Goal: Task Accomplishment & Management: Manage account settings

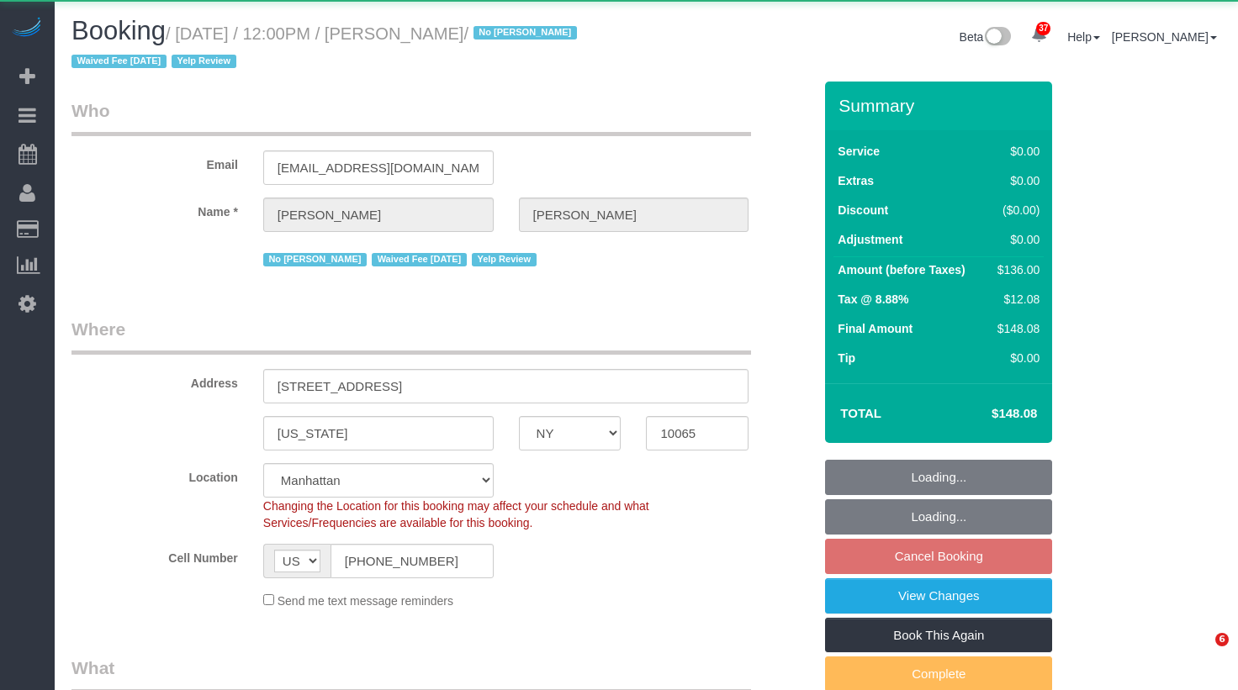
select select "NY"
select select "1"
select select "object:1076"
select select "string:stripe-pm_1IilJ74VGloSiKo7yjH4kSKu"
select select "1"
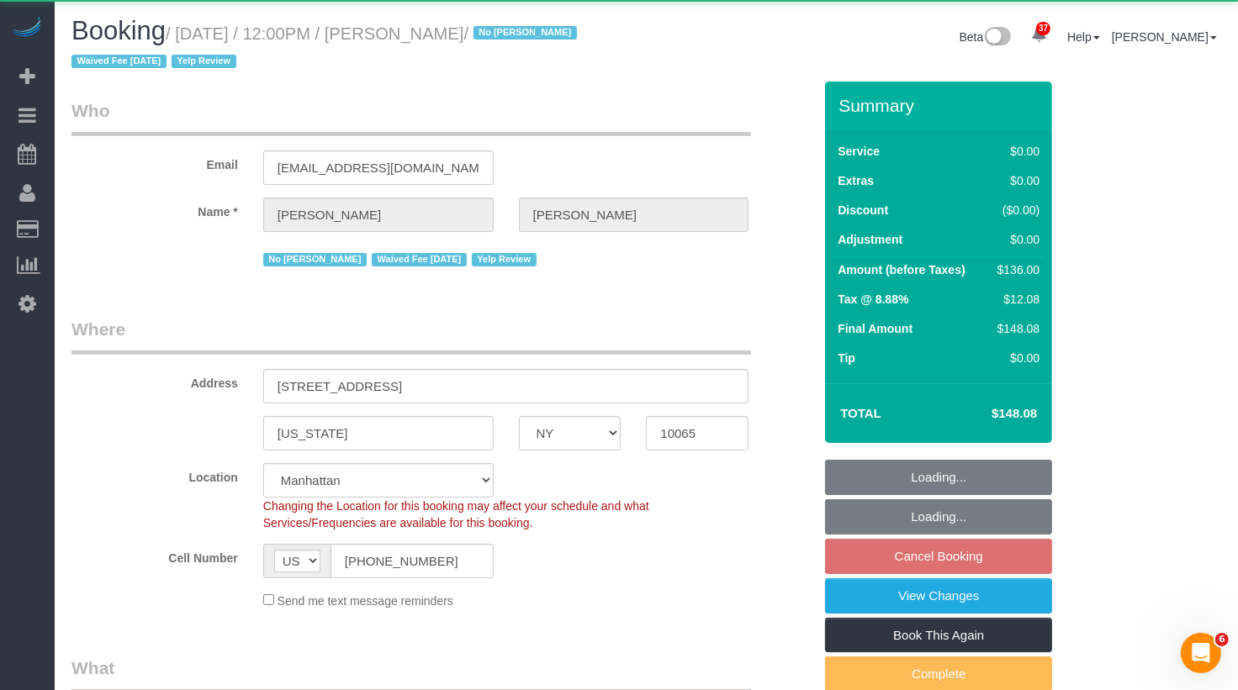
select select "spot5"
select select "number:89"
select select "number:90"
select select "number:15"
select select "number:5"
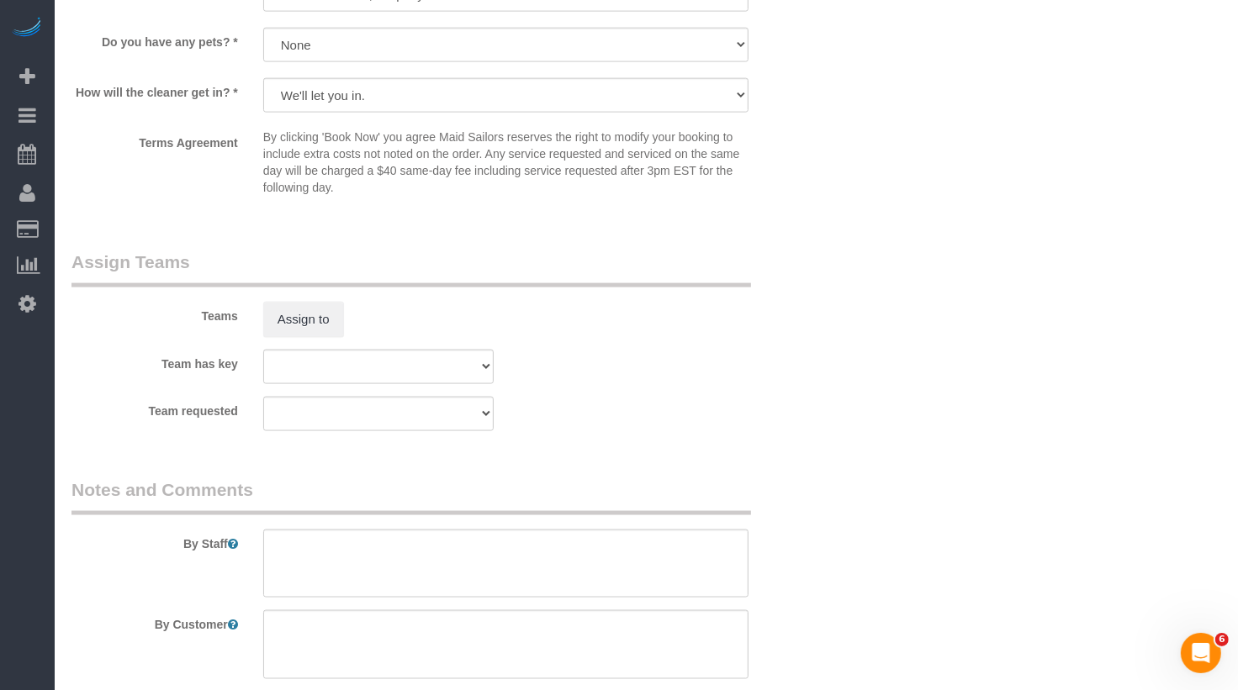
scroll to position [2305, 0]
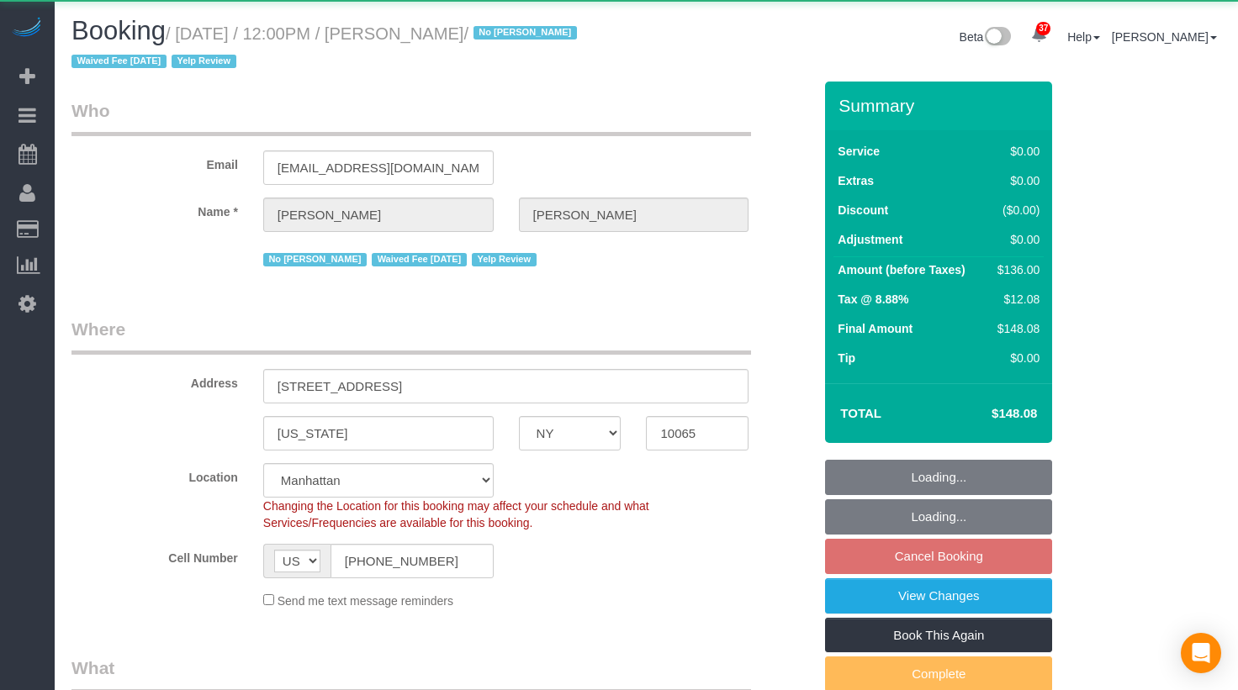
select select "NY"
select select "number:89"
select select "number:90"
select select "number:15"
select select "number:5"
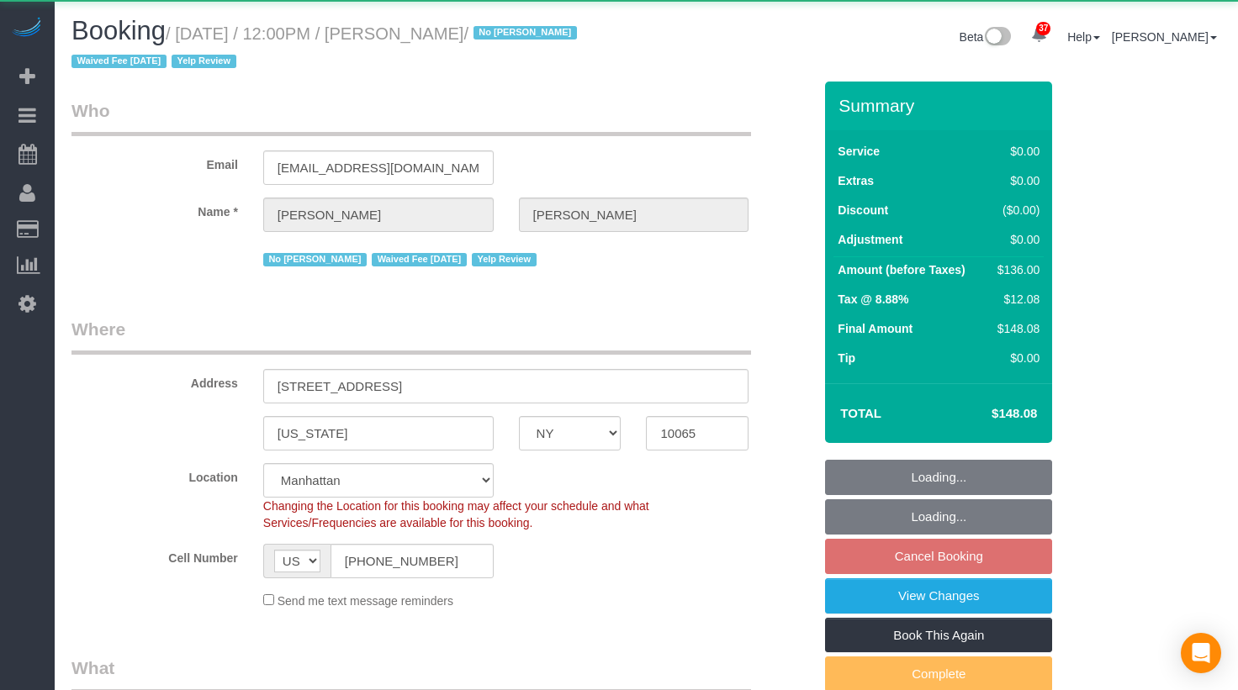
select select "object:1107"
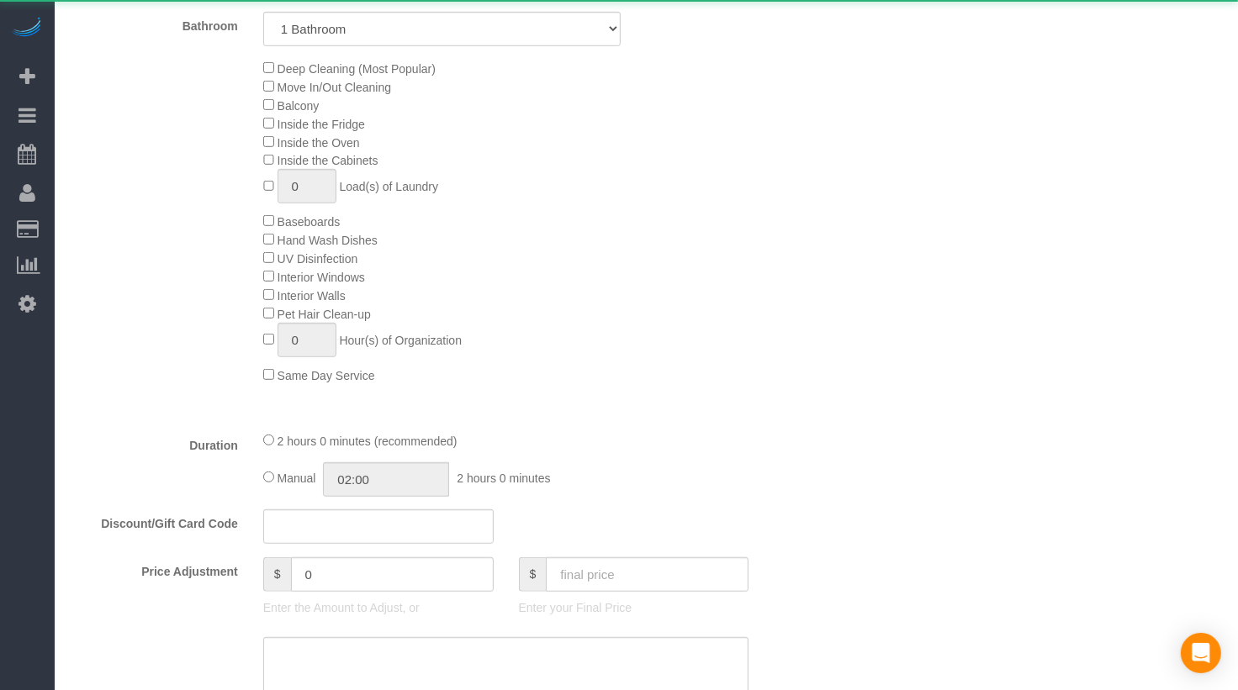
select select "string:stripe-pm_1IilJ74VGloSiKo7yjH4kSKu"
select select "1"
select select "spot5"
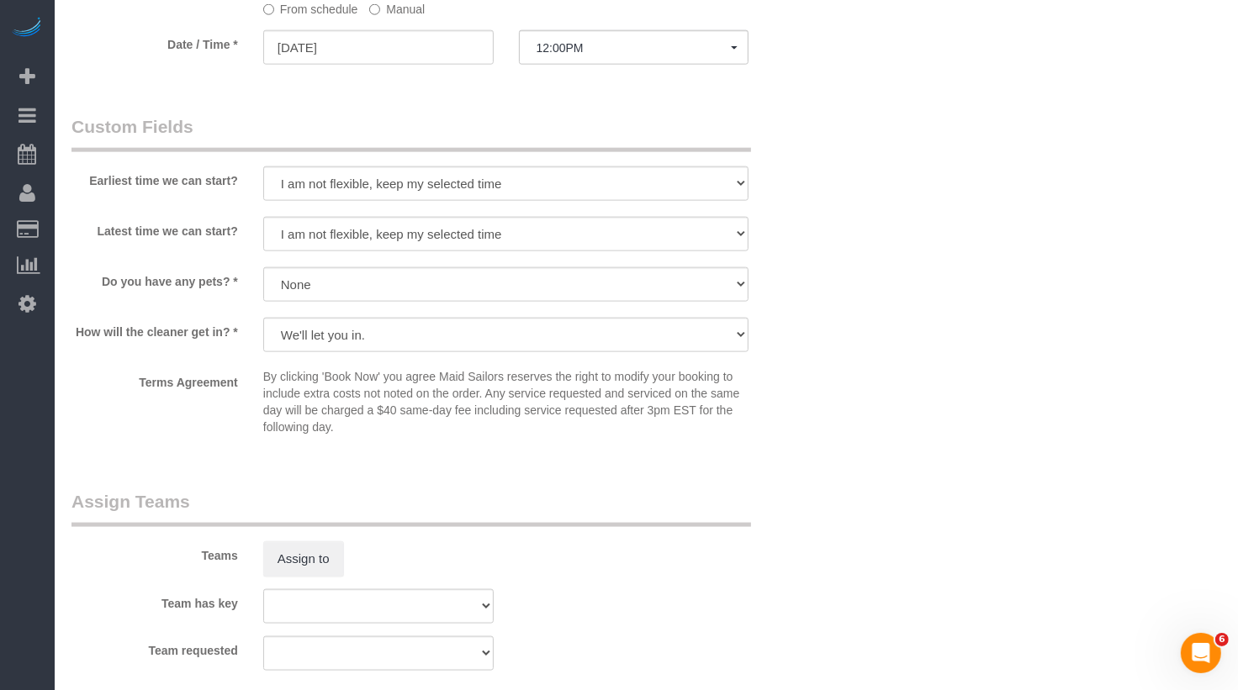
scroll to position [1694, 0]
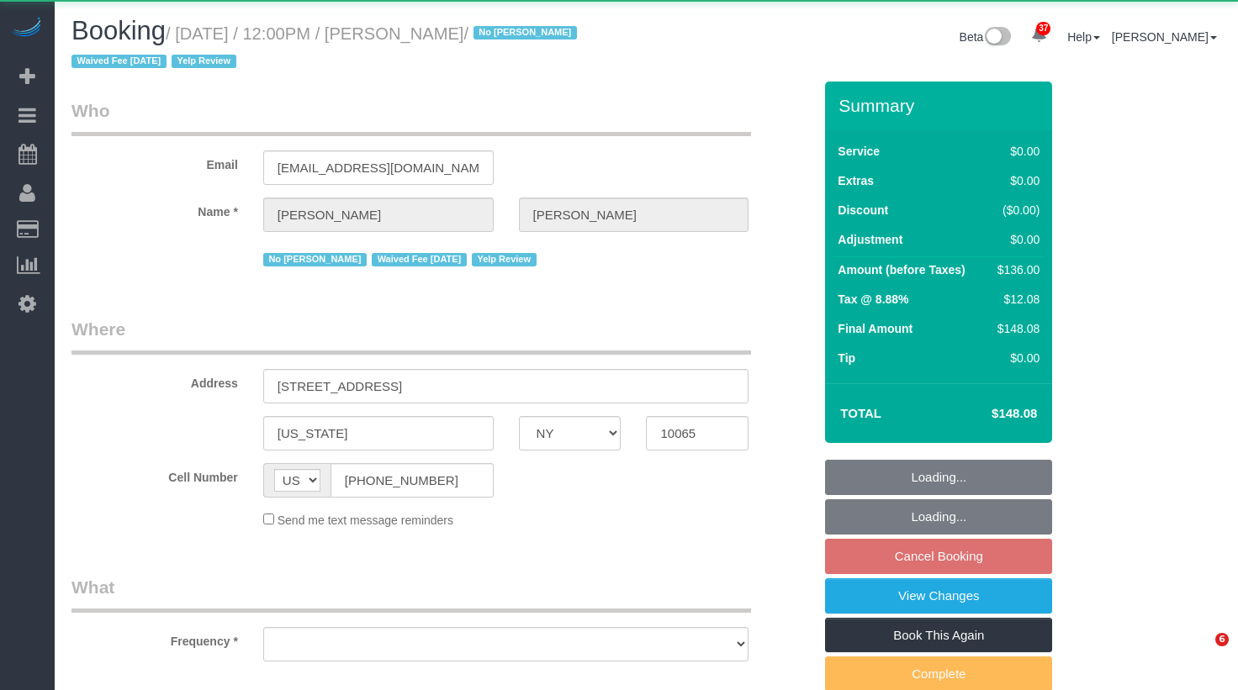
select select "NY"
select select "object:1076"
select select "string:stripe-pm_1IilJ74VGloSiKo7yjH4kSKu"
select select "1"
select select "spot5"
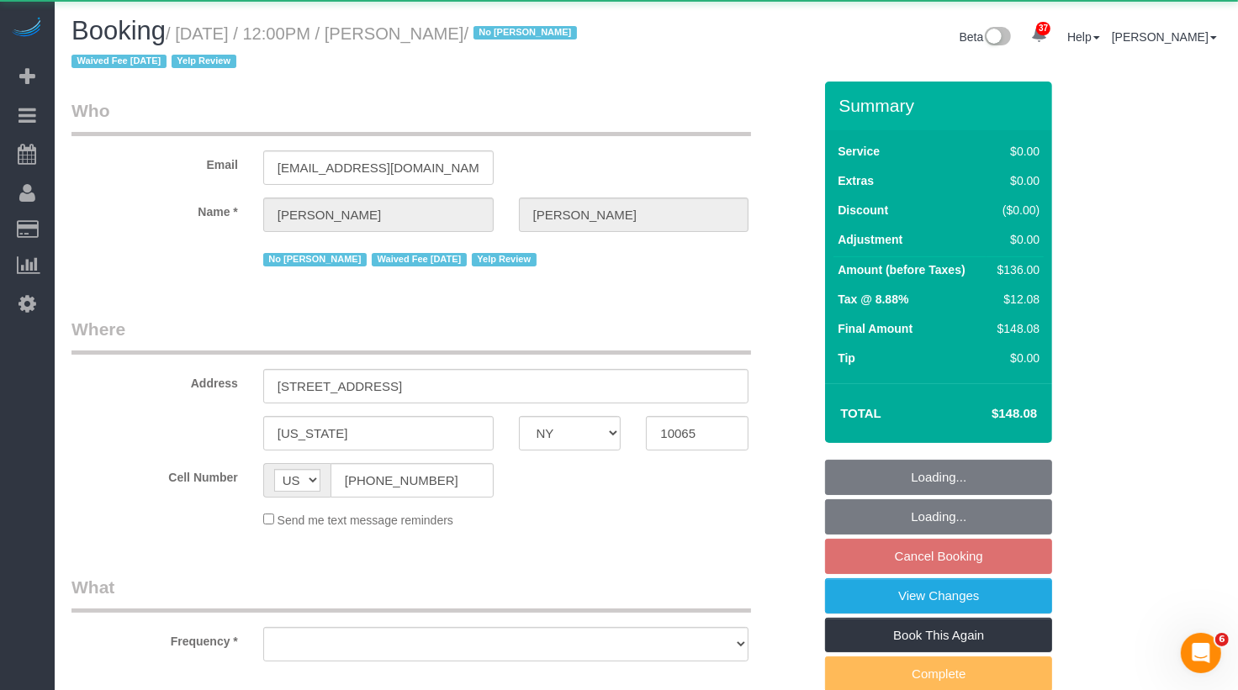
select select "number:89"
select select "number:90"
select select "number:15"
select select "number:5"
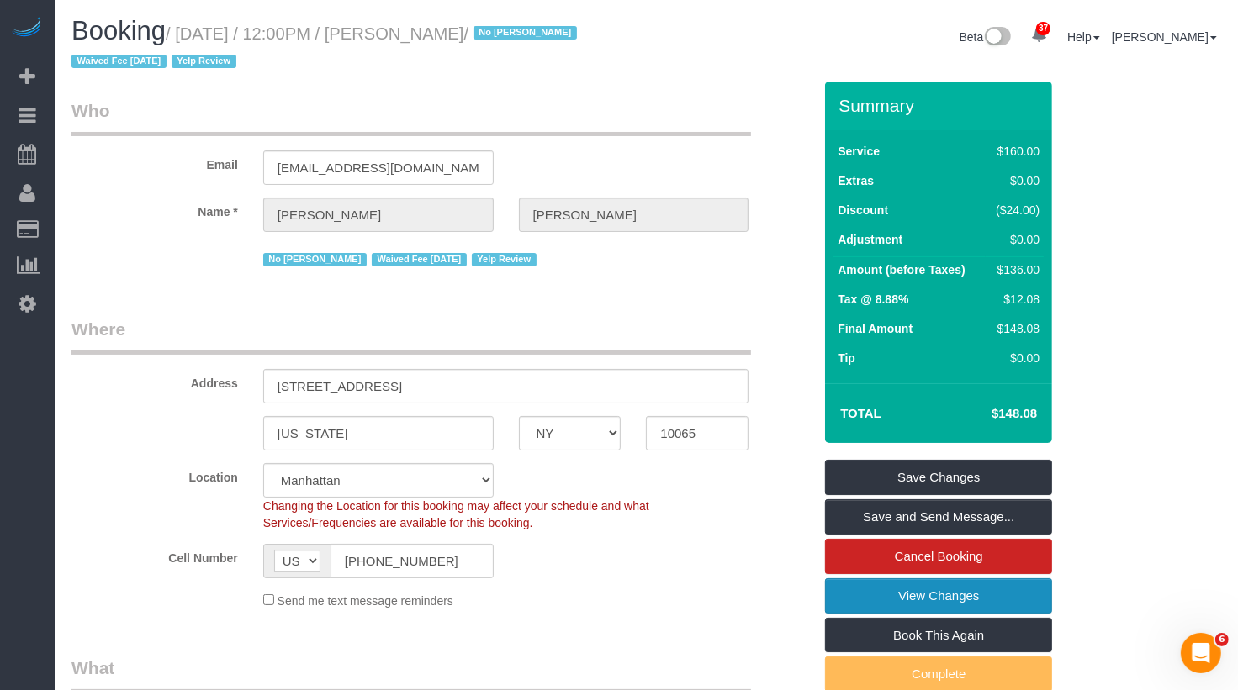
click at [926, 599] on link "View Changes" at bounding box center [938, 595] width 227 height 35
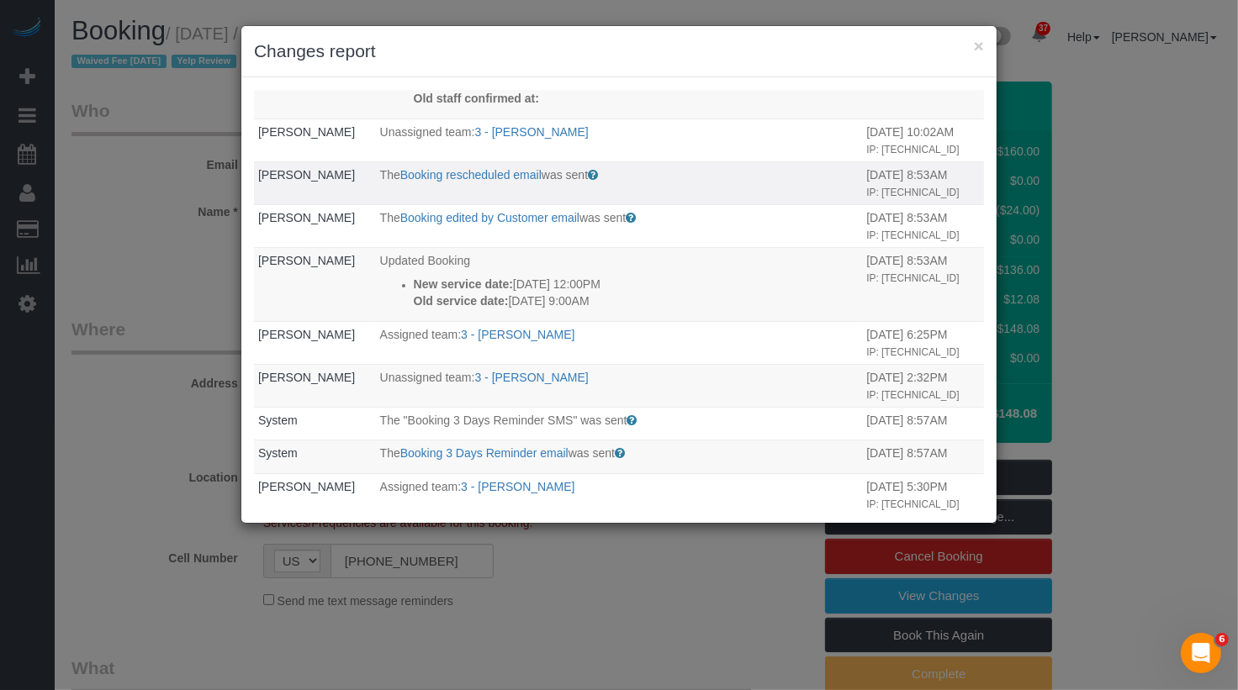
scroll to position [190, 0]
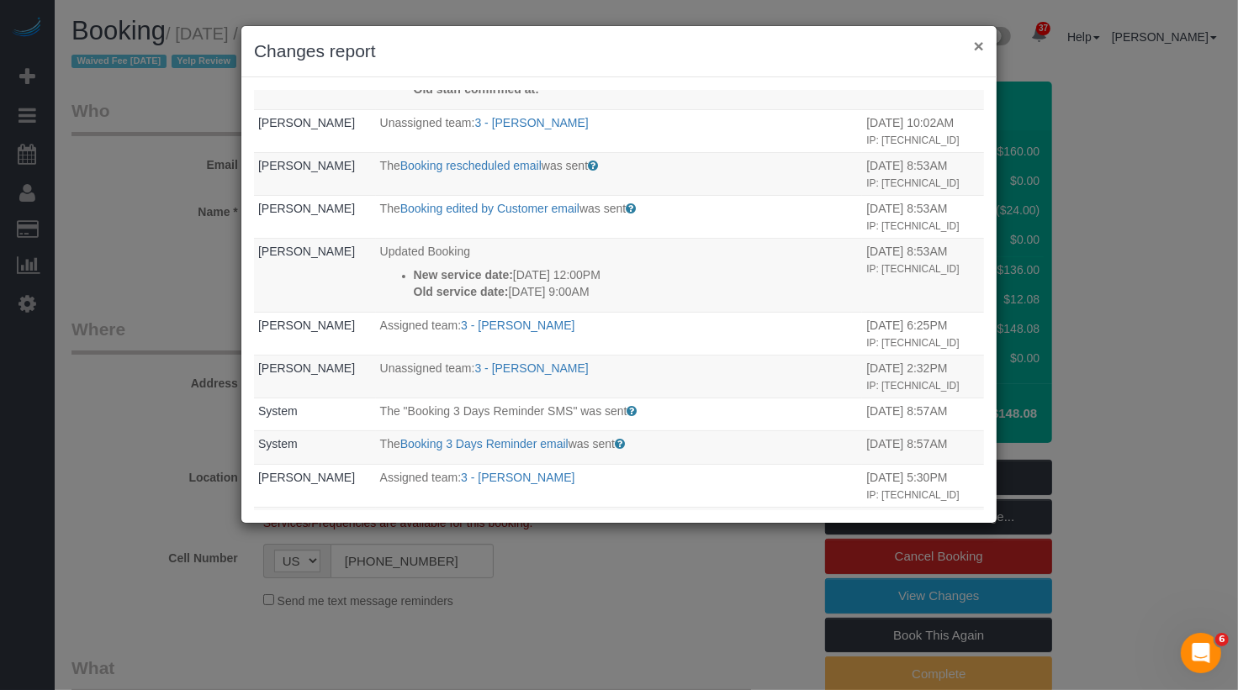
click at [976, 46] on button "×" at bounding box center [979, 46] width 10 height 18
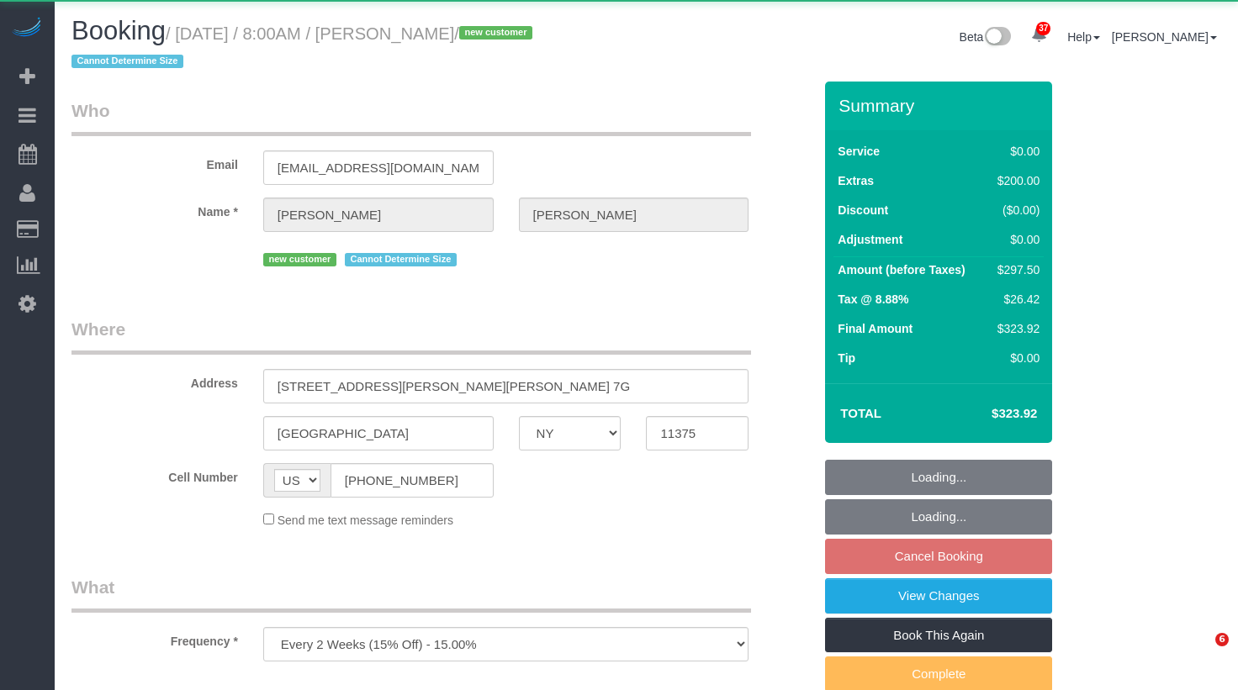
select select "NY"
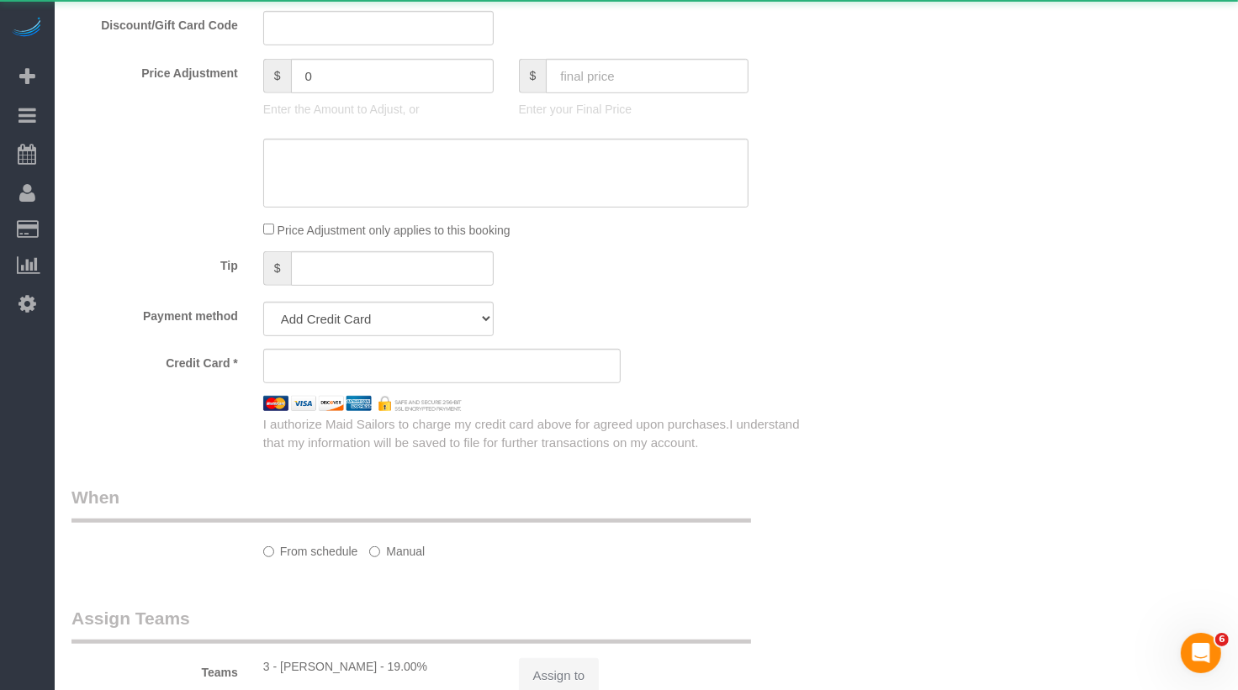
select select "spot1"
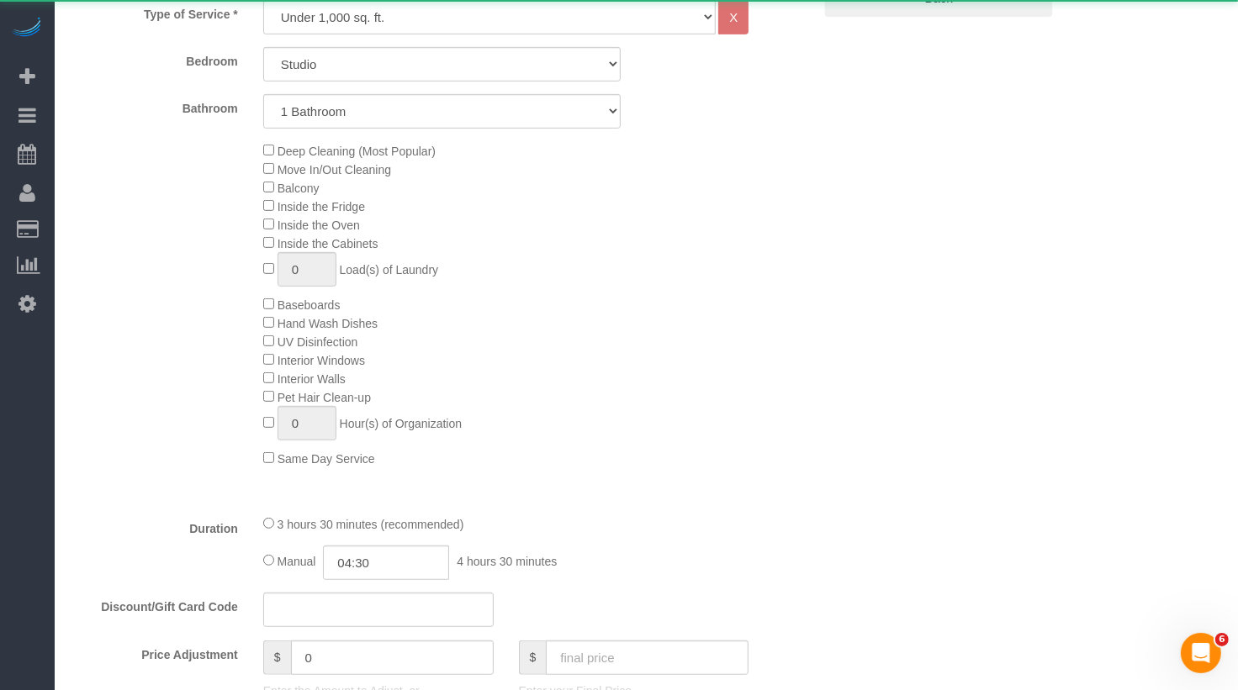
select select "object:938"
select select "string:stripe-pm_1SFDpA4VGloSiKo7FVSC2416"
select select "number:56"
select select "number:72"
select select "number:15"
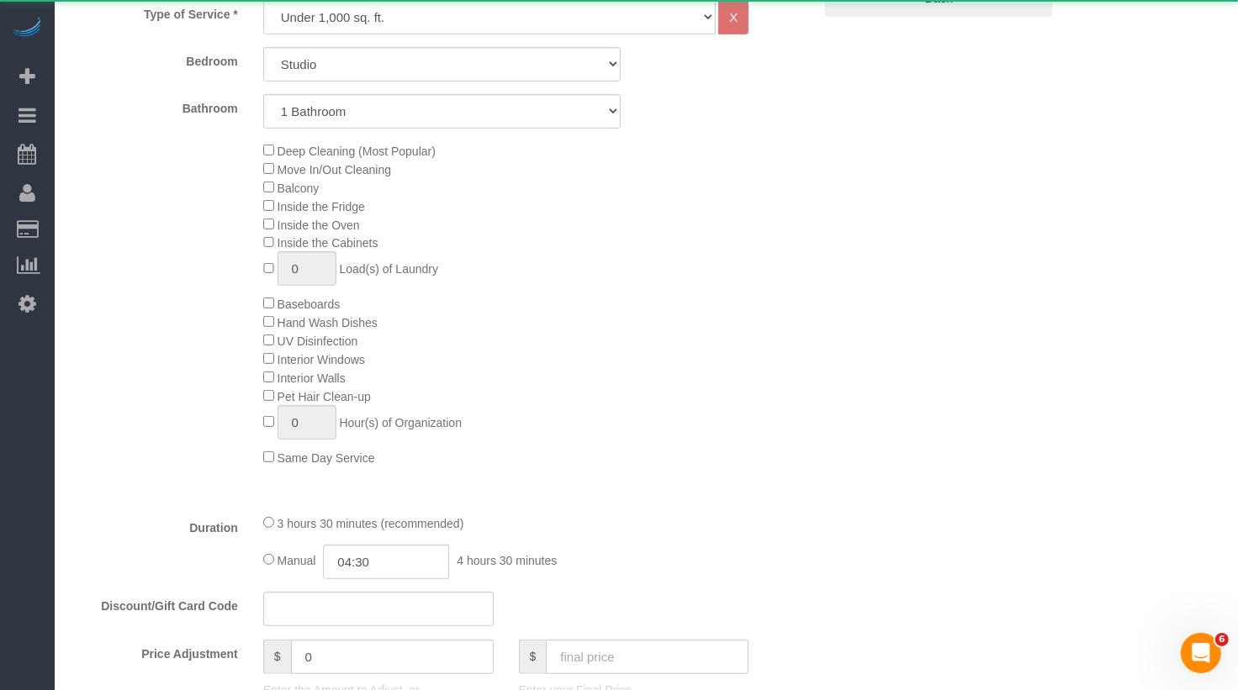
select select "number:5"
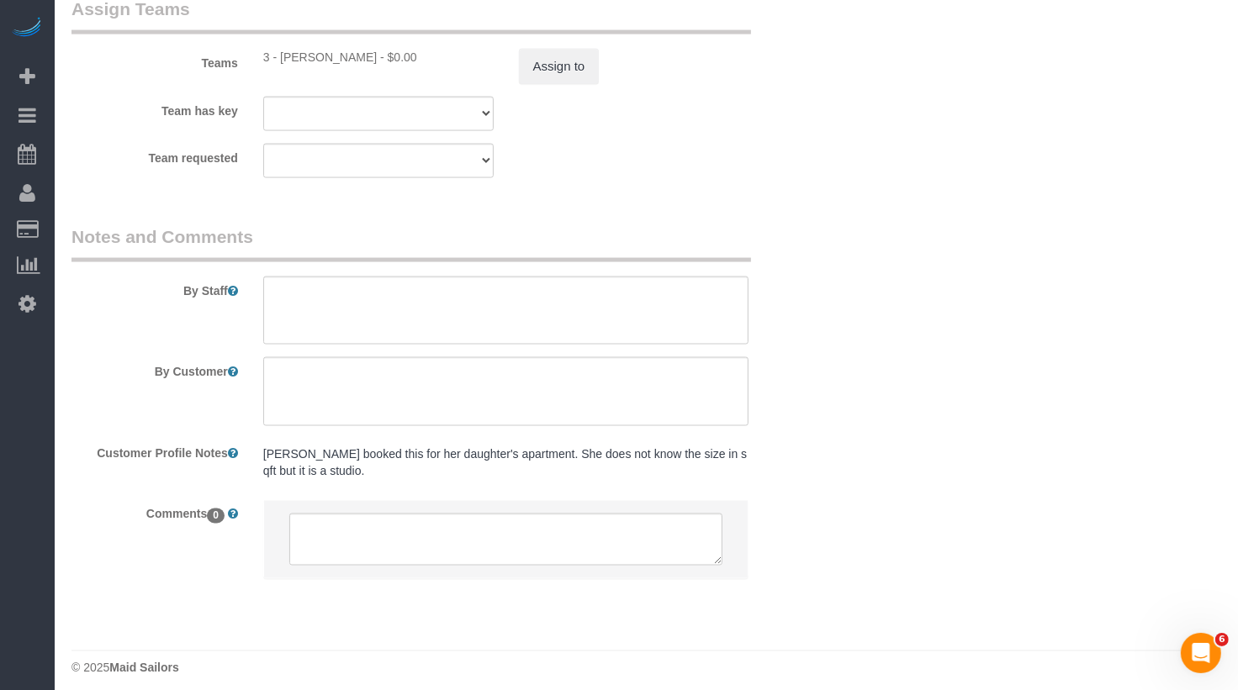
scroll to position [2305, 0]
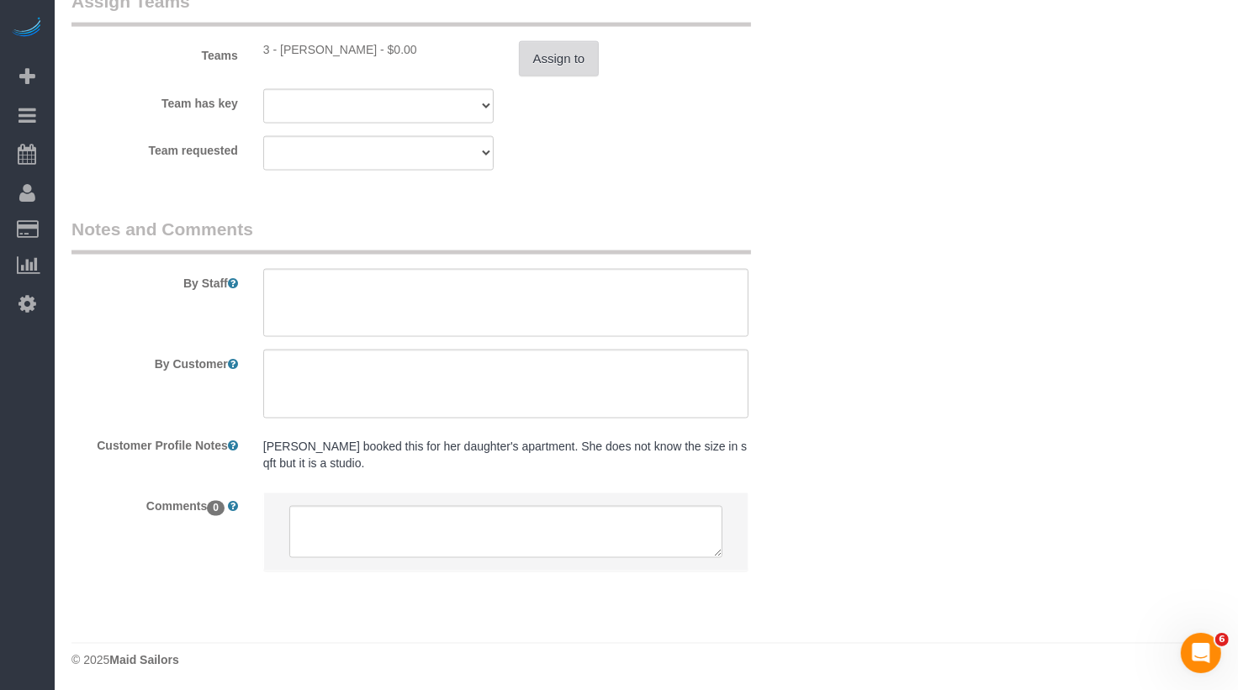
click at [559, 73] on button "Assign to" at bounding box center [559, 58] width 81 height 35
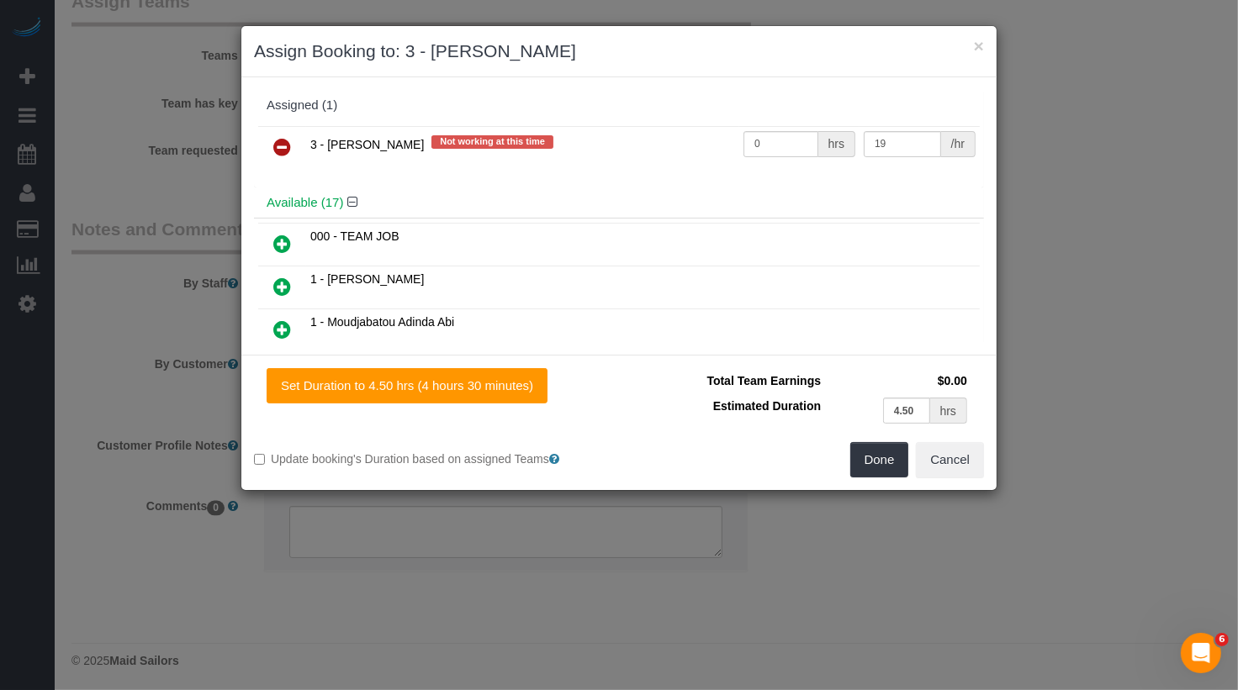
click at [283, 149] on icon at bounding box center [282, 147] width 18 height 20
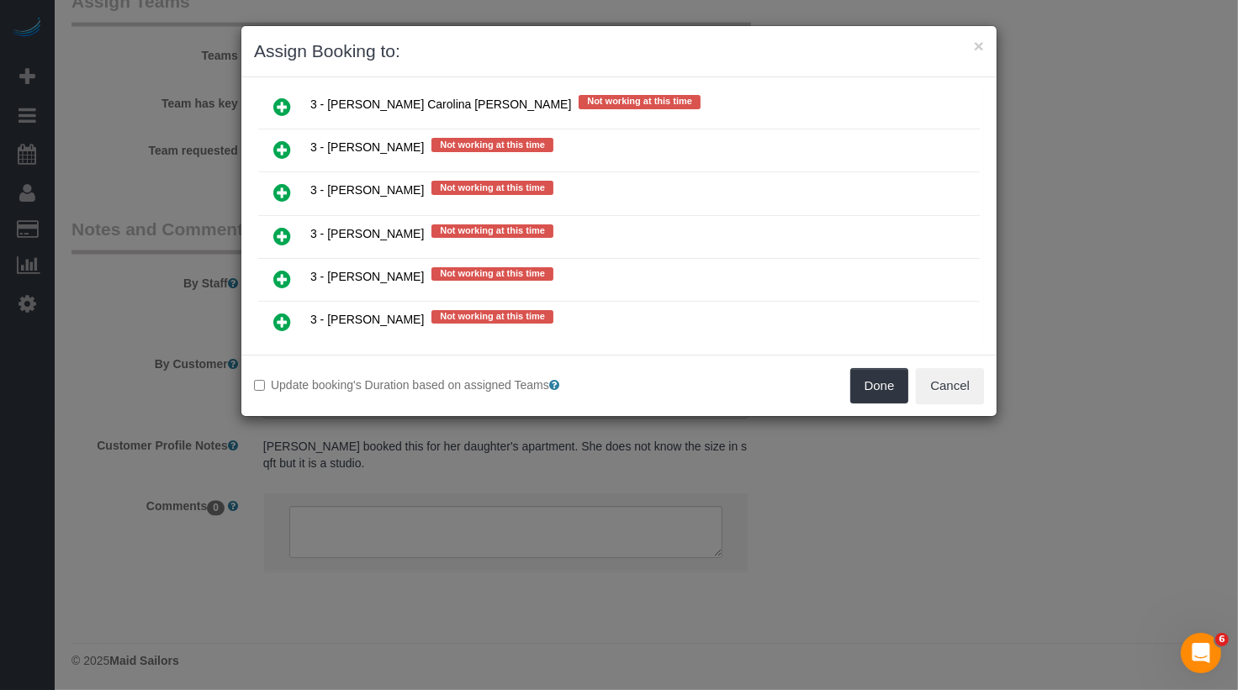
click at [283, 269] on icon at bounding box center [282, 279] width 18 height 20
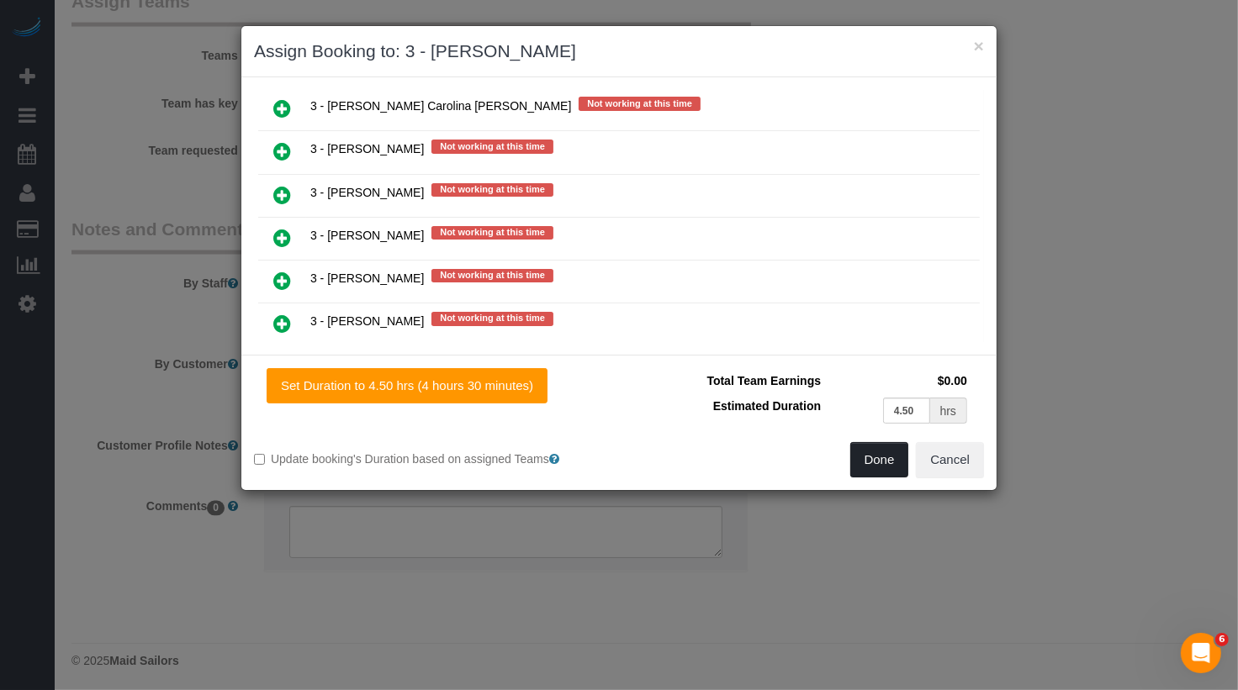
click at [879, 458] on button "Done" at bounding box center [879, 459] width 59 height 35
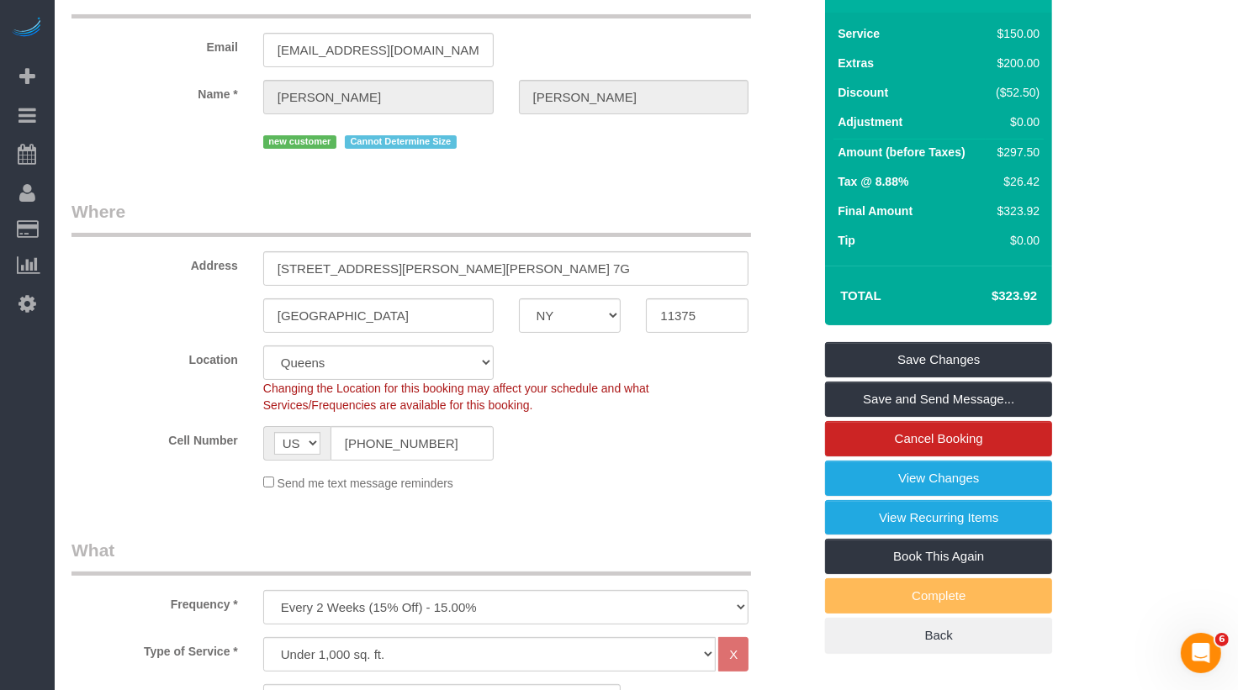
scroll to position [31, 0]
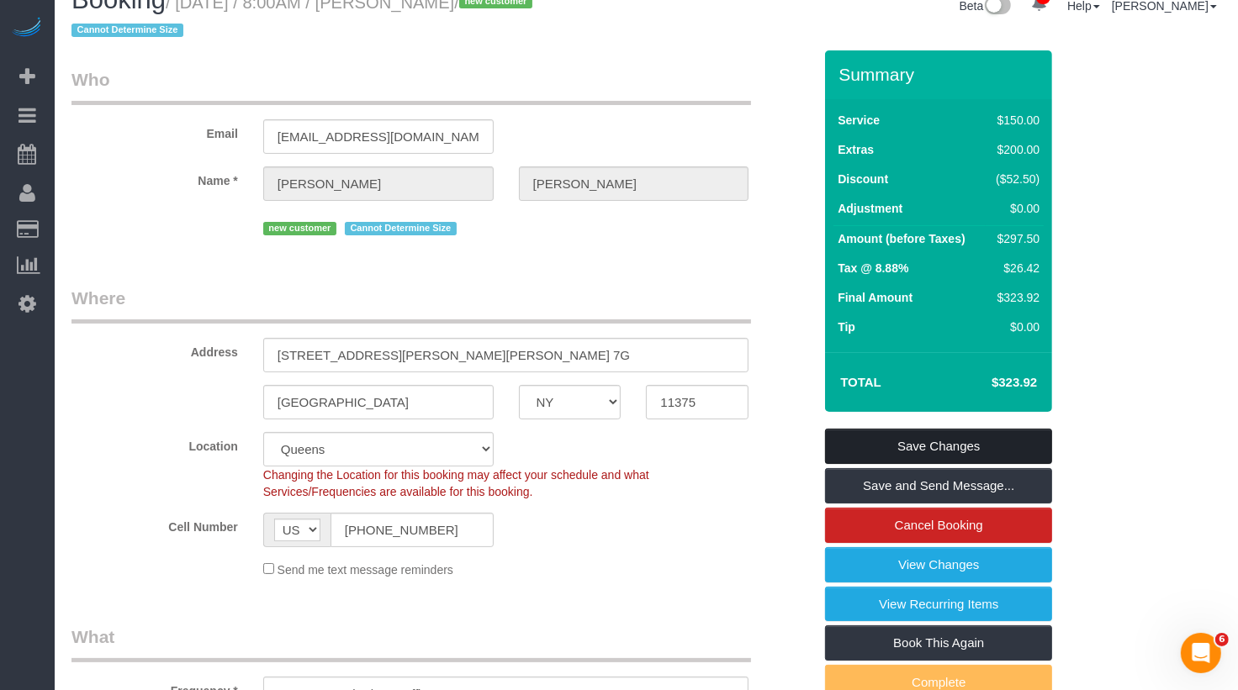
click at [936, 442] on link "Save Changes" at bounding box center [938, 446] width 227 height 35
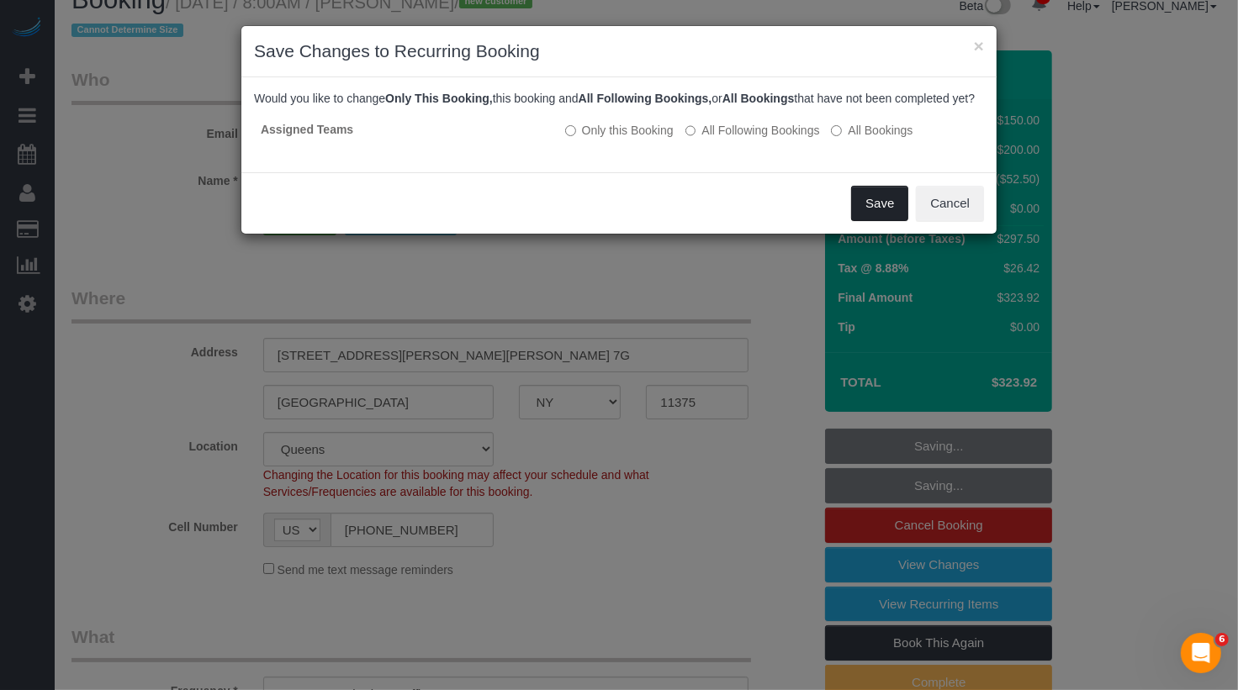
click at [885, 221] on button "Save" at bounding box center [879, 203] width 57 height 35
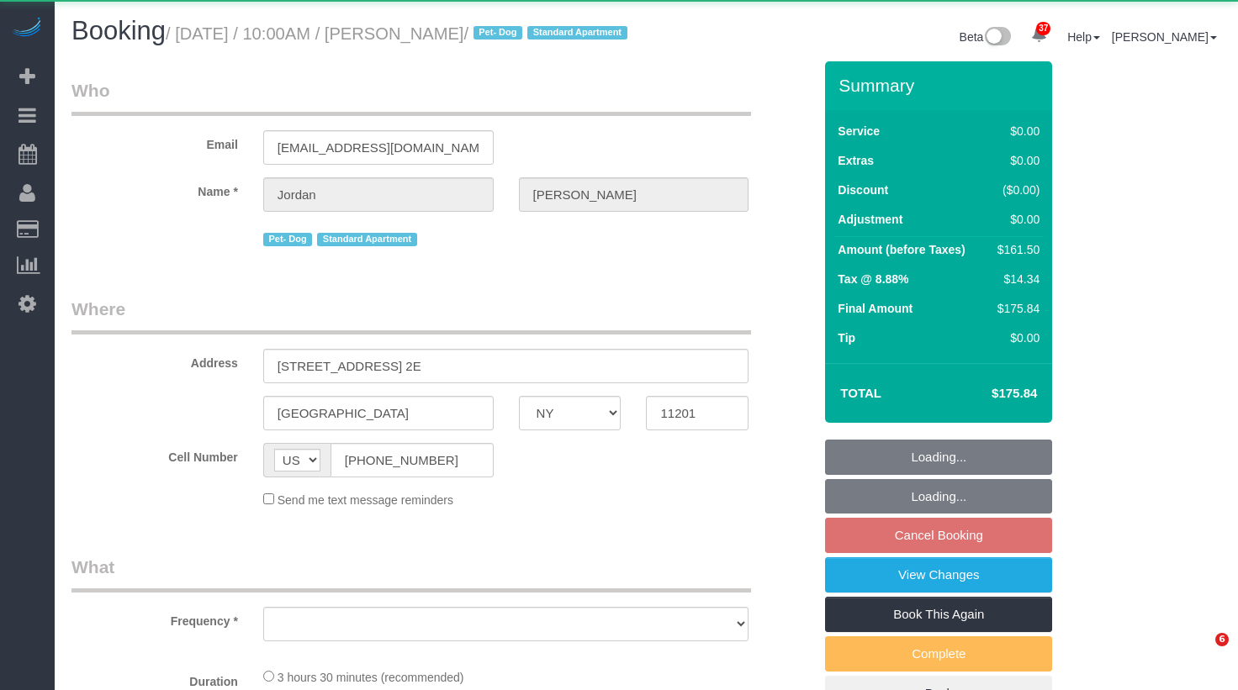
select select "NY"
select select "object:922"
select select "string:stripe-pm_1Rcsvw4VGloSiKo7YAz02xg6"
select select "1"
select select "2"
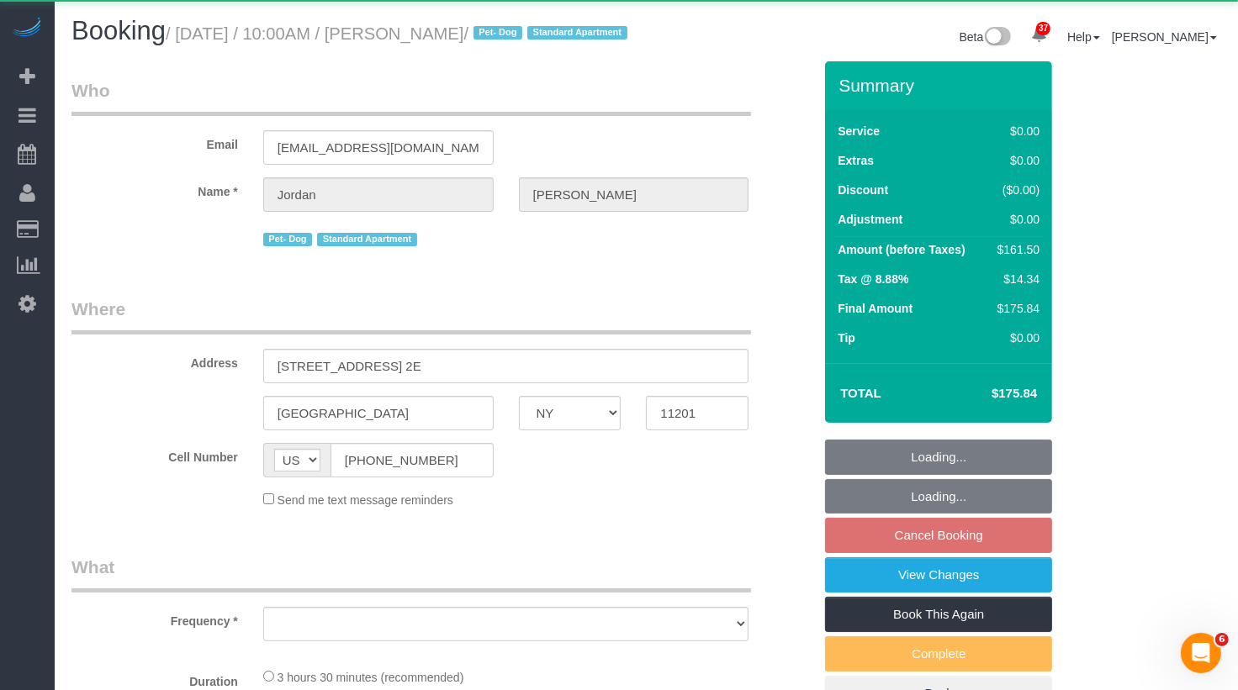
select select "spot3"
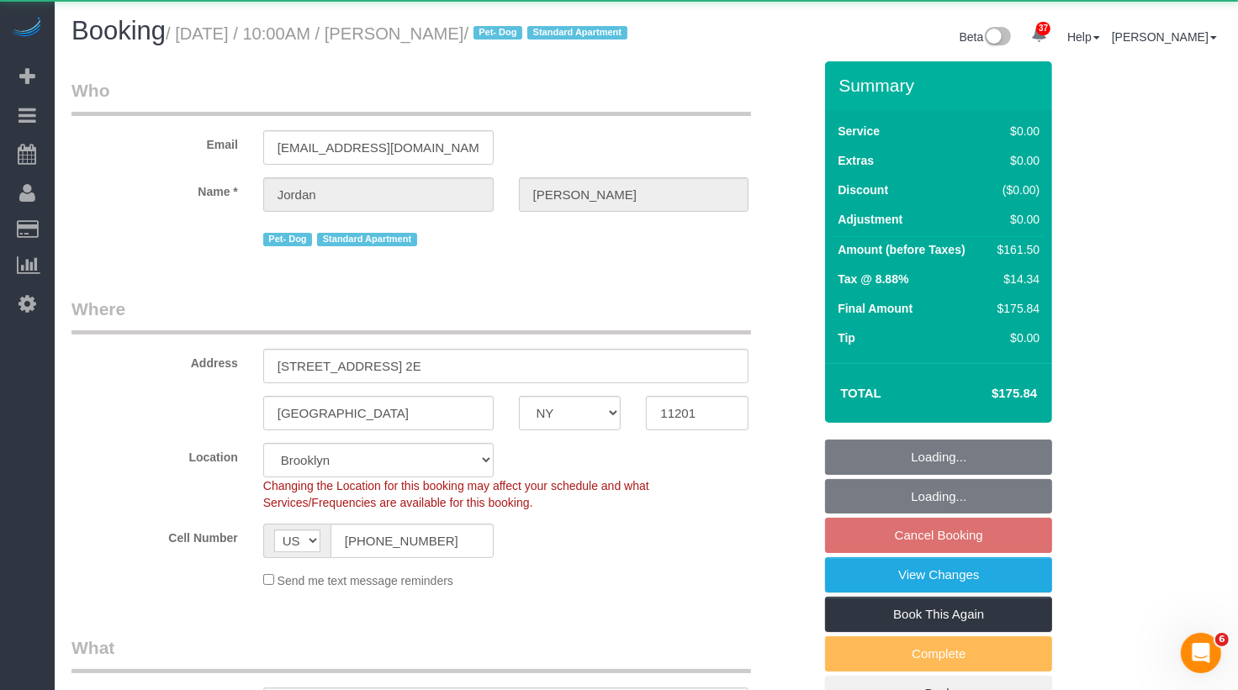
select select
select select "object:933"
select select "spot63"
select select "number:58"
select select "number:72"
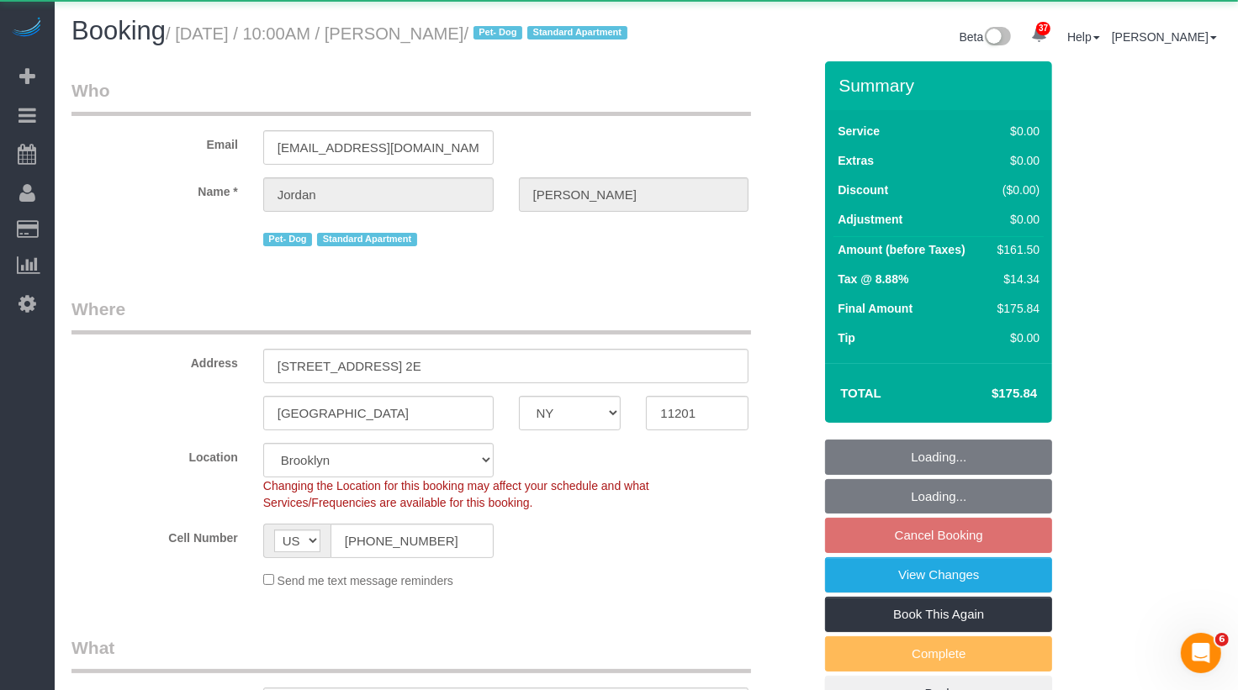
select select "number:13"
select select "number:5"
select select "1"
select select "2"
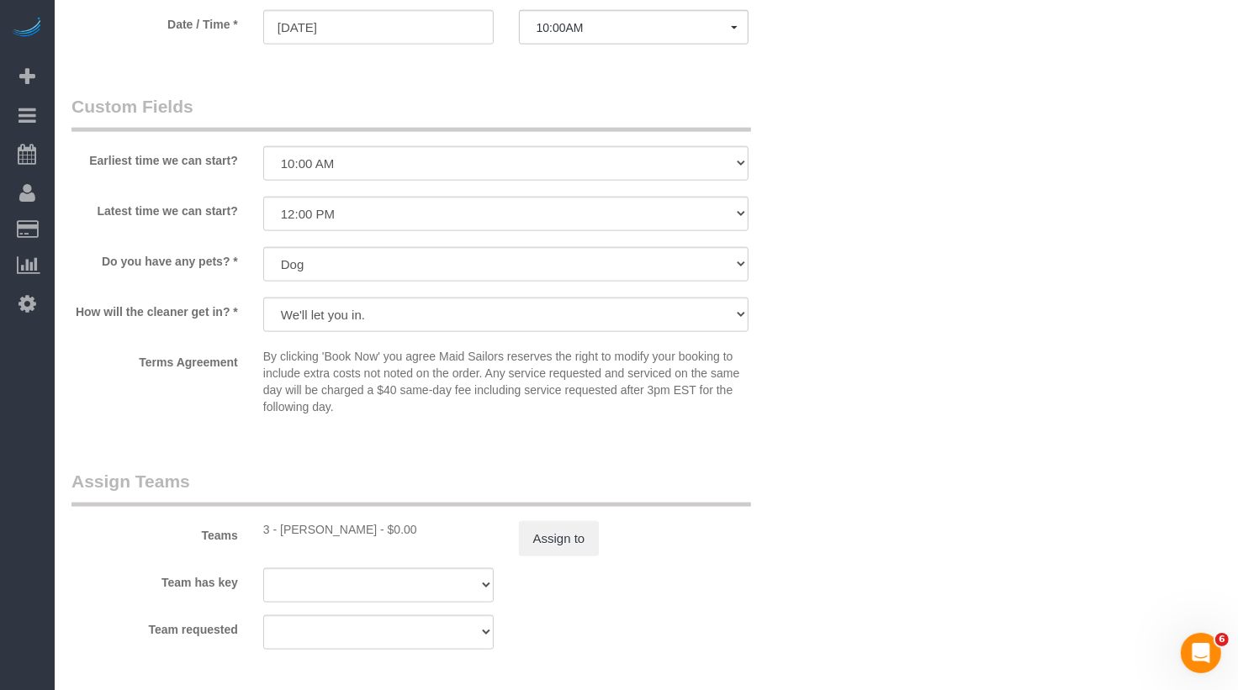
scroll to position [1819, 0]
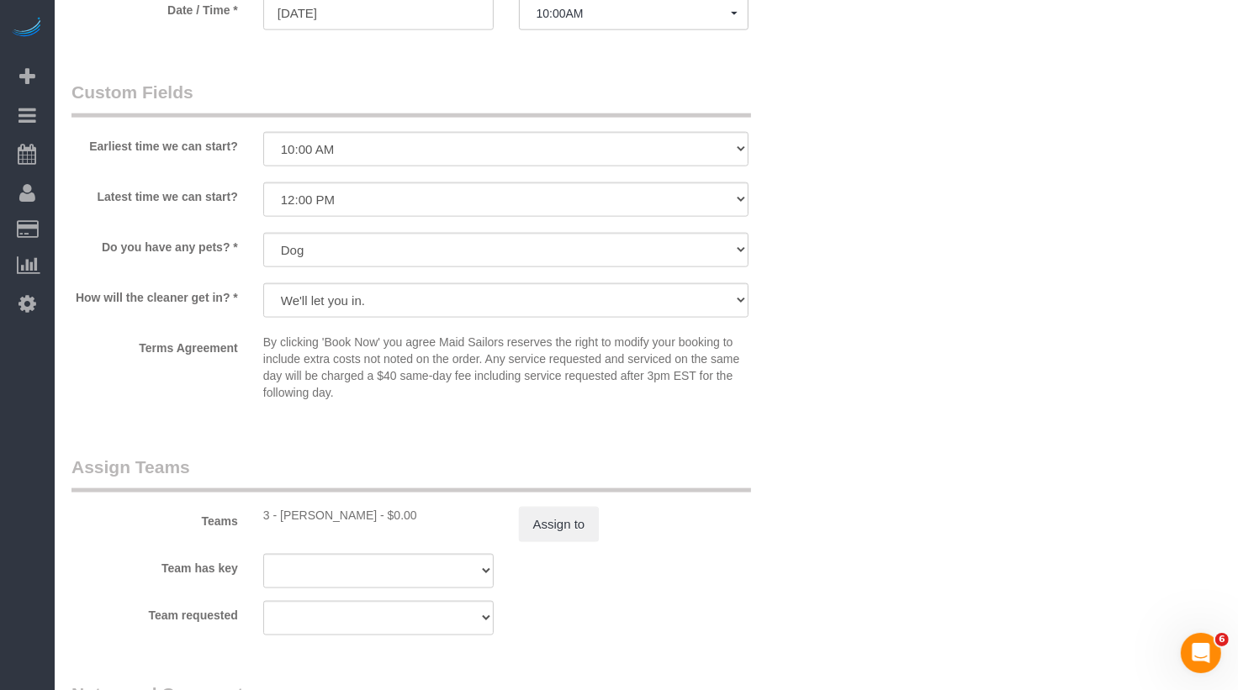
click at [601, 542] on div "Assign to" at bounding box center [634, 524] width 256 height 35
click at [568, 542] on button "Assign to" at bounding box center [559, 524] width 81 height 35
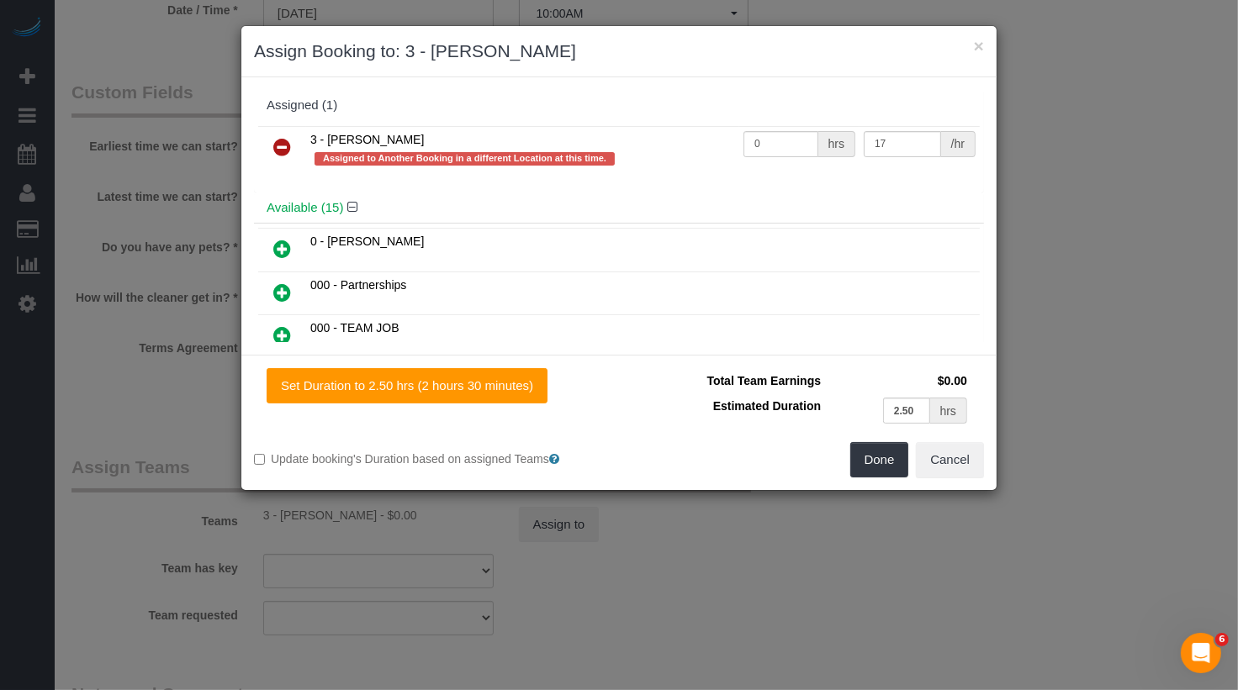
click at [288, 145] on icon at bounding box center [282, 147] width 18 height 20
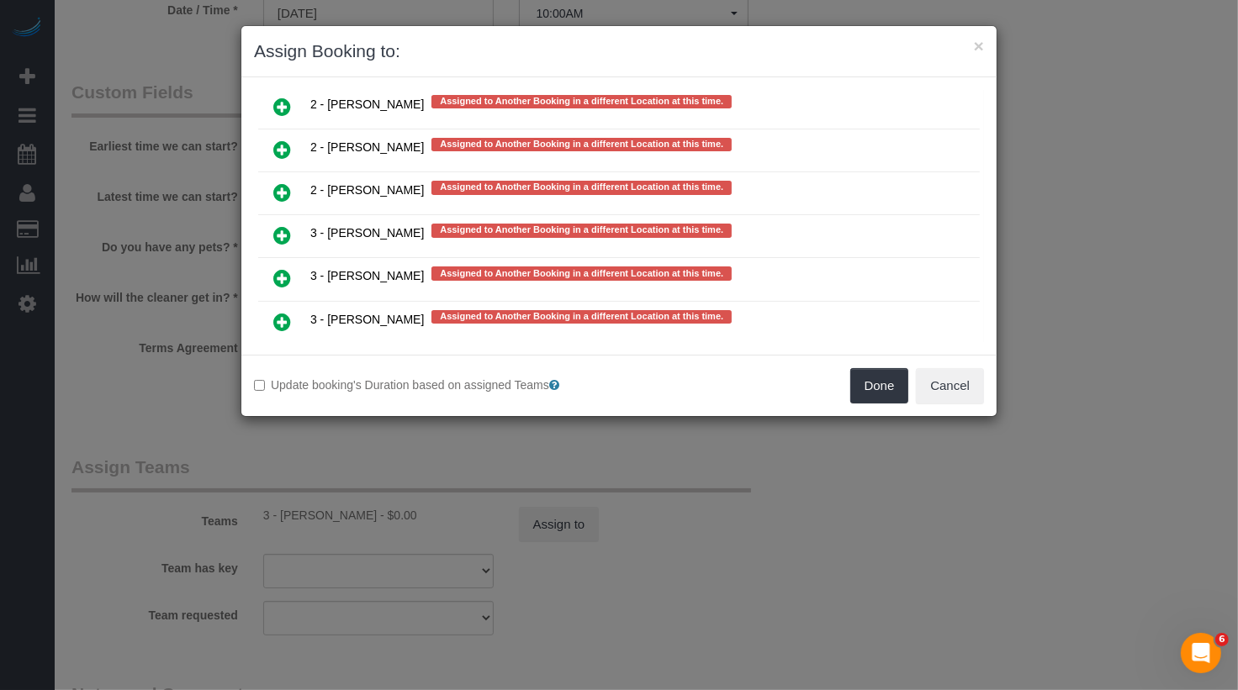
scroll to position [2796, 0]
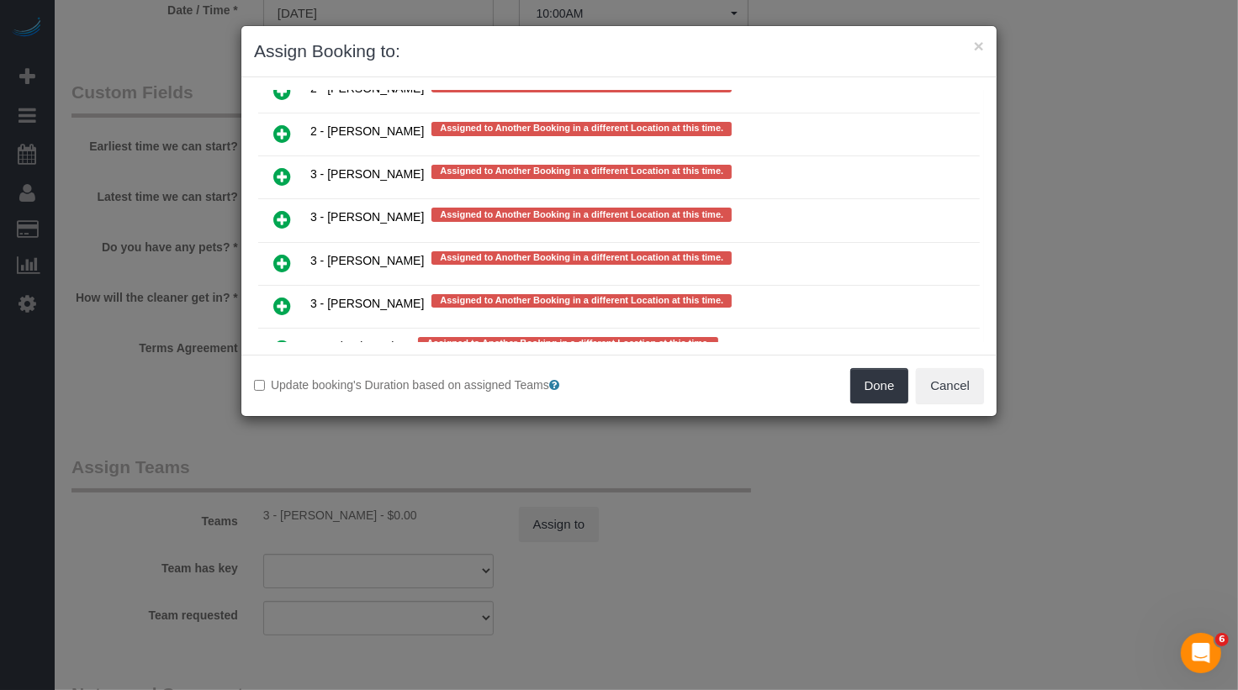
click at [293, 419] on link at bounding box center [282, 436] width 40 height 34
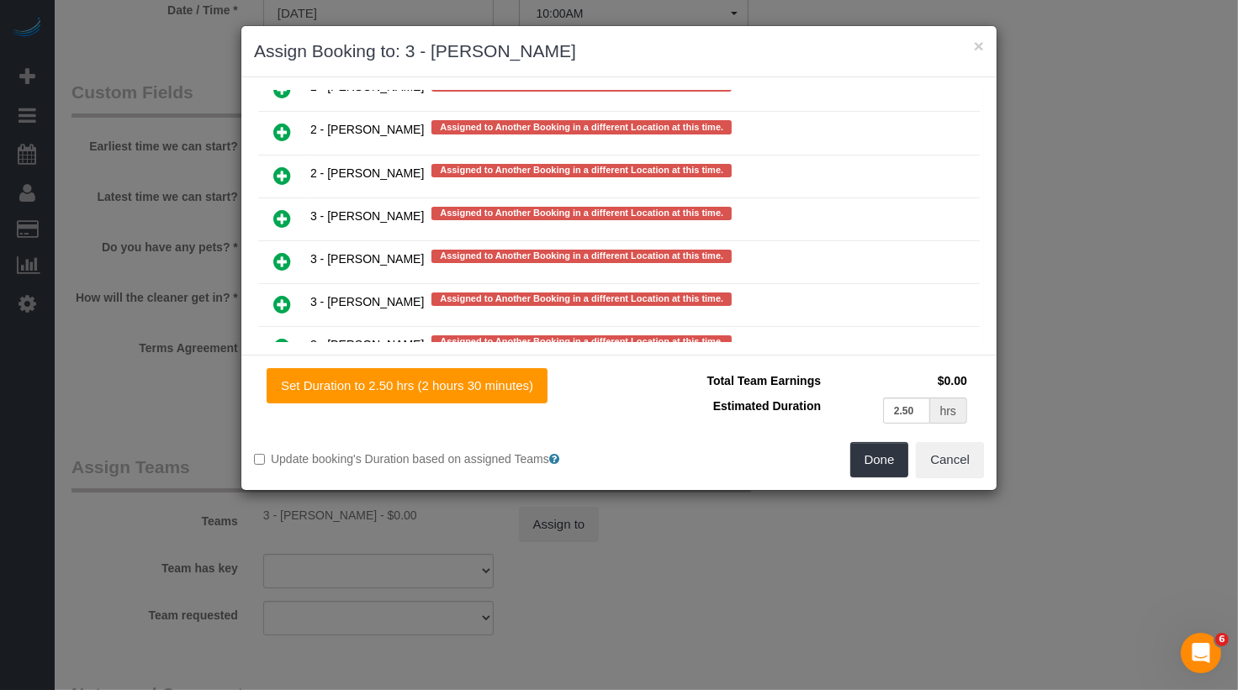
click at [875, 439] on div "Total Team Earnings $0.00 Estimated Duration 2.50 hrs Warning: The Company shar…" at bounding box center [801, 405] width 365 height 74
click at [888, 478] on div "Set Duration to 2.50 hrs (2 hours 30 minutes) Total Team Earnings $0.00 Estimat…" at bounding box center [618, 422] width 755 height 135
click at [883, 462] on button "Done" at bounding box center [879, 459] width 59 height 35
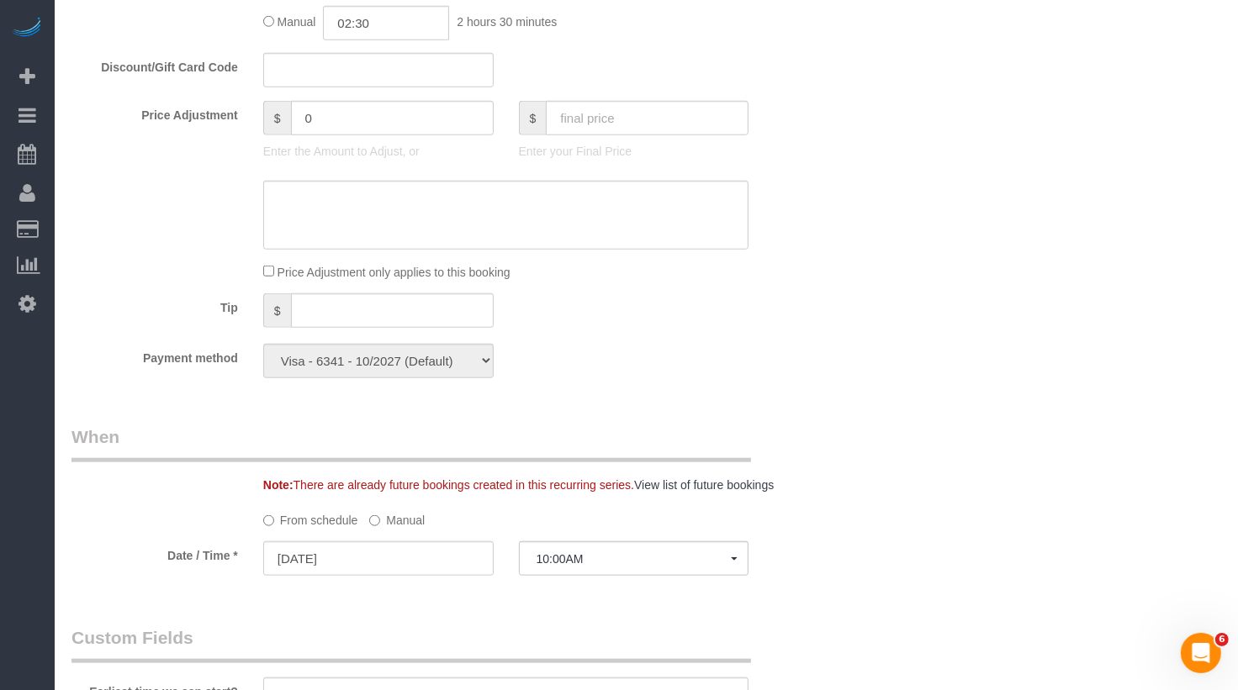
scroll to position [0, 0]
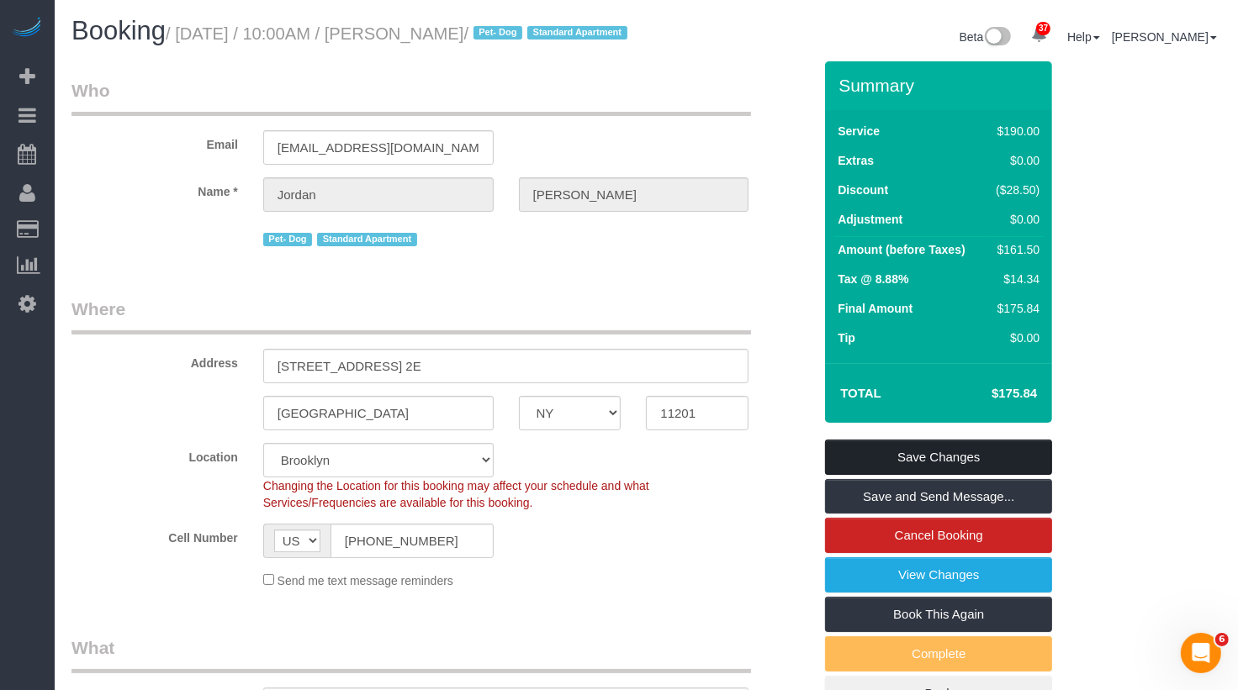
click at [890, 474] on link "Save Changes" at bounding box center [938, 457] width 227 height 35
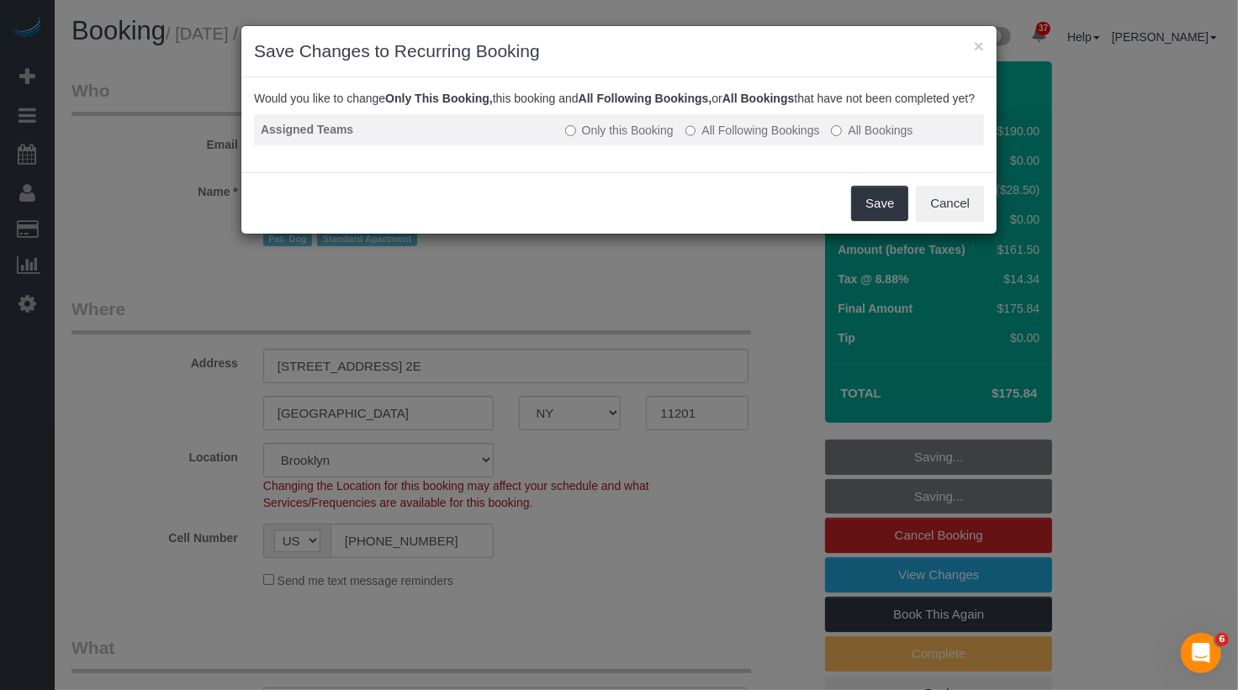
click at [771, 139] on label "All Following Bookings" at bounding box center [752, 130] width 135 height 17
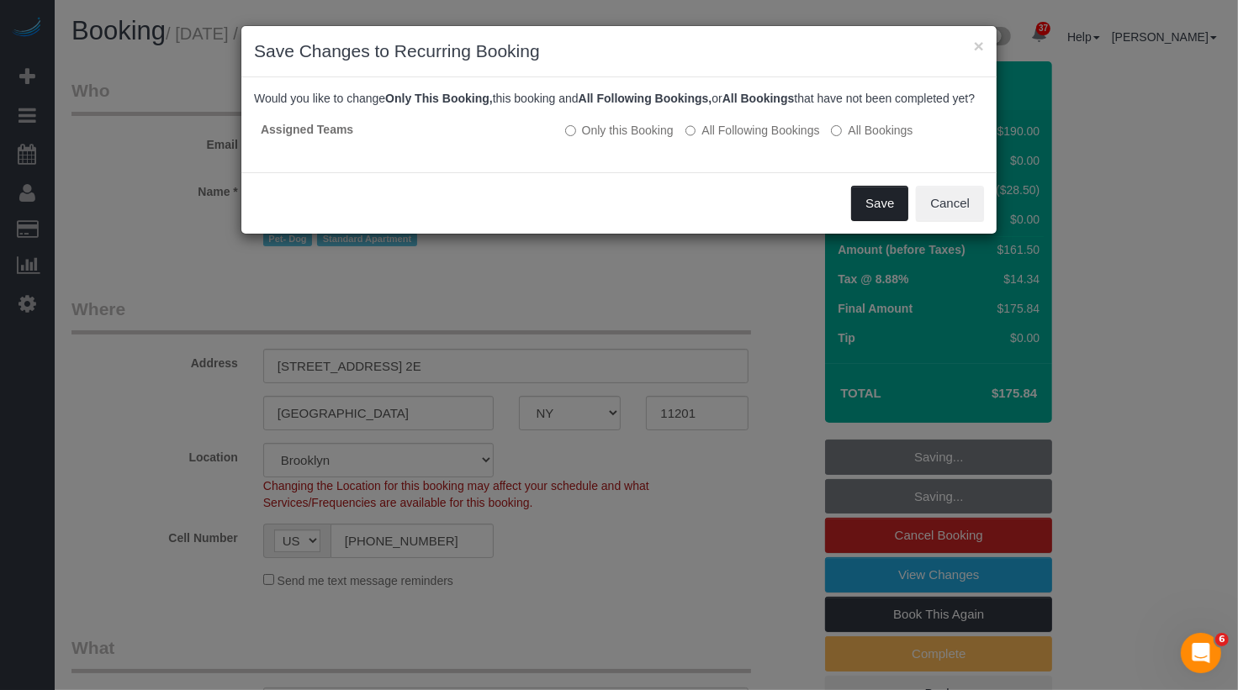
click at [894, 221] on button "Save" at bounding box center [879, 203] width 57 height 35
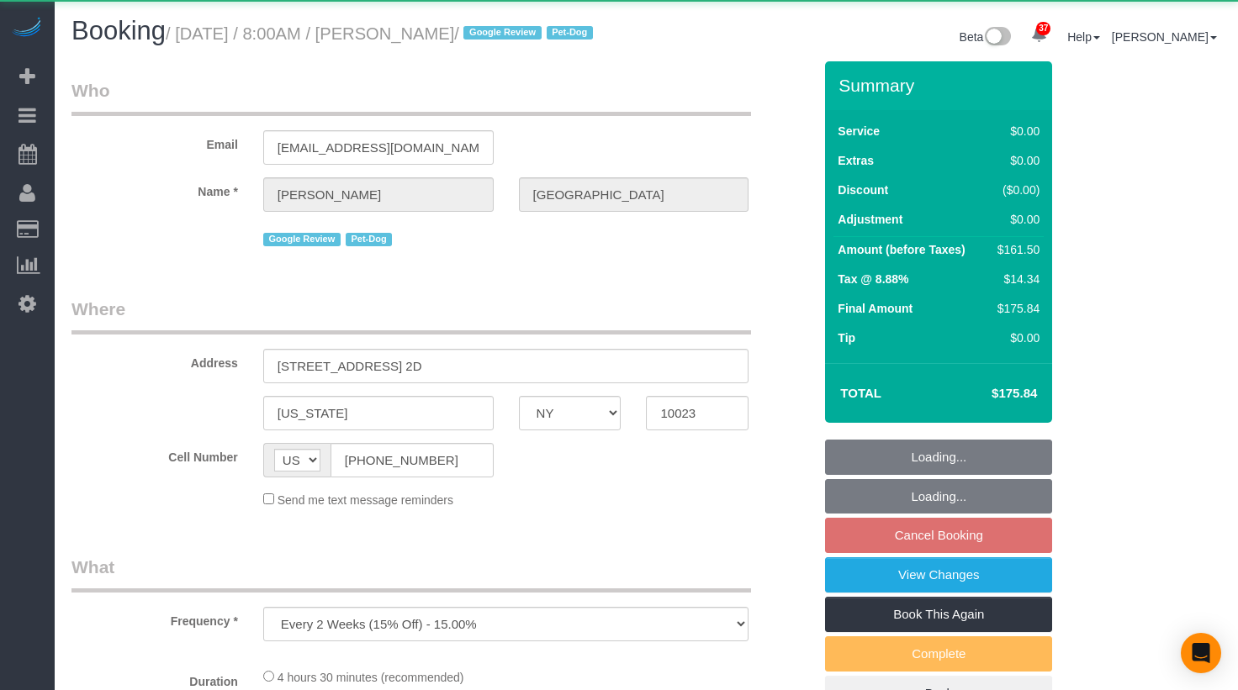
select select "NY"
select select "object:1073"
select select "2"
select select "spot1"
select select "number:56"
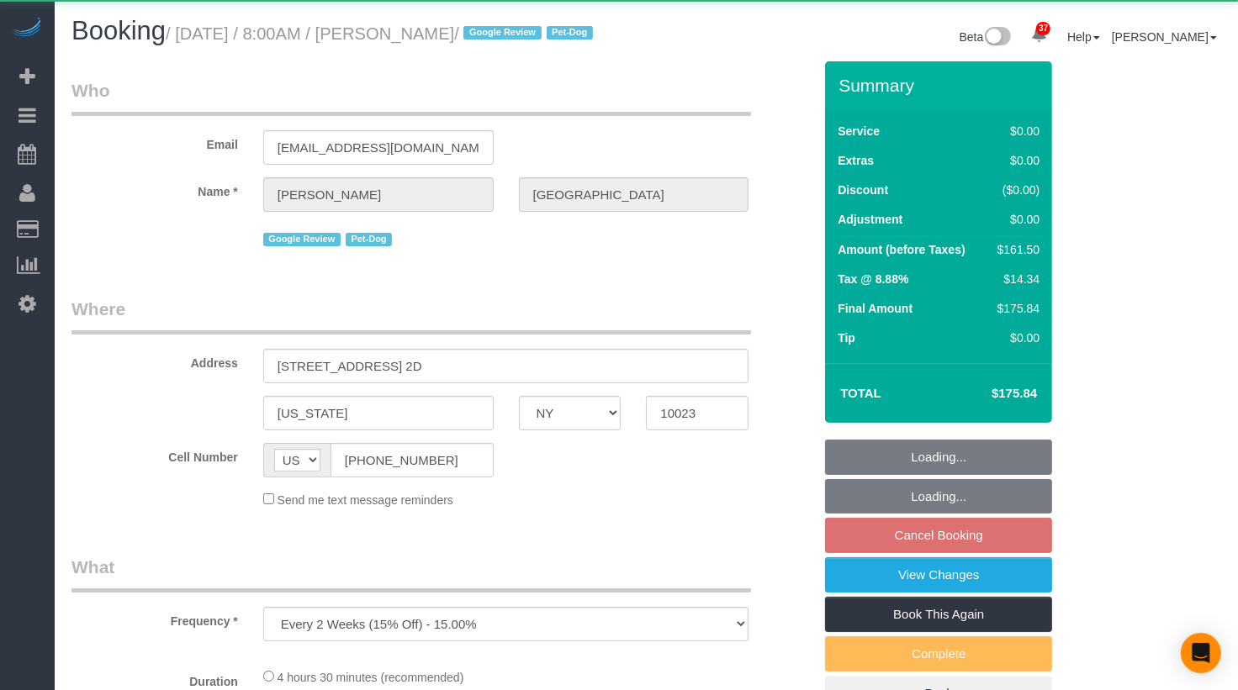
select select "number:75"
select select "number:13"
select select "number:5"
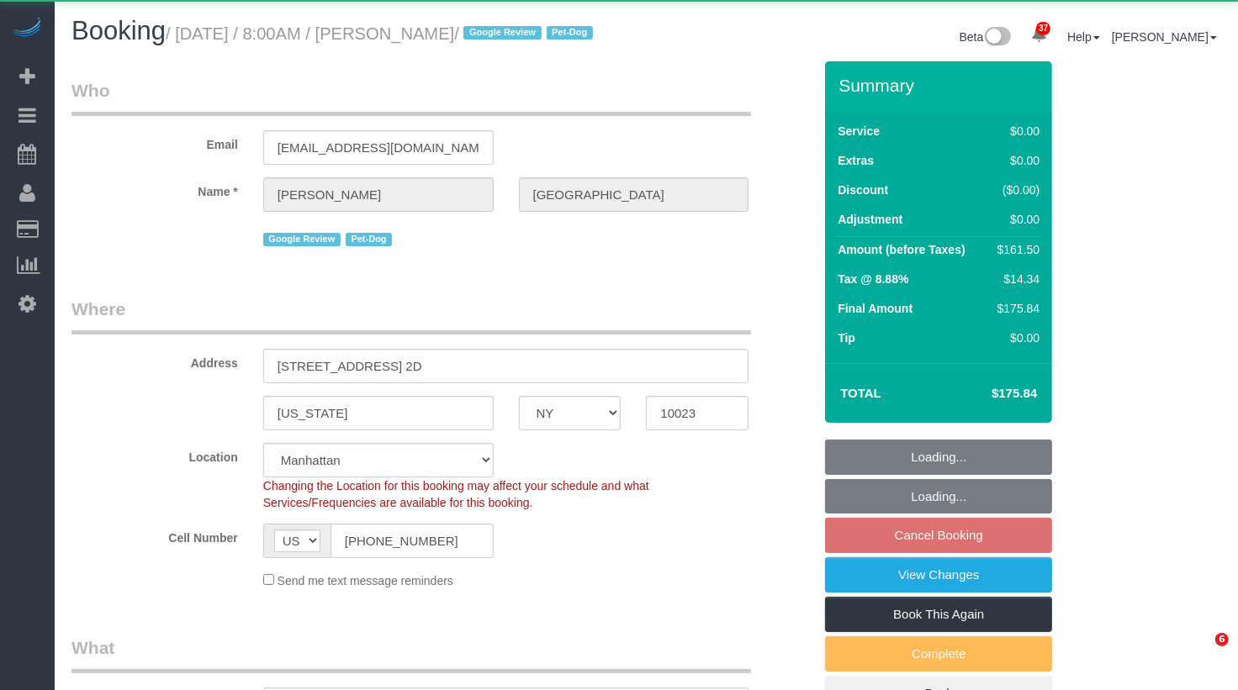
select select "string:stripe-pm_1RiLeT4VGloSiKo7HeIsBs5v"
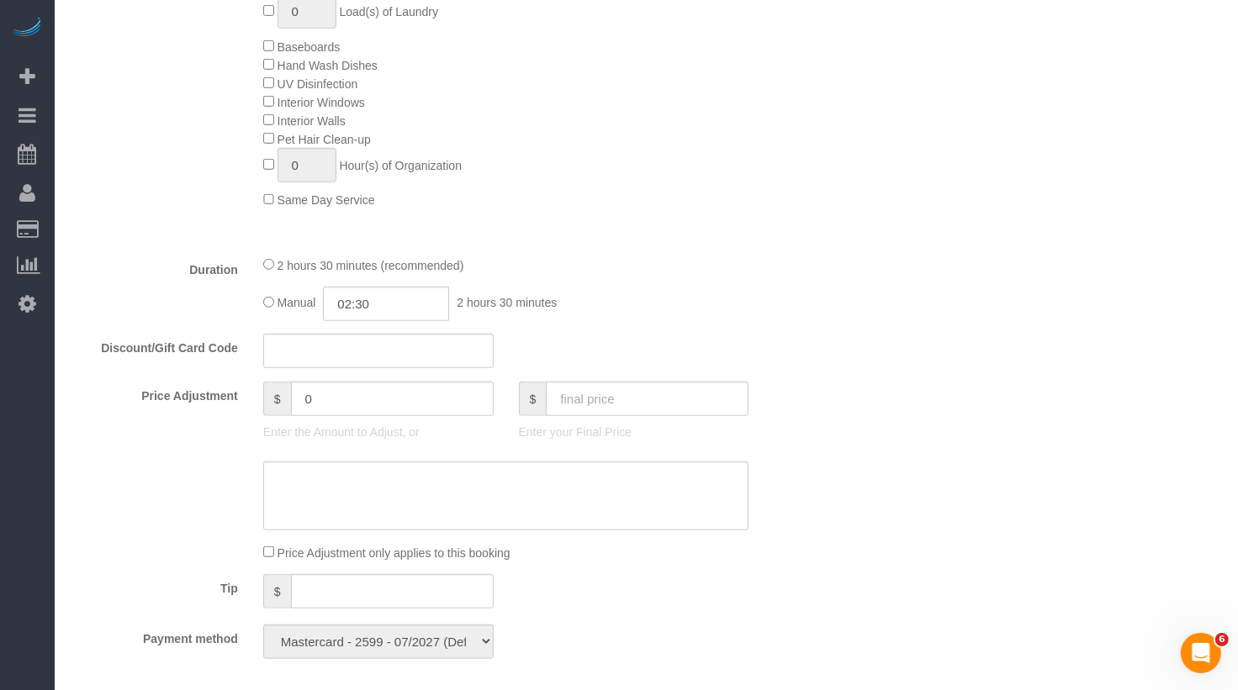
scroll to position [738, 0]
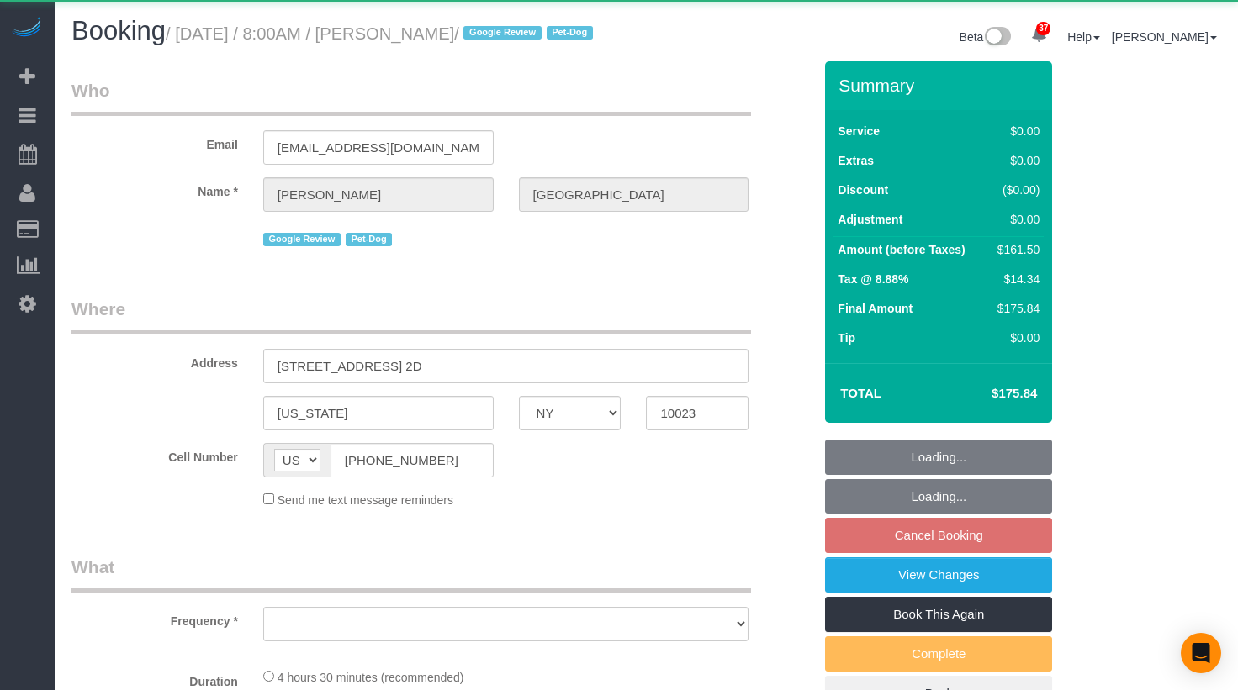
select select "NY"
select select "object:928"
select select "2"
select select "number:56"
select select "number:75"
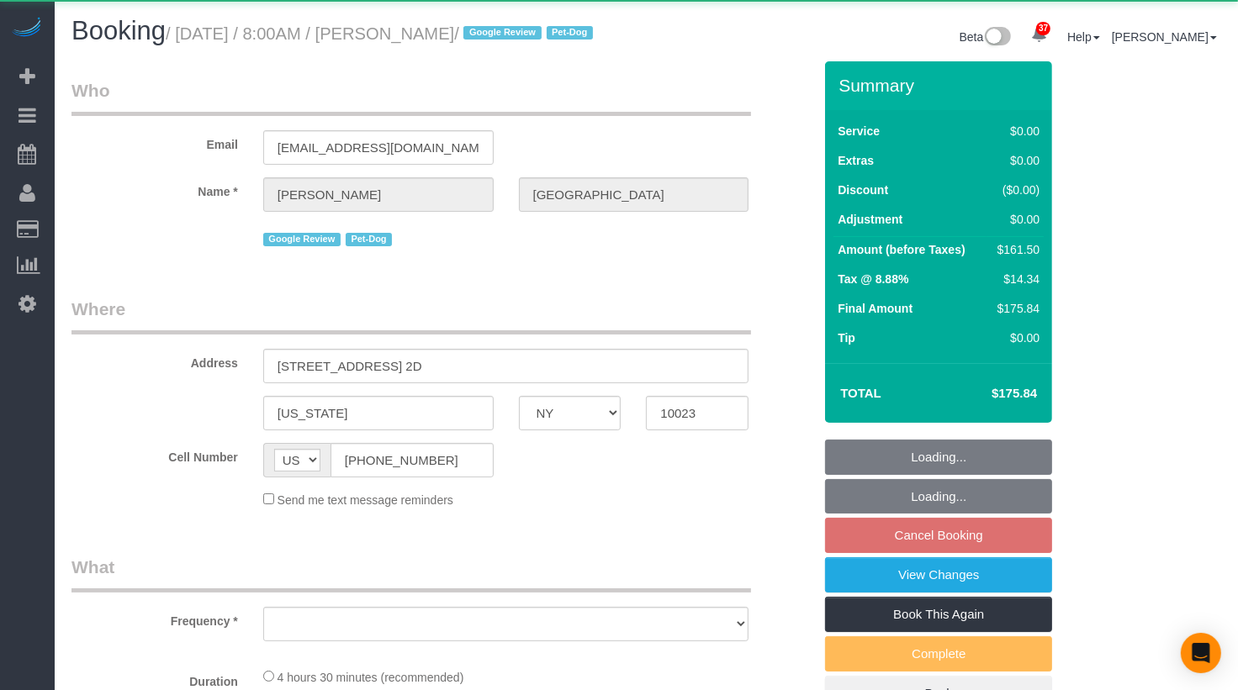
select select "number:13"
select select "number:5"
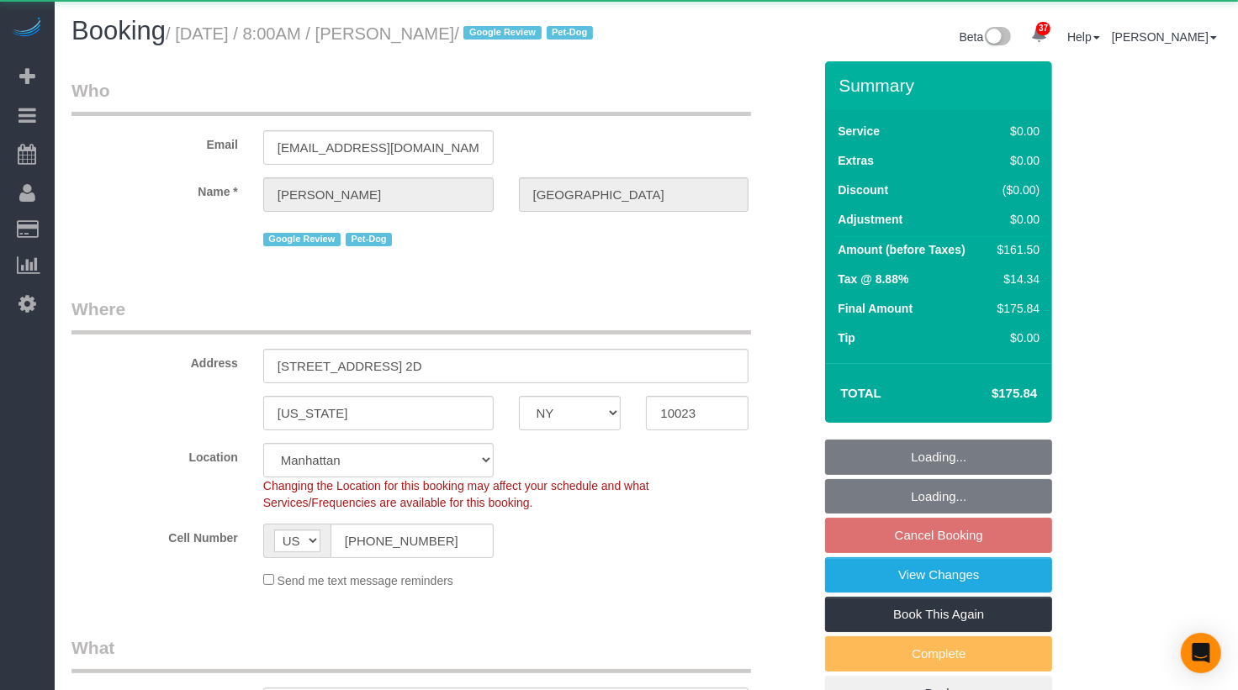
select select "string:stripe-pm_1RiLeT4VGloSiKo7HeIsBs5v"
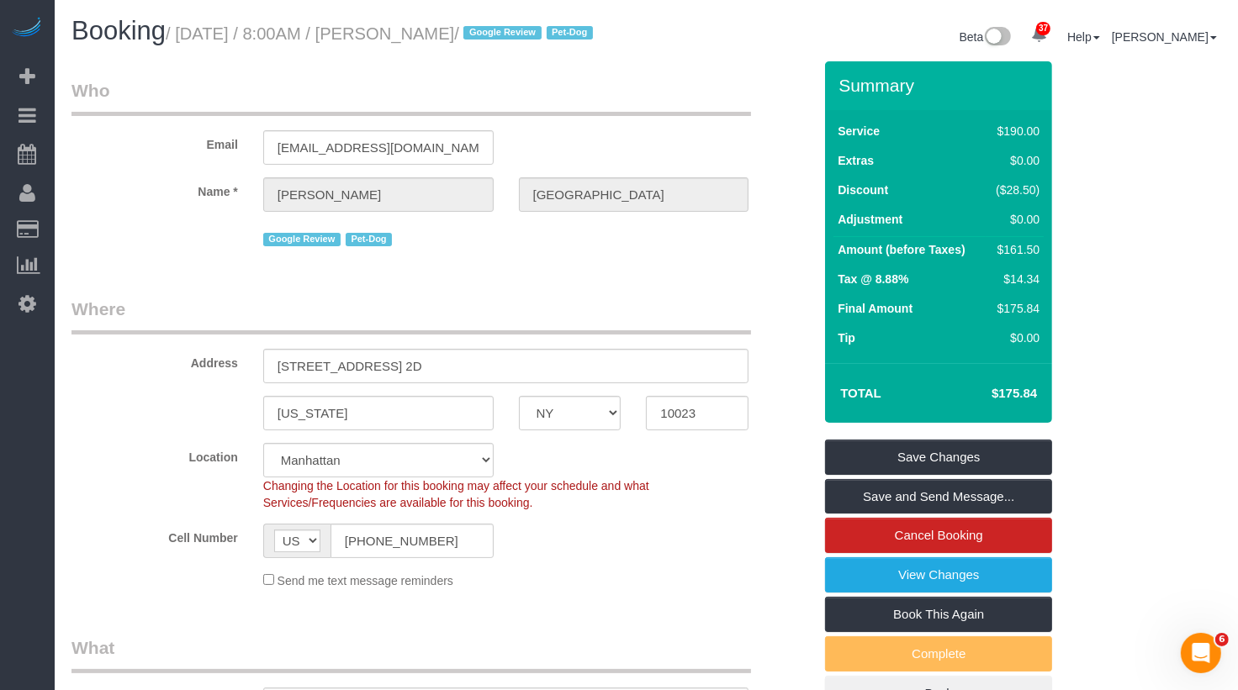
drag, startPoint x: 533, startPoint y: 29, endPoint x: 185, endPoint y: 26, distance: 348.1
click at [185, 26] on small "/ [DATE] / 8:00AM / [PERSON_NAME] / Google Review Pet-Dog" at bounding box center [382, 33] width 432 height 18
copy small "[DATE] / 8:00AM / [PERSON_NAME]"
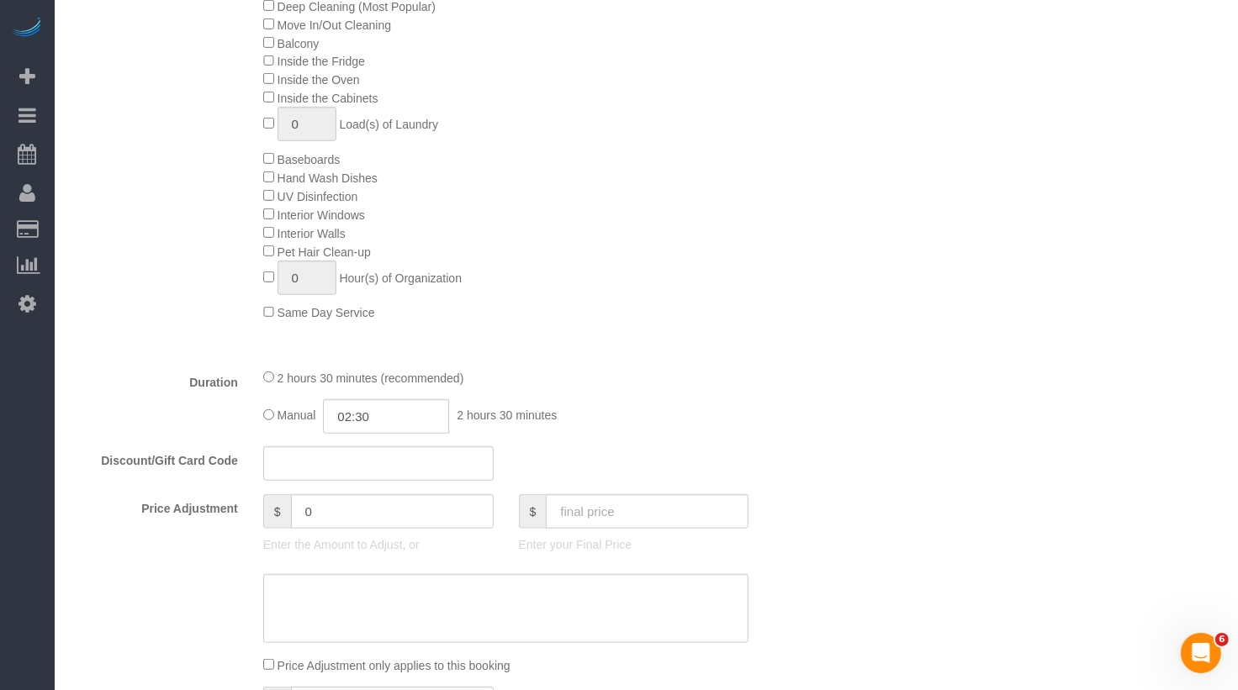
scroll to position [1354, 0]
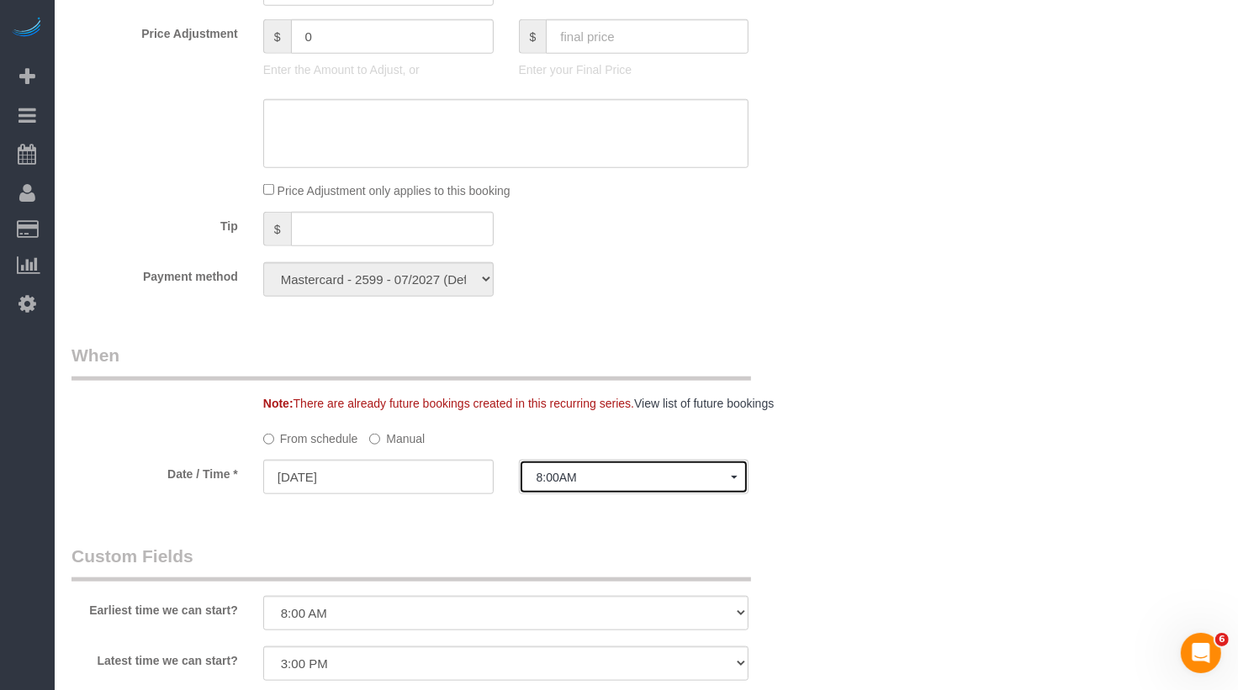
click at [568, 484] on span "8:00AM" at bounding box center [633, 477] width 195 height 13
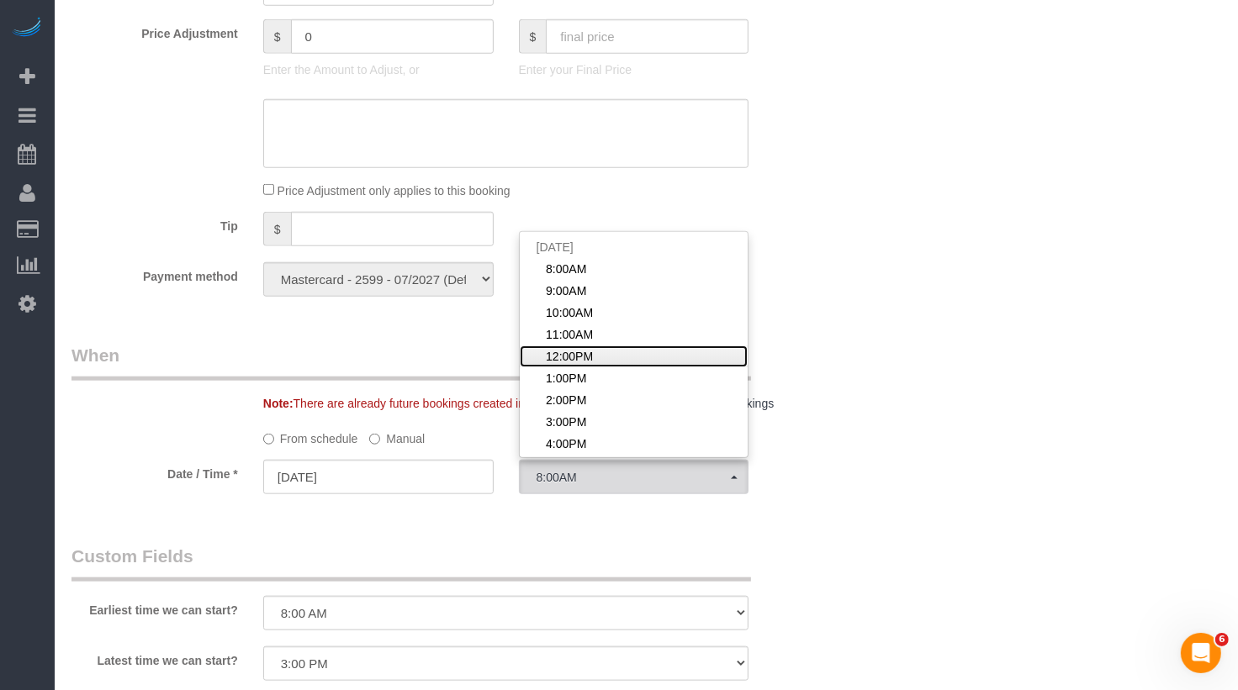
click at [578, 365] on span "12:00PM" at bounding box center [569, 356] width 47 height 17
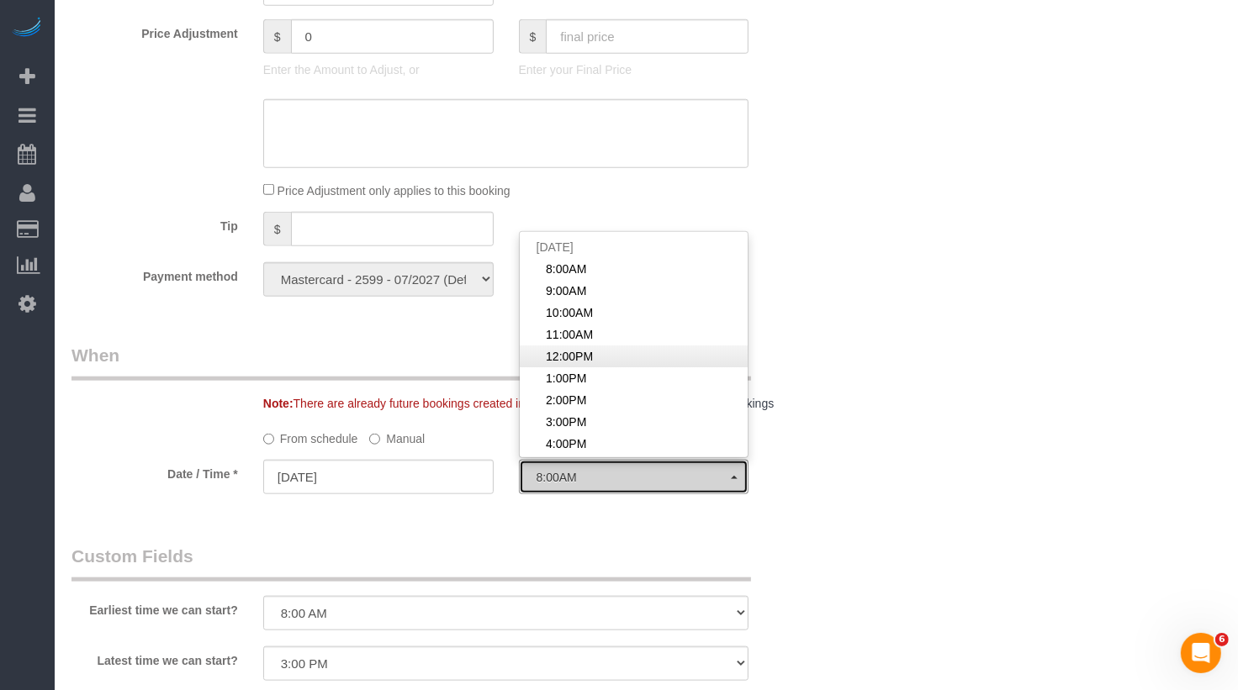
select select "spot5"
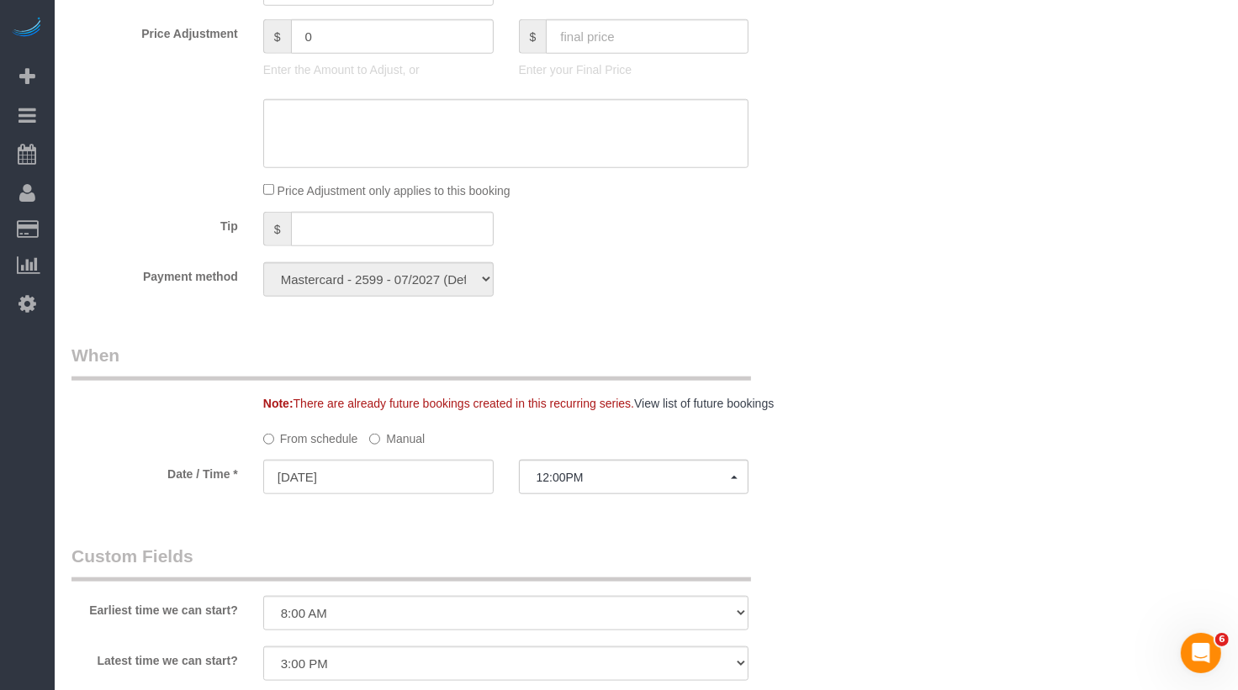
click at [405, 447] on label "Manual" at bounding box center [396, 436] width 55 height 23
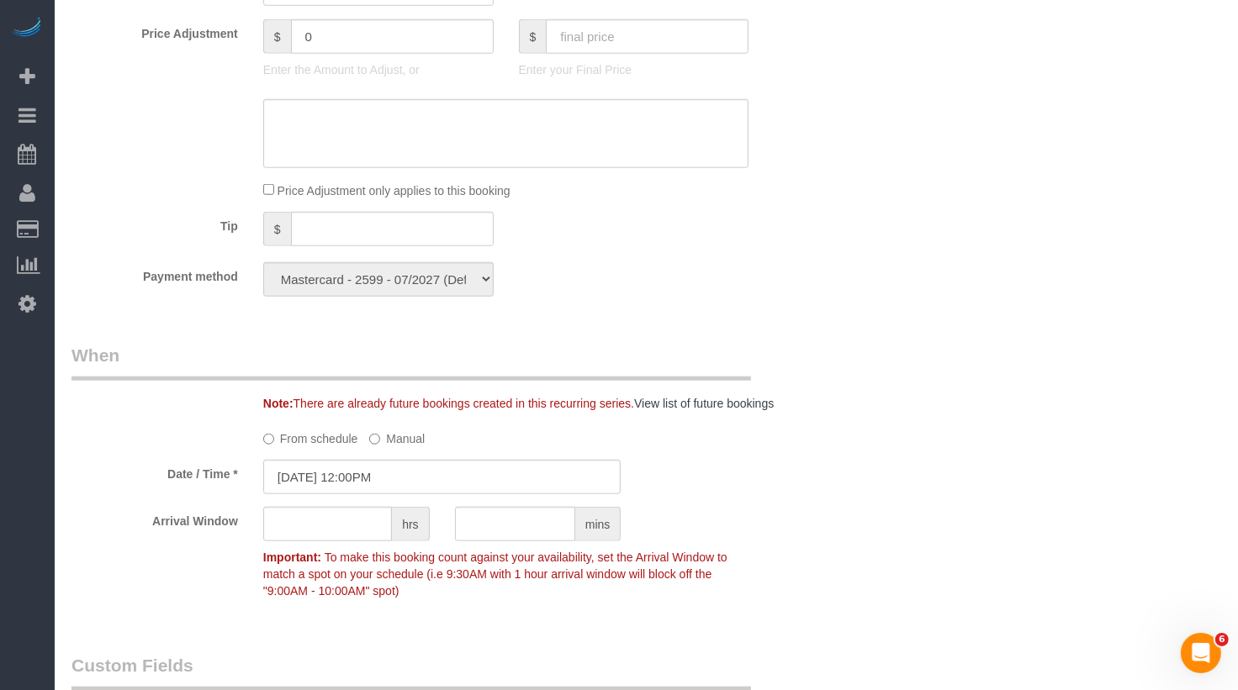
click at [393, 494] on input "10/10/2025 12:00PM" at bounding box center [442, 477] width 358 height 34
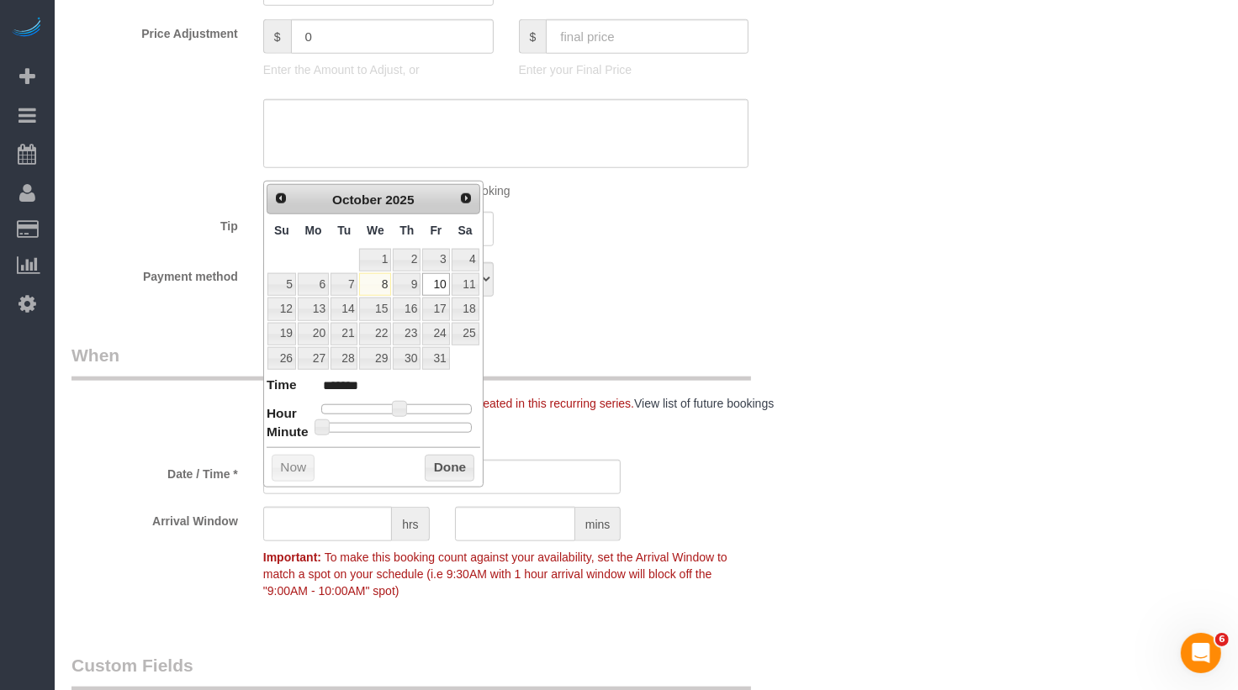
type input "10/10/2025 12:30PM"
type input "*******"
click at [404, 423] on div at bounding box center [396, 428] width 150 height 10
click at [437, 455] on button "Done" at bounding box center [450, 468] width 50 height 27
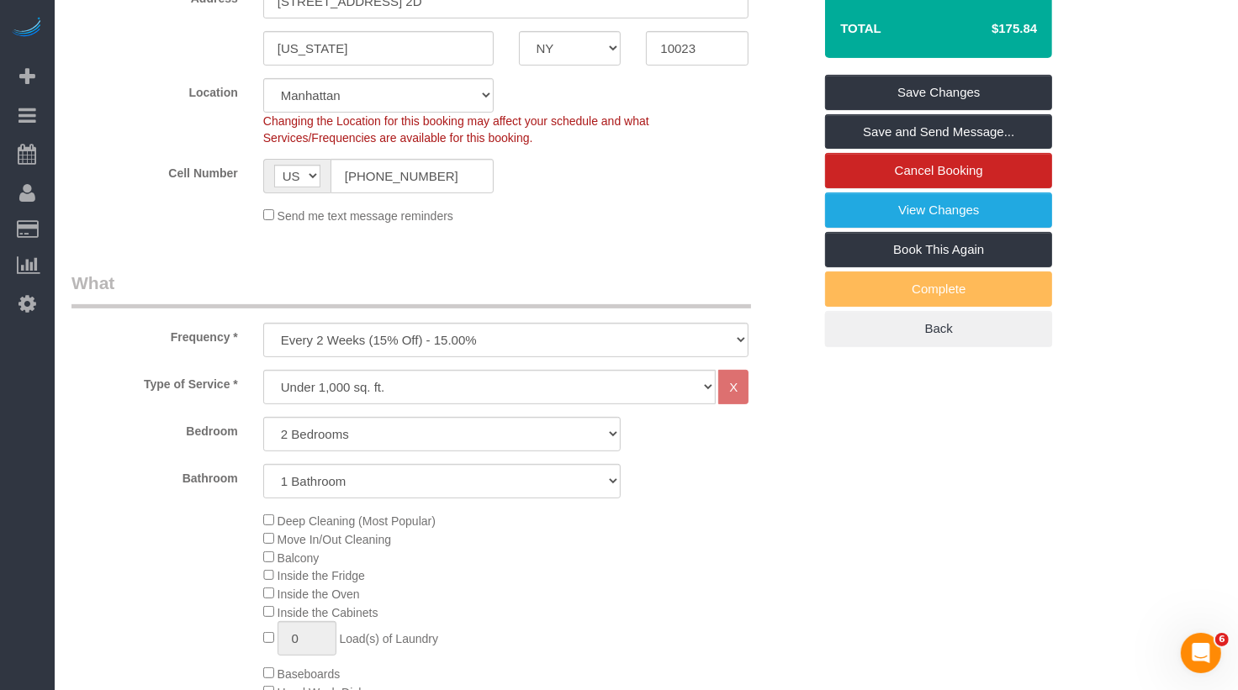
scroll to position [0, 0]
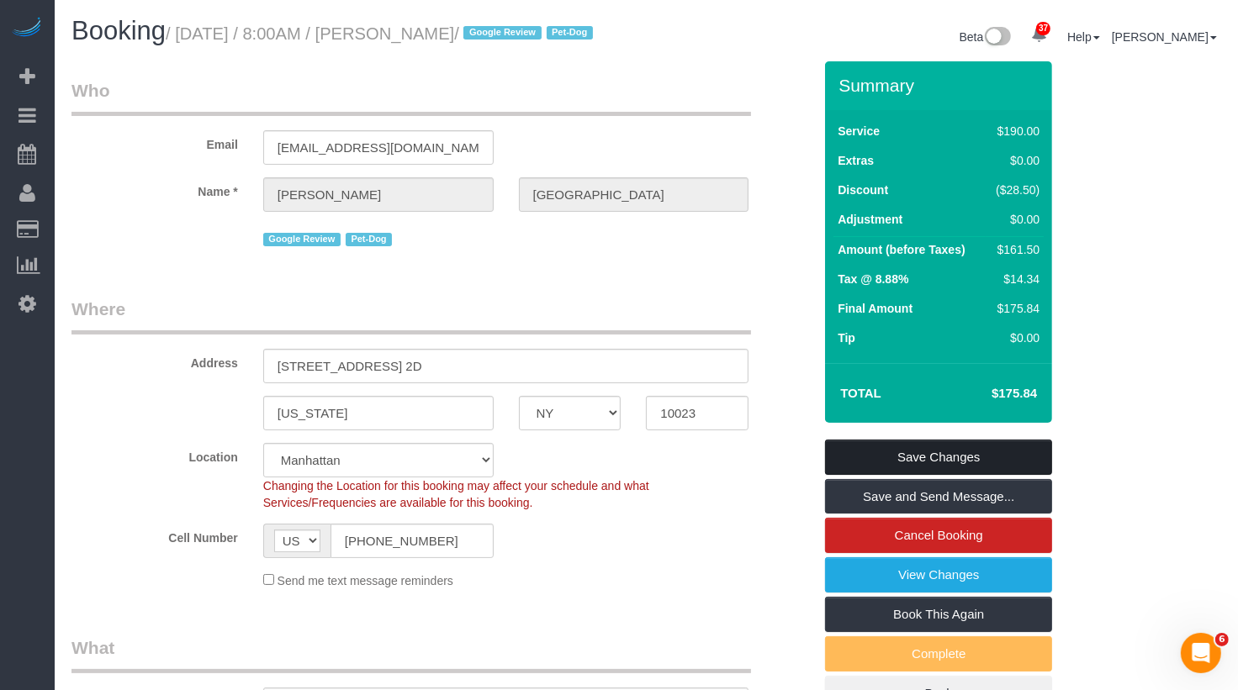
click at [903, 475] on link "Save Changes" at bounding box center [938, 457] width 227 height 35
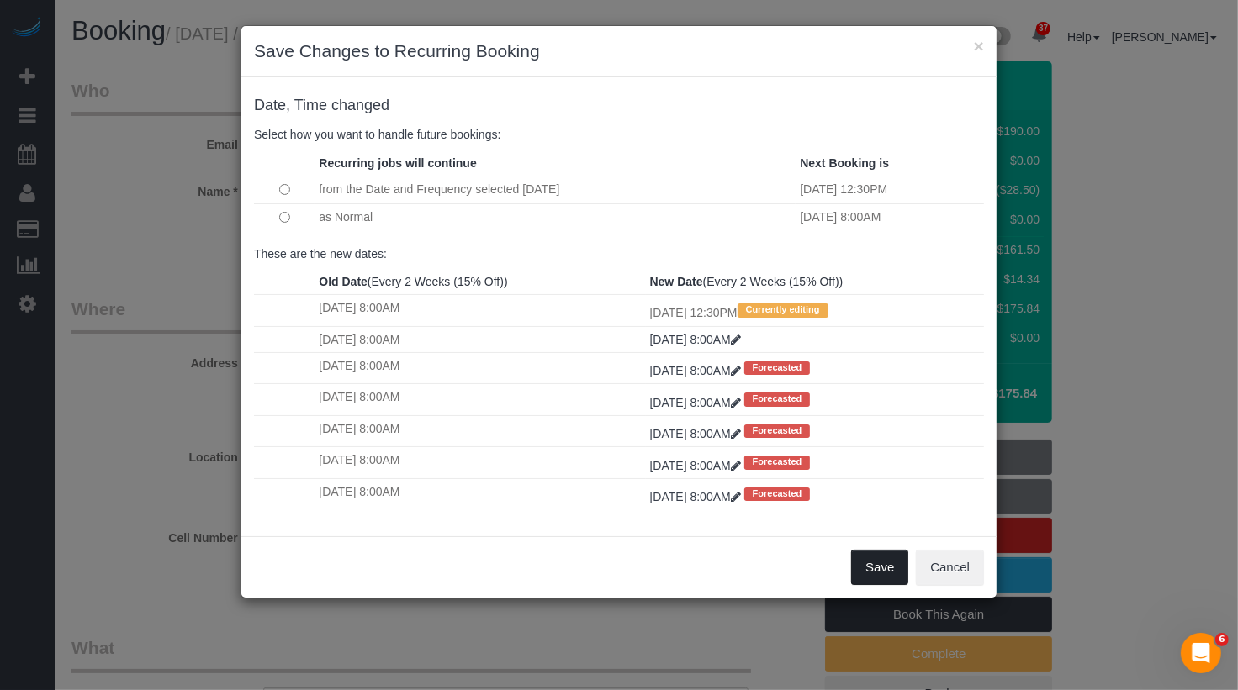
click at [898, 568] on button "Save" at bounding box center [879, 567] width 57 height 35
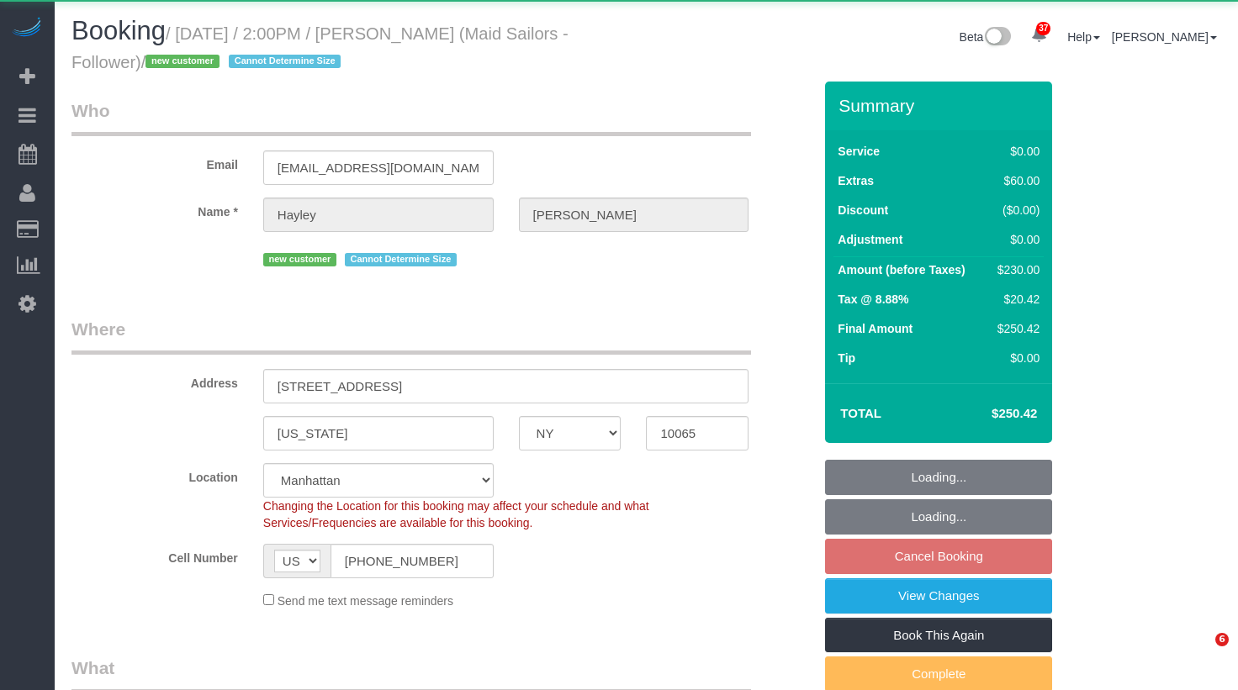
select select "NY"
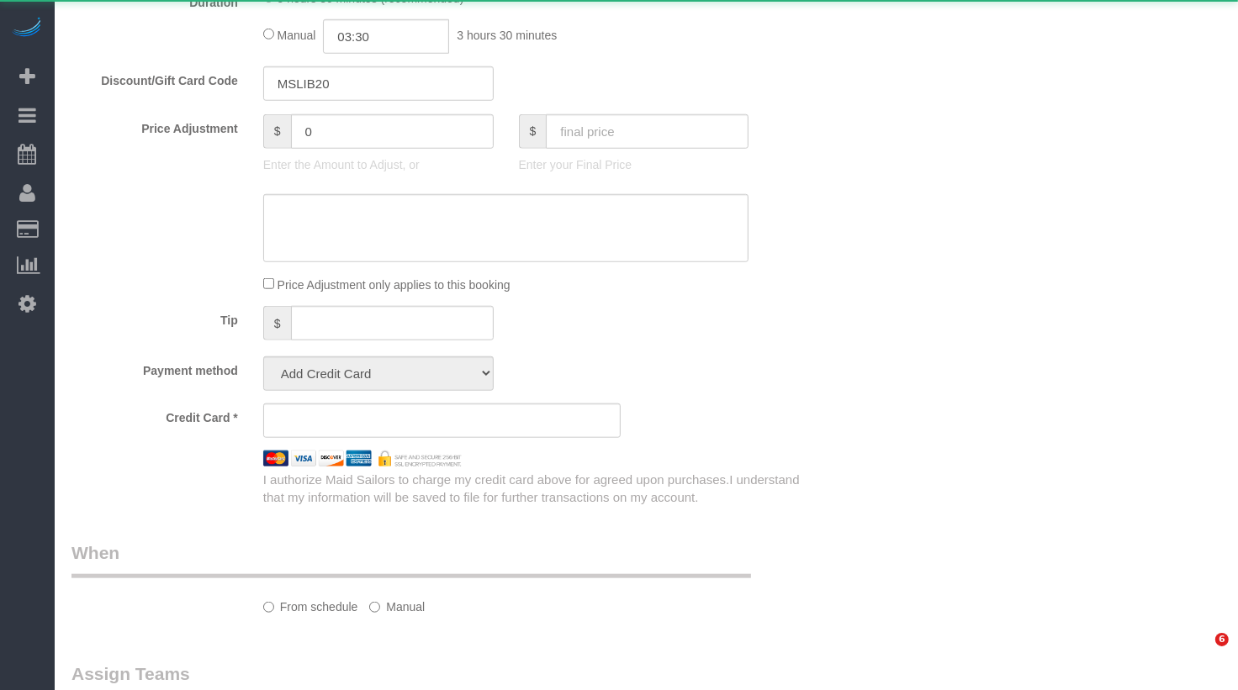
select select "object:1114"
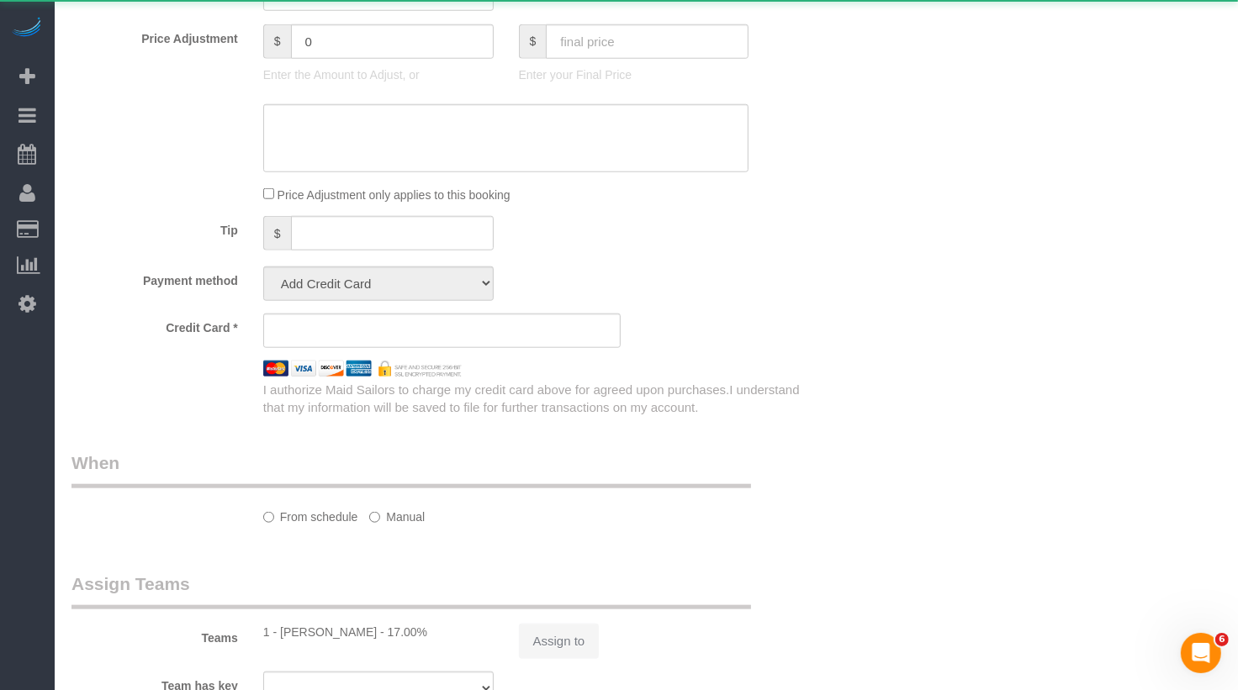
scroll to position [0, 0]
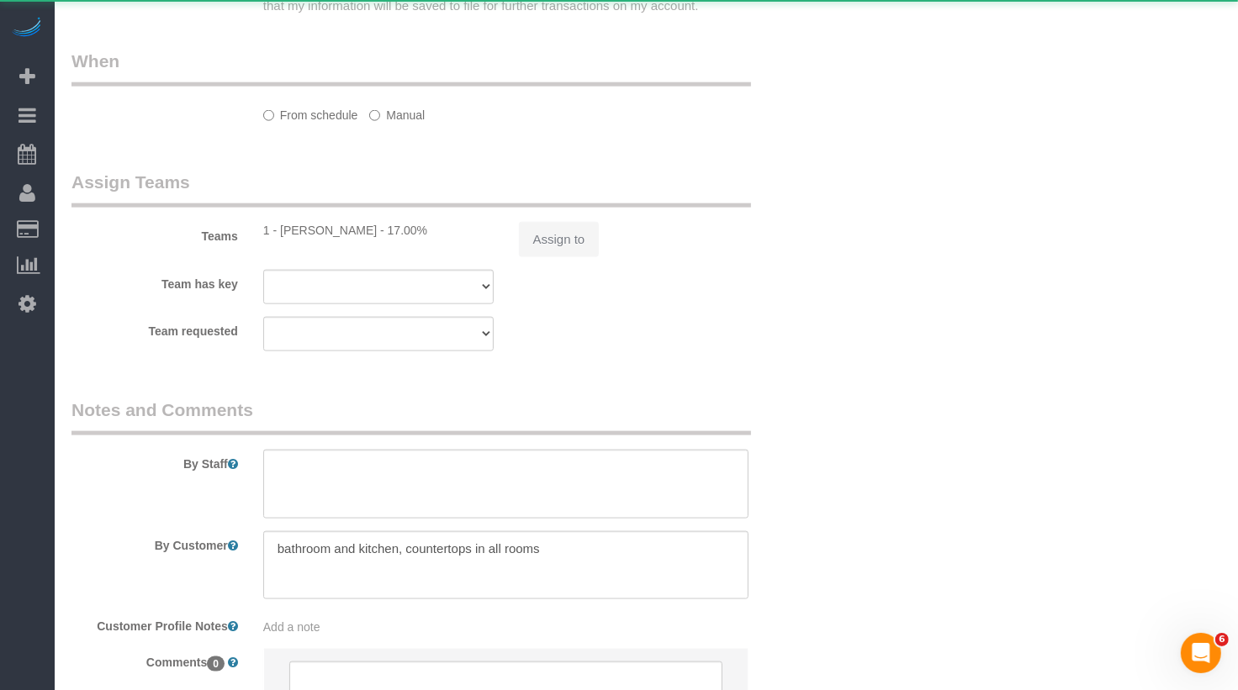
select select "string:stripe-pm_1SFyuF4VGloSiKo7ErDI01Io"
select select "2"
select select "spot7"
select select "number:89"
select select "number:90"
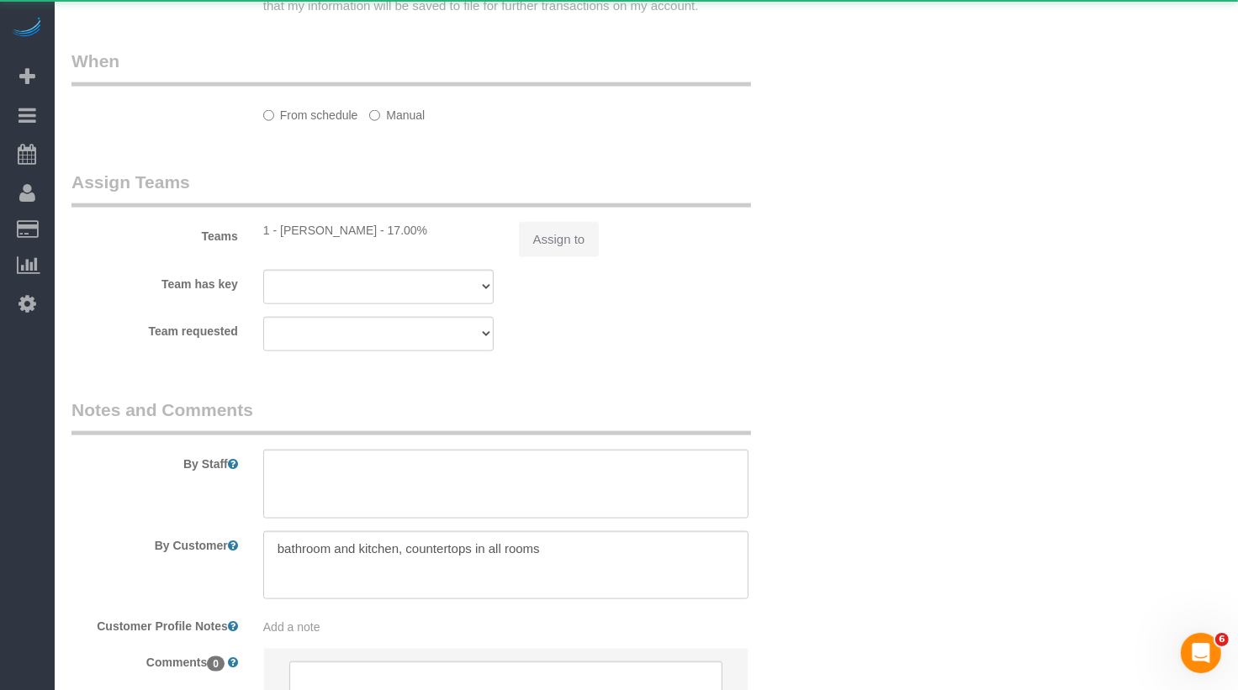
select select "number:15"
select select "number:5"
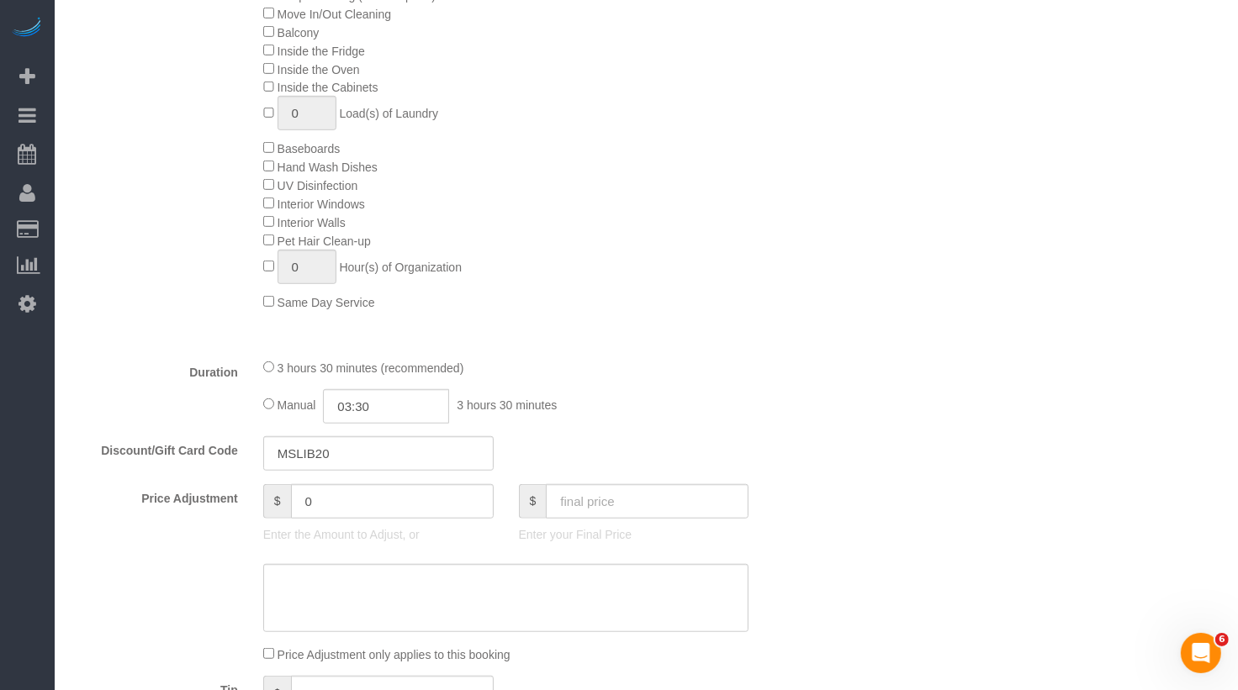
scroll to position [574, 0]
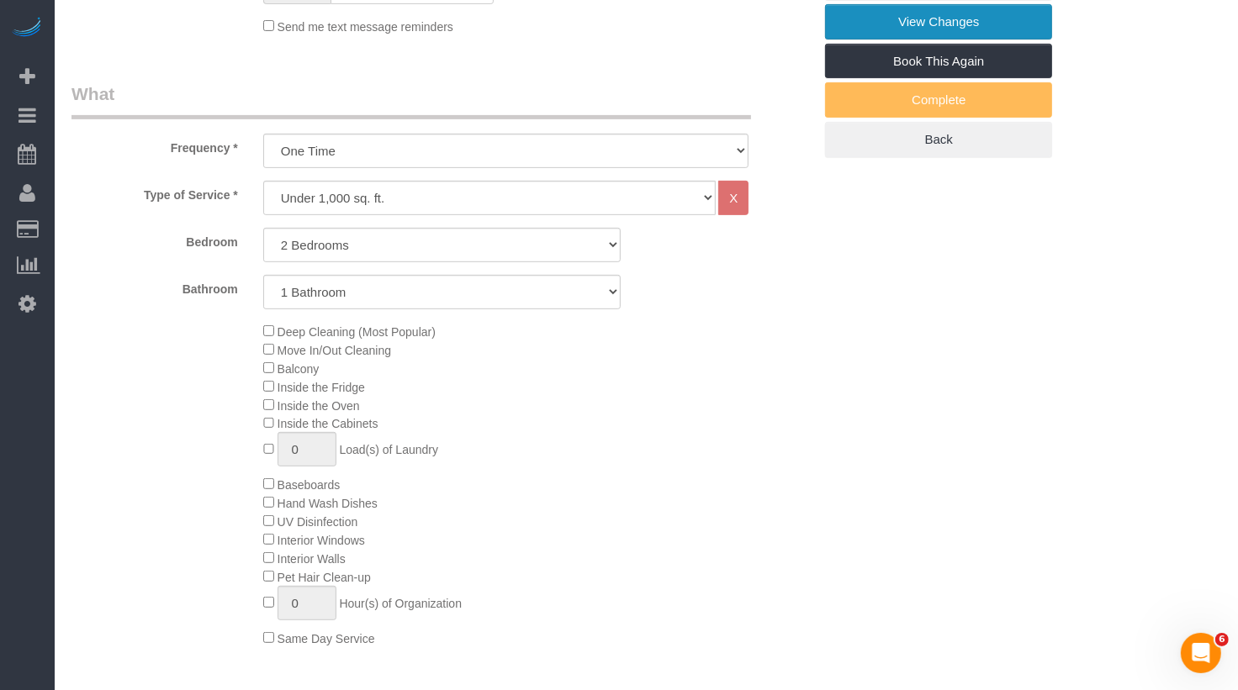
click at [899, 23] on link "View Changes" at bounding box center [938, 21] width 227 height 35
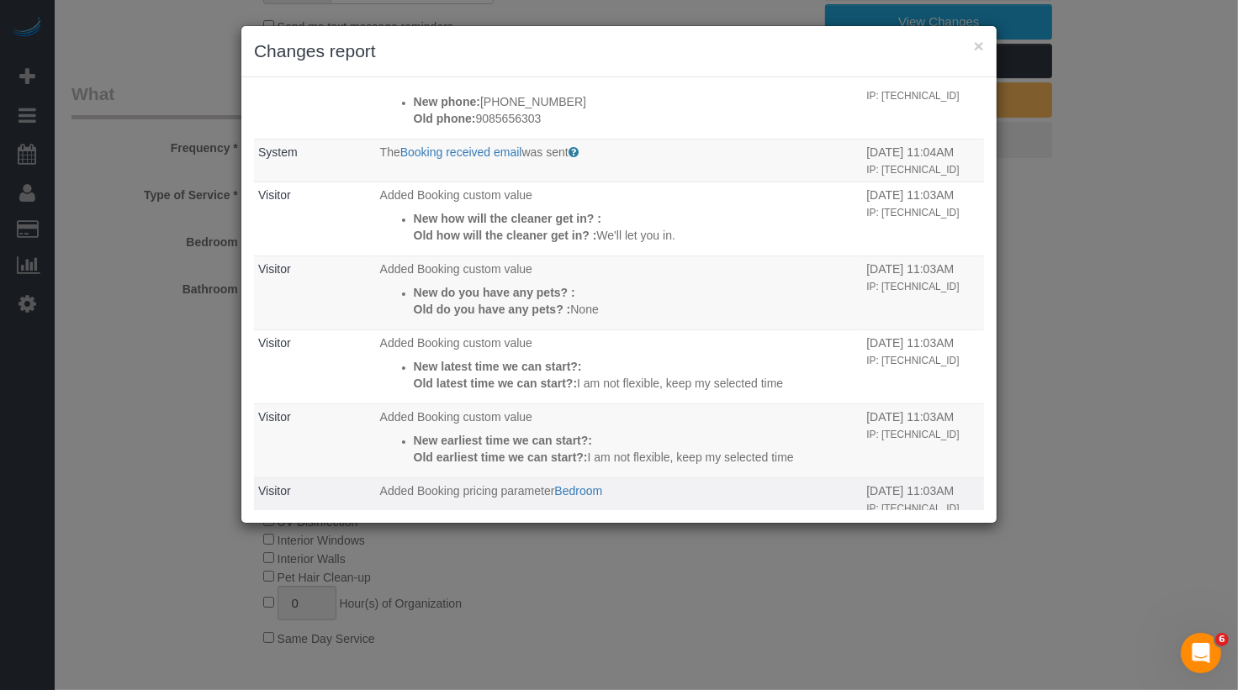
scroll to position [77, 0]
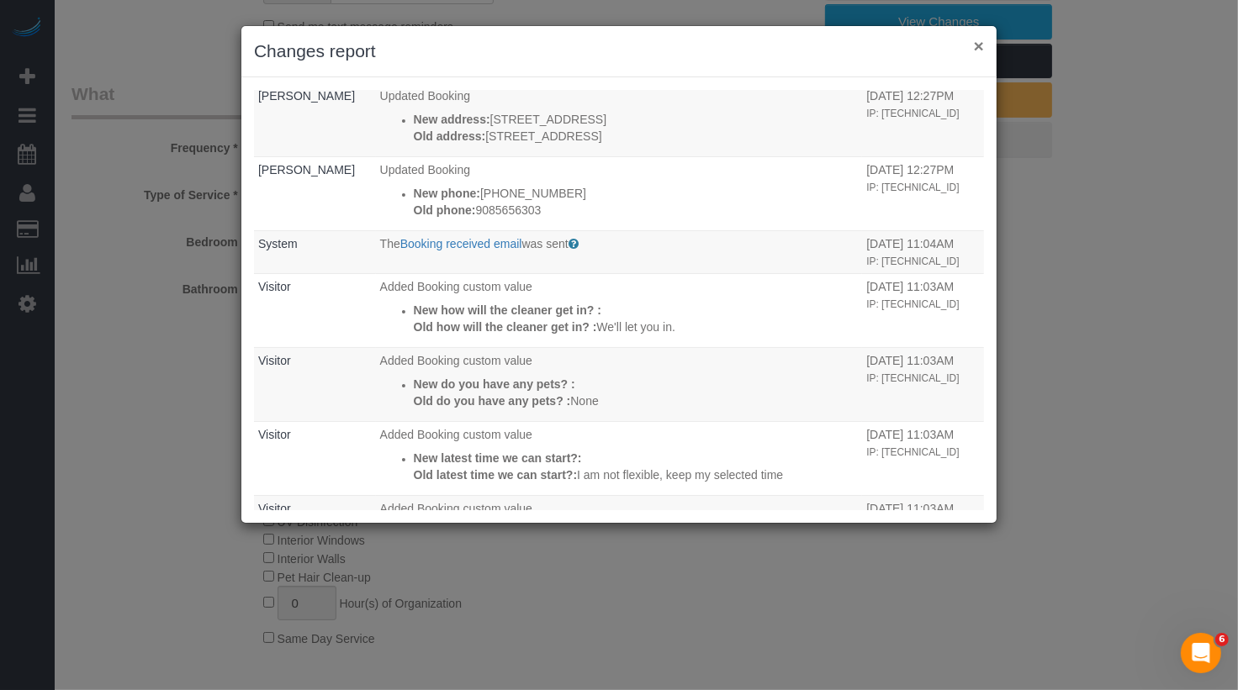
click at [977, 40] on button "×" at bounding box center [979, 46] width 10 height 18
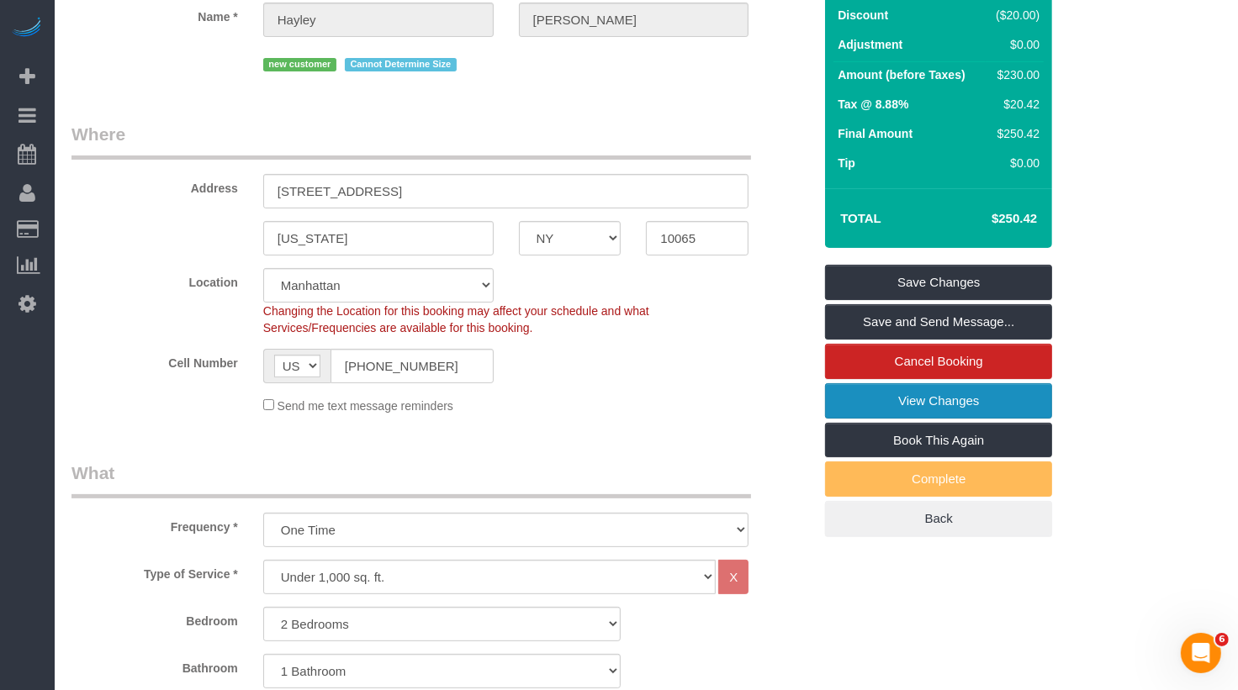
scroll to position [0, 0]
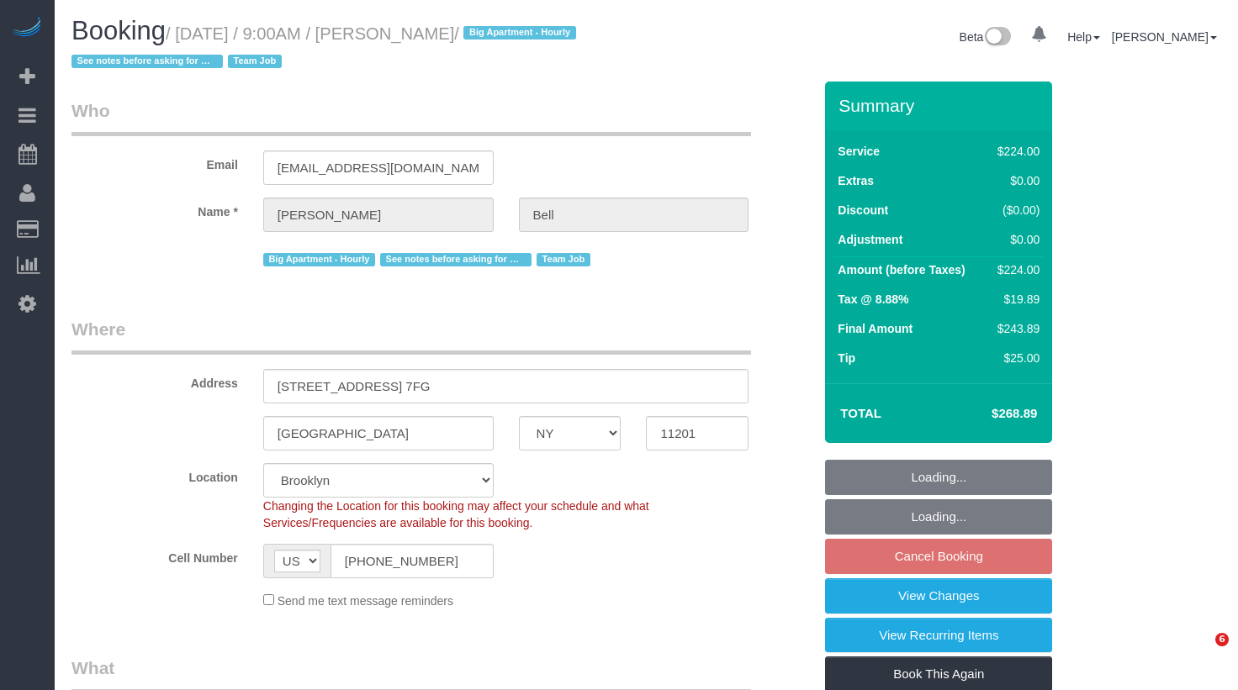
select select "NY"
select select "210"
select select "spot62"
select select "number:89"
select select "number:90"
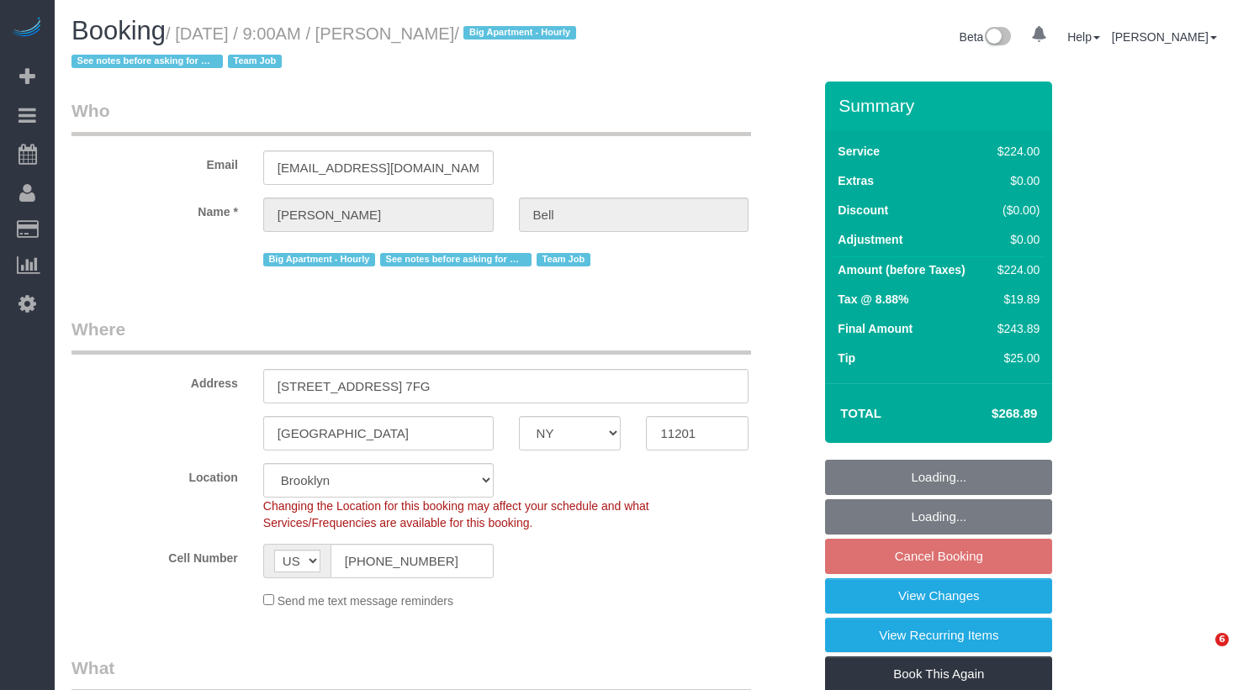
select select "number:15"
select select "number:5"
select select "number:21"
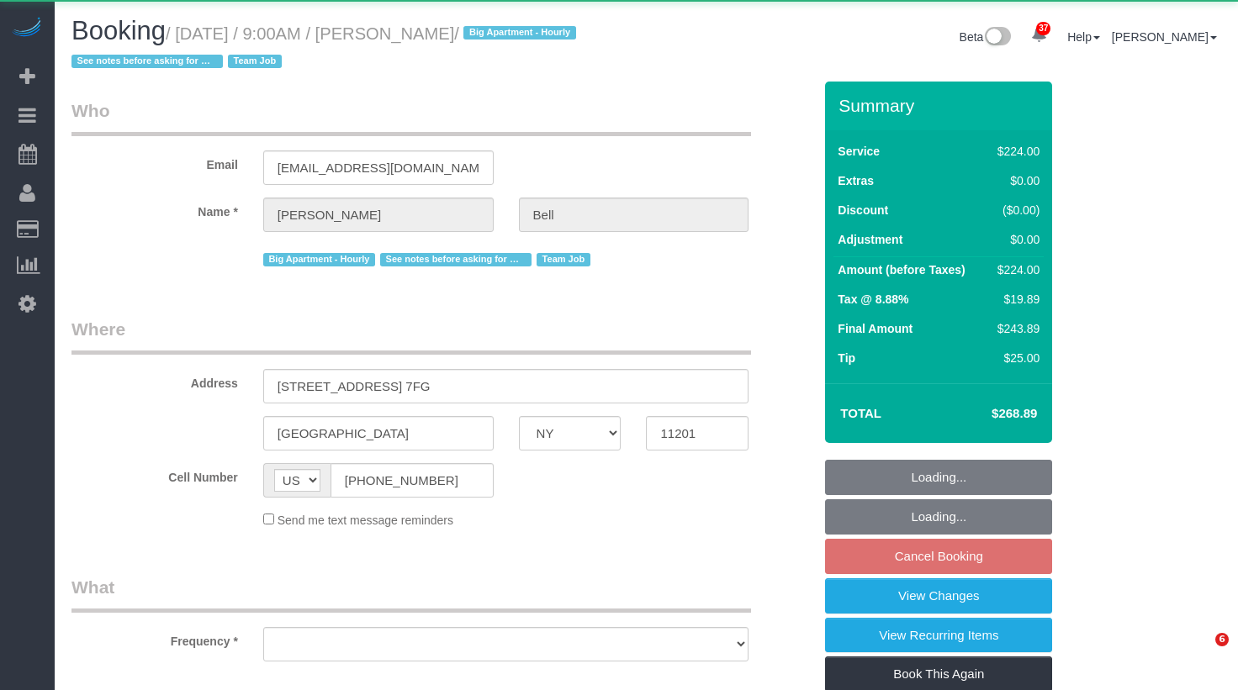
select select "NY"
select select "object:1151"
select select "string:stripe-pm_1KXFUA4VGloSiKo7ffajs4Qi"
select select "210"
select select "spot2"
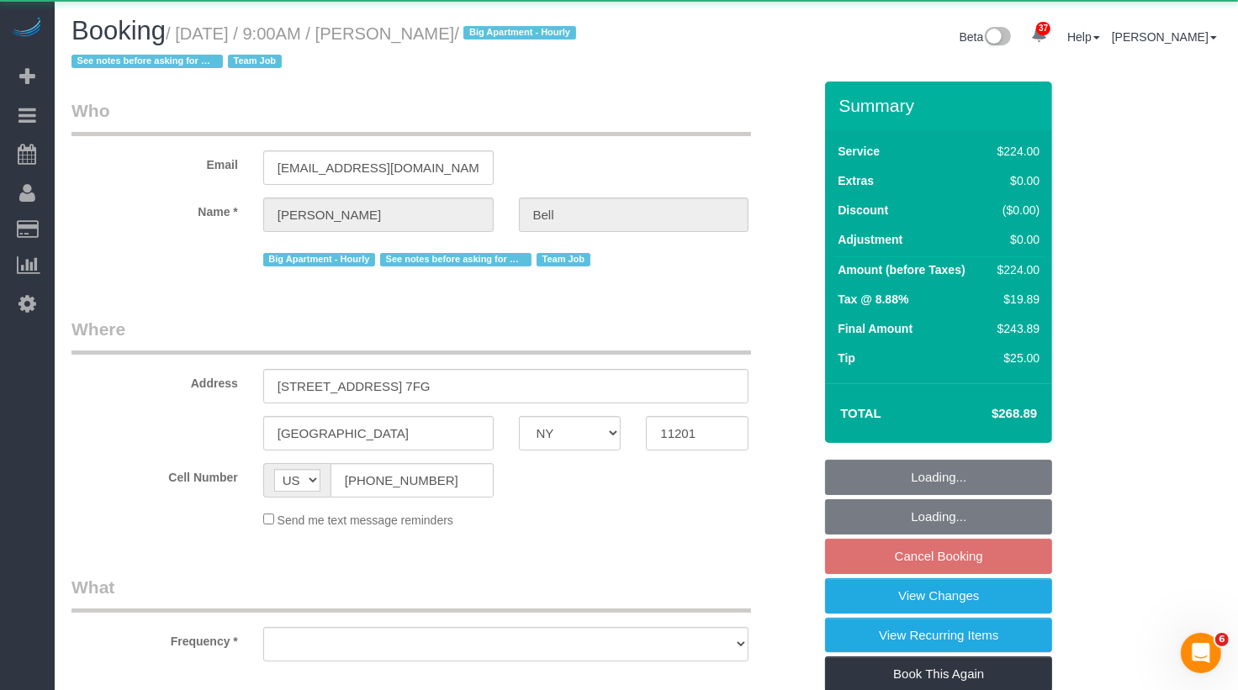
select select "number:89"
select select "number:90"
select select "number:15"
select select "number:5"
select select "number:21"
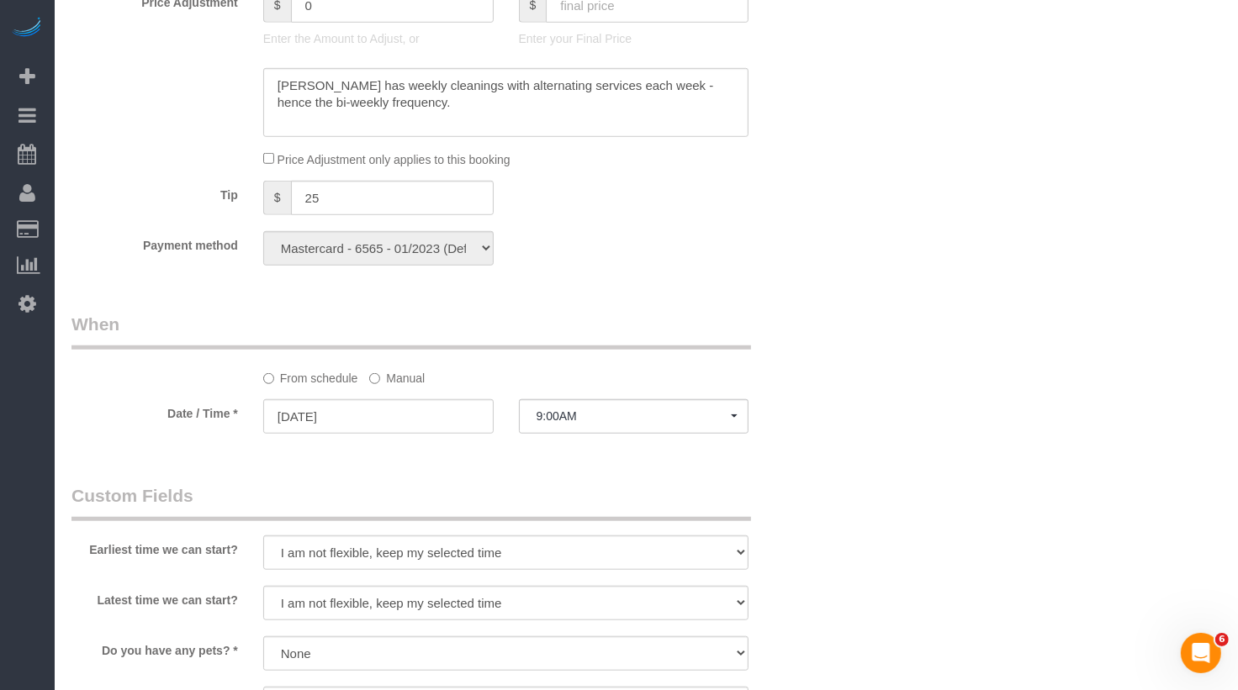
scroll to position [1214, 0]
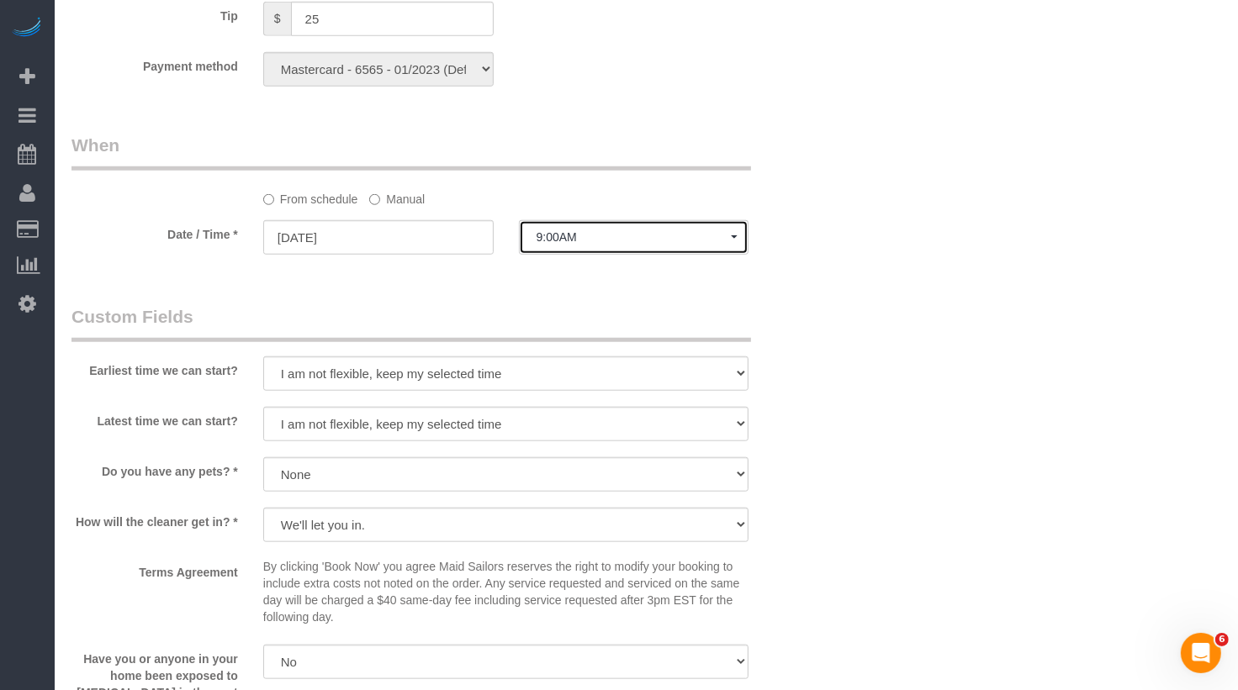
click at [553, 237] on span "9:00AM" at bounding box center [633, 236] width 195 height 13
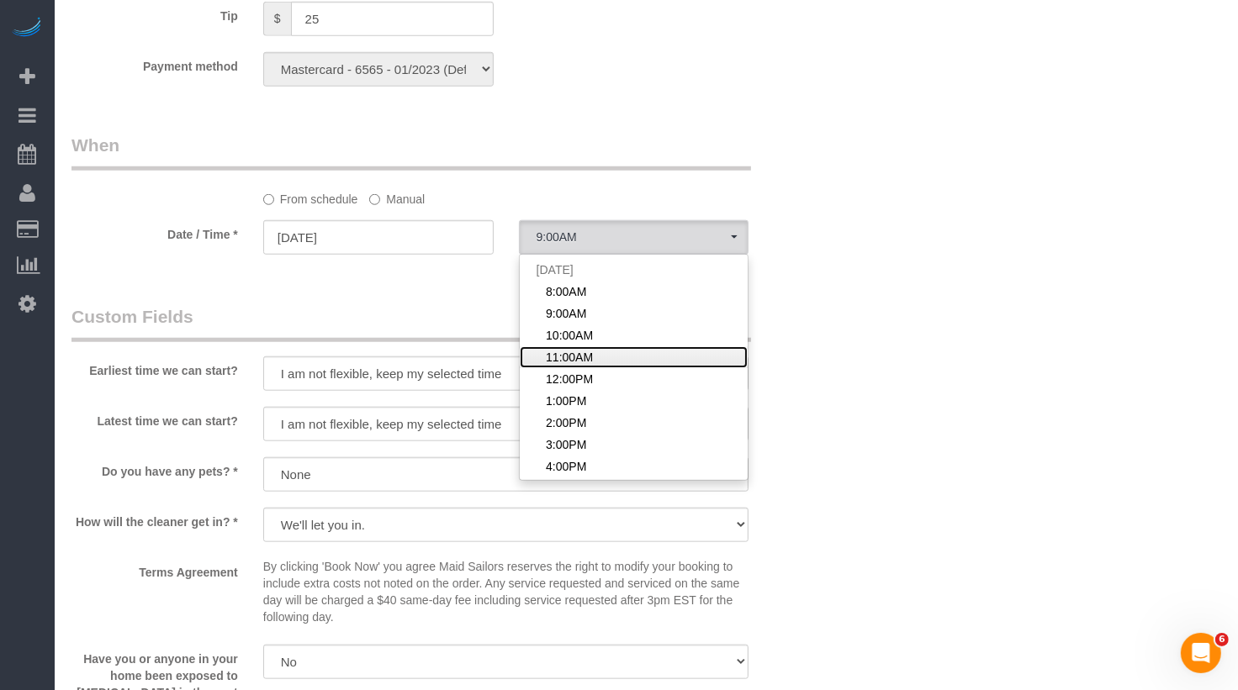
click at [564, 362] on span "11:00AM" at bounding box center [569, 357] width 47 height 17
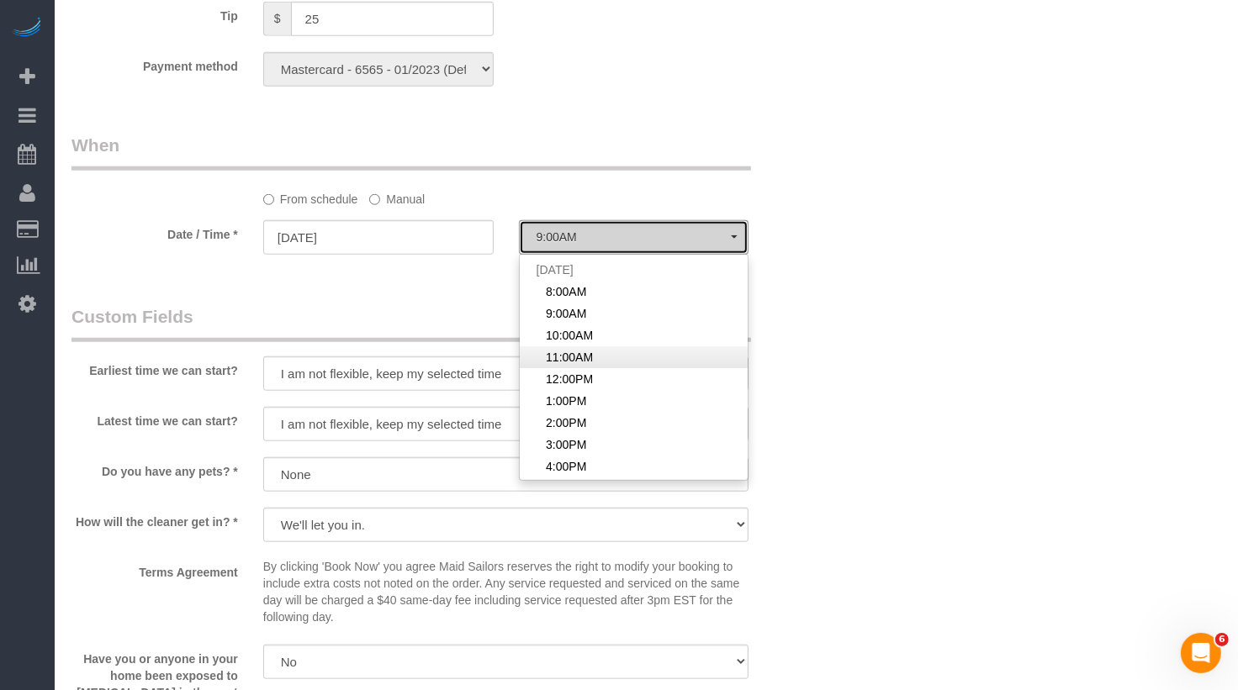
select select "spot4"
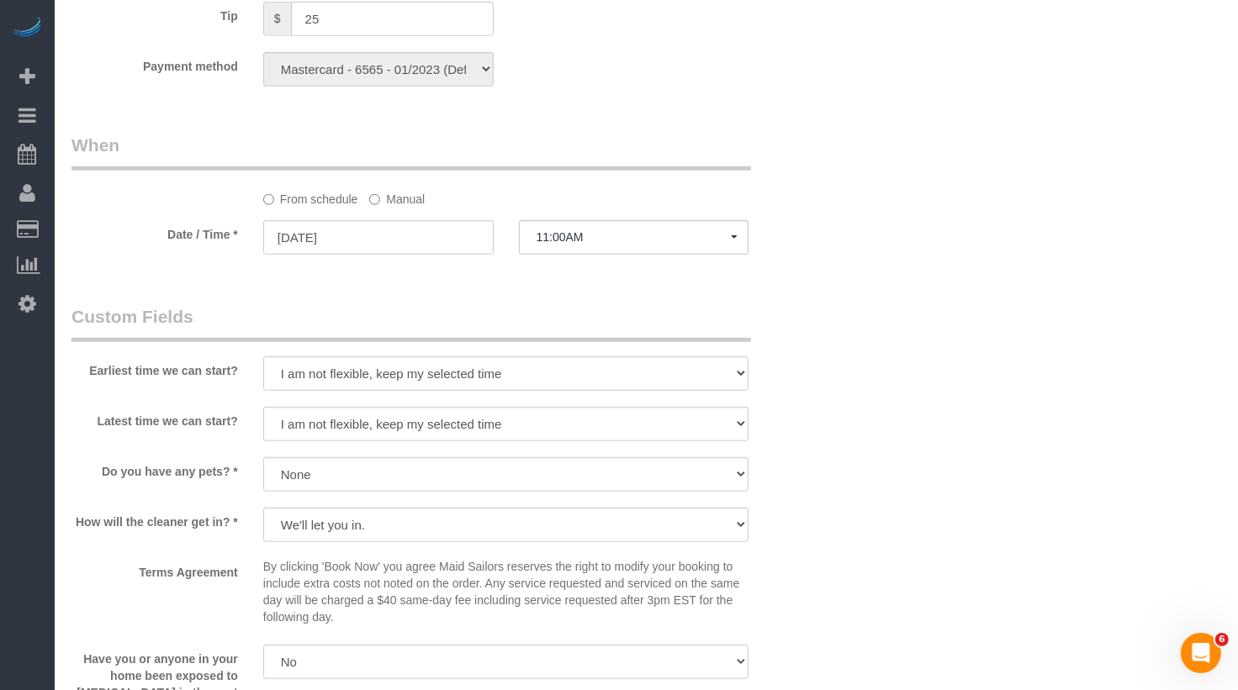
click at [389, 194] on label "Manual" at bounding box center [396, 196] width 55 height 23
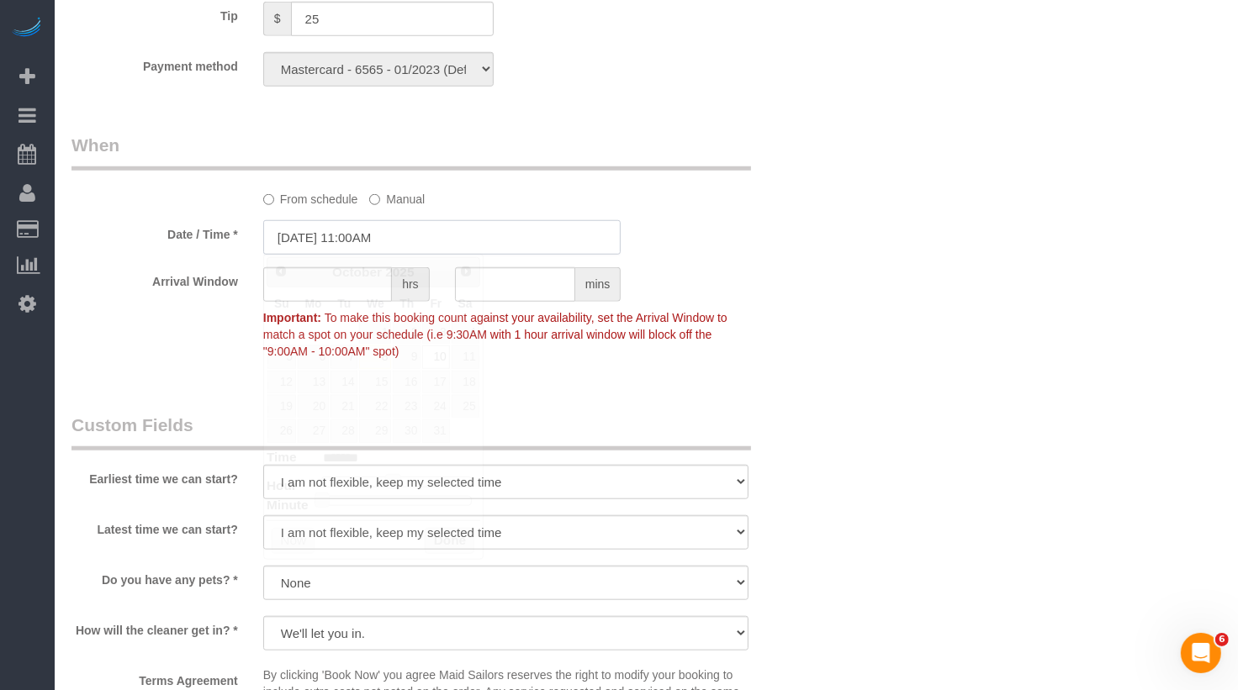
click at [390, 235] on input "10/10/2025 11:00AM" at bounding box center [442, 237] width 358 height 34
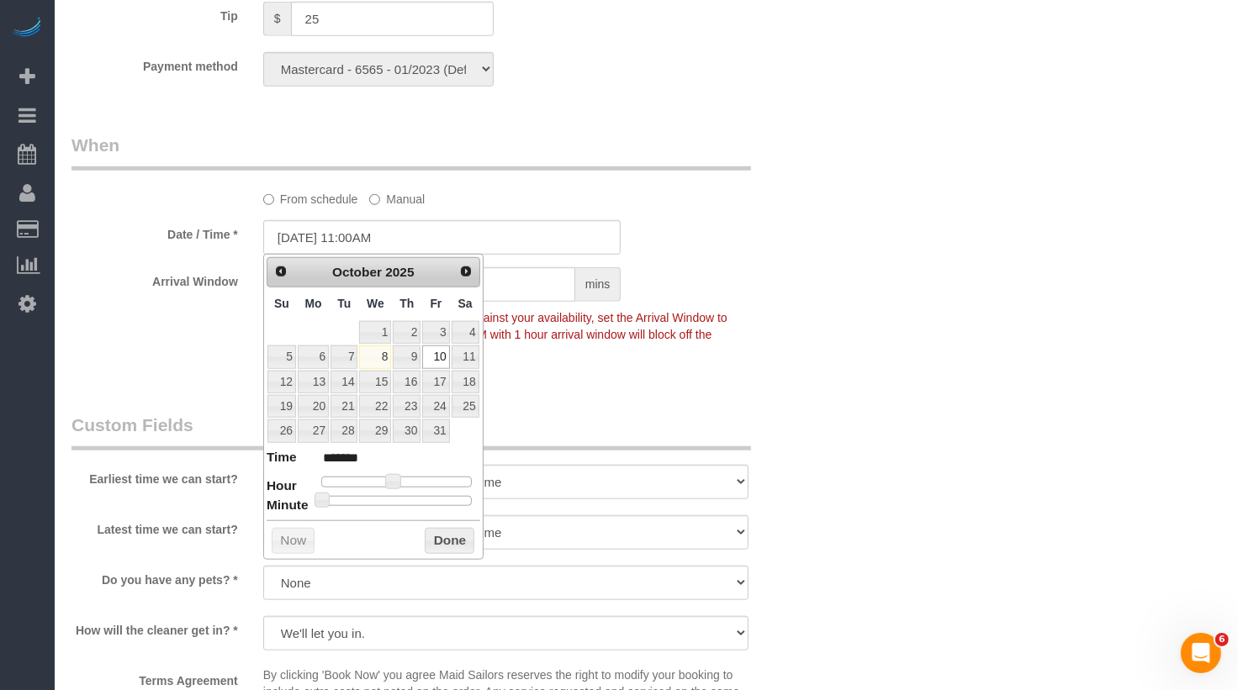
type input "10/10/2025 11:30AM"
type input "*******"
click at [402, 496] on div at bounding box center [396, 501] width 150 height 10
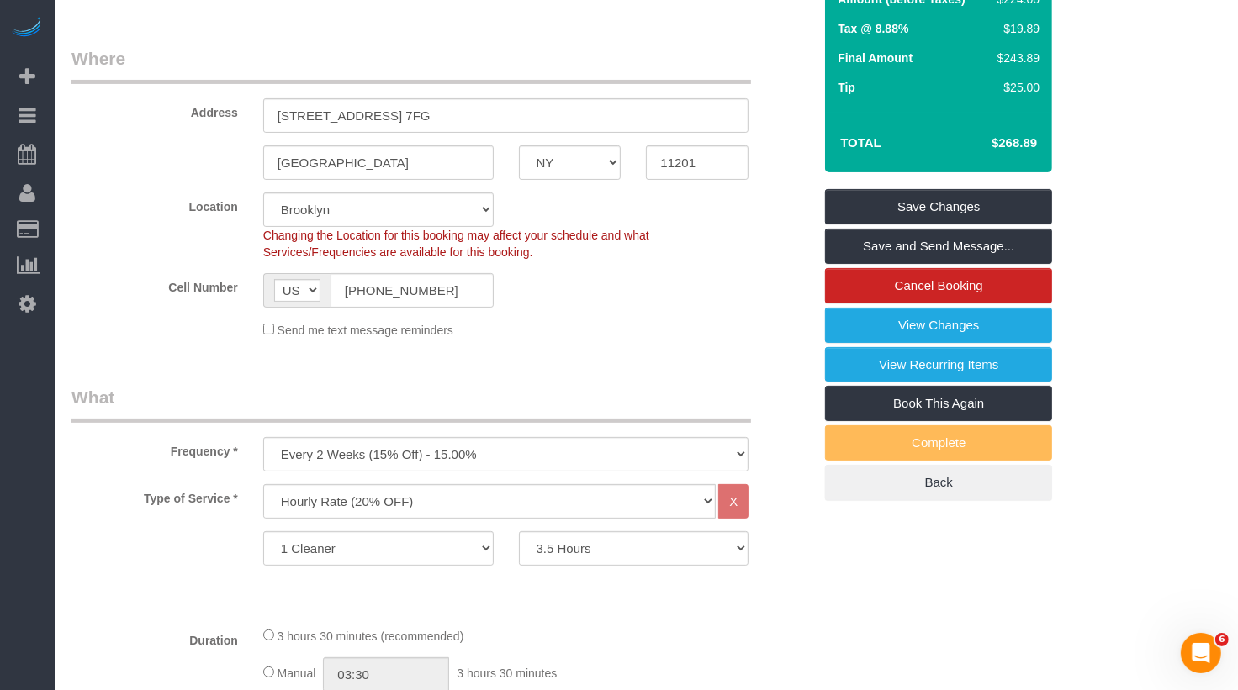
scroll to position [0, 0]
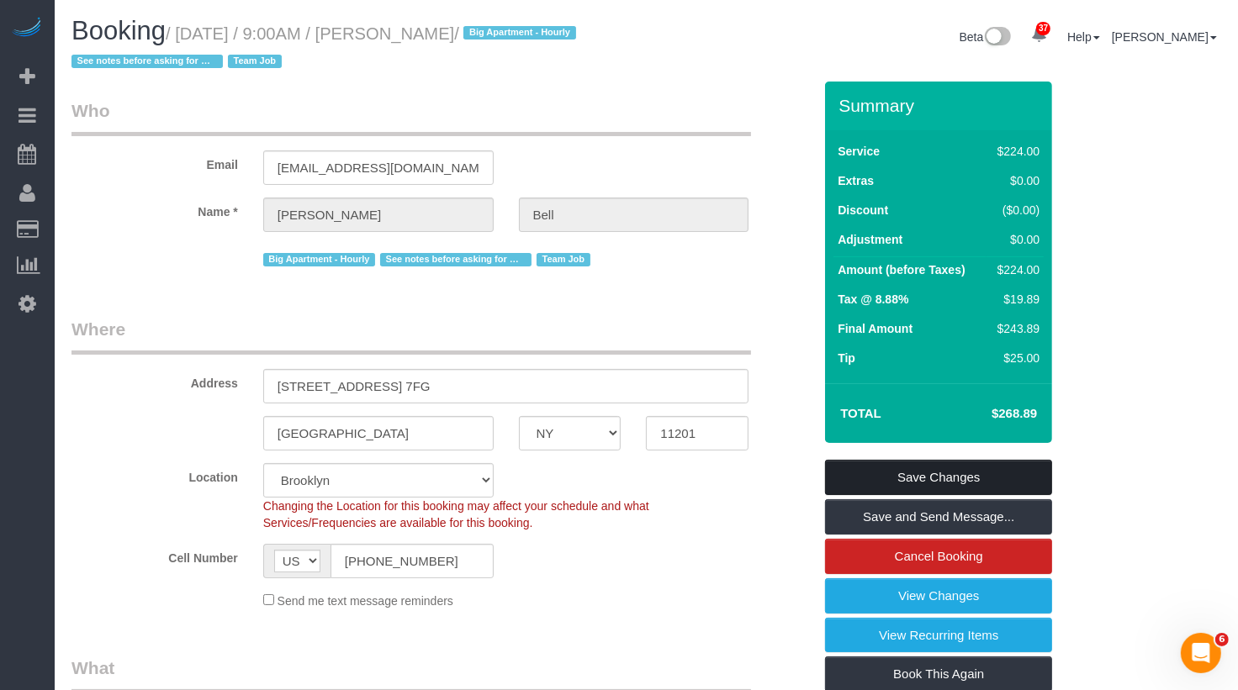
click at [886, 469] on link "Save Changes" at bounding box center [938, 477] width 227 height 35
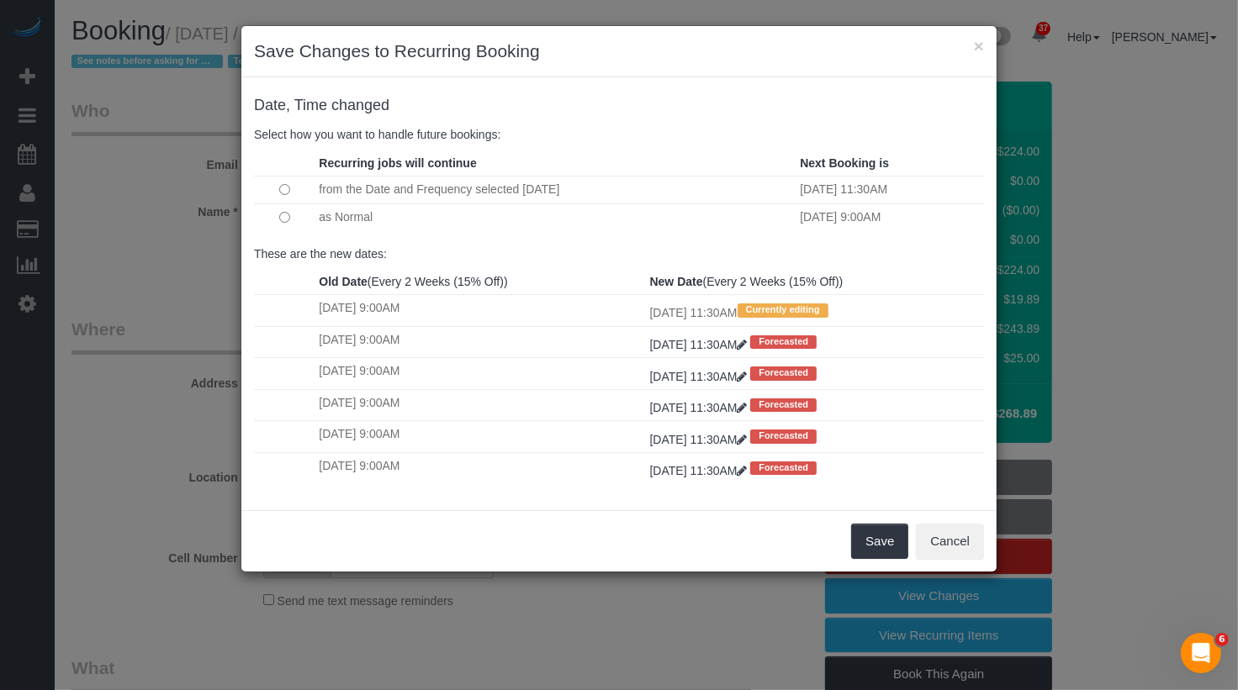
click at [281, 221] on td at bounding box center [284, 216] width 61 height 27
click at [866, 535] on button "Save" at bounding box center [879, 541] width 57 height 35
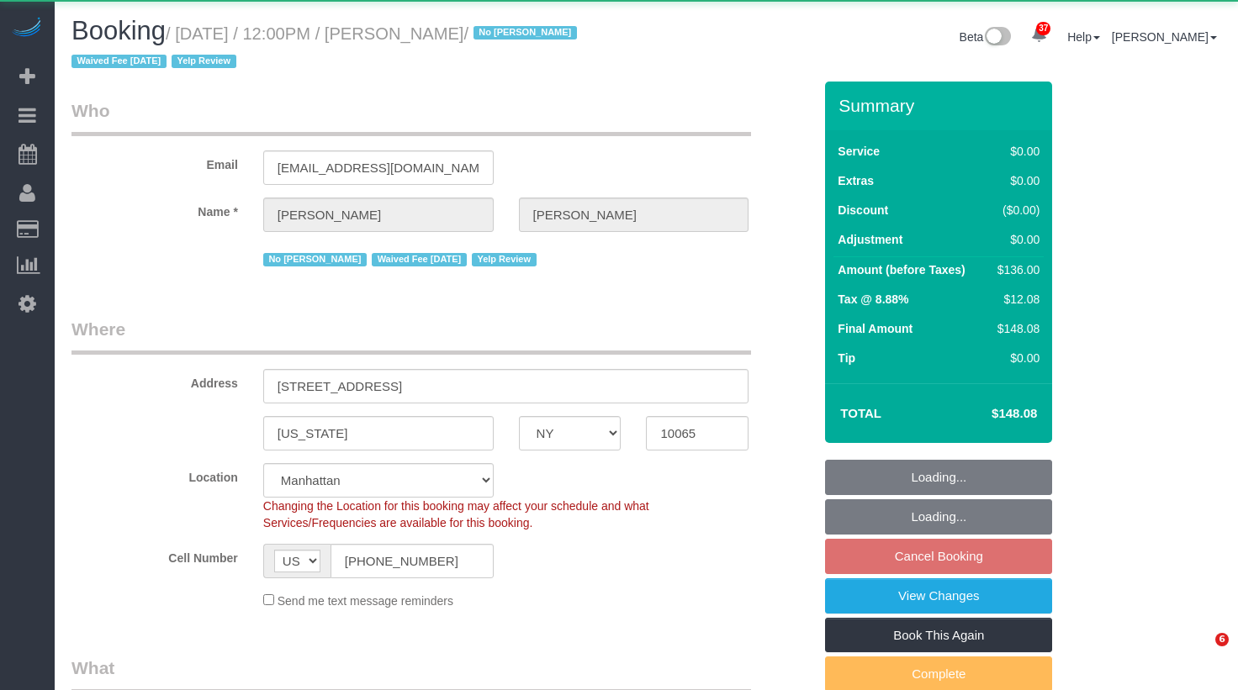
select select "NY"
select select "object:1077"
select select "string:stripe-pm_1IilJ74VGloSiKo7yjH4kSKu"
select select "1"
select select "spot5"
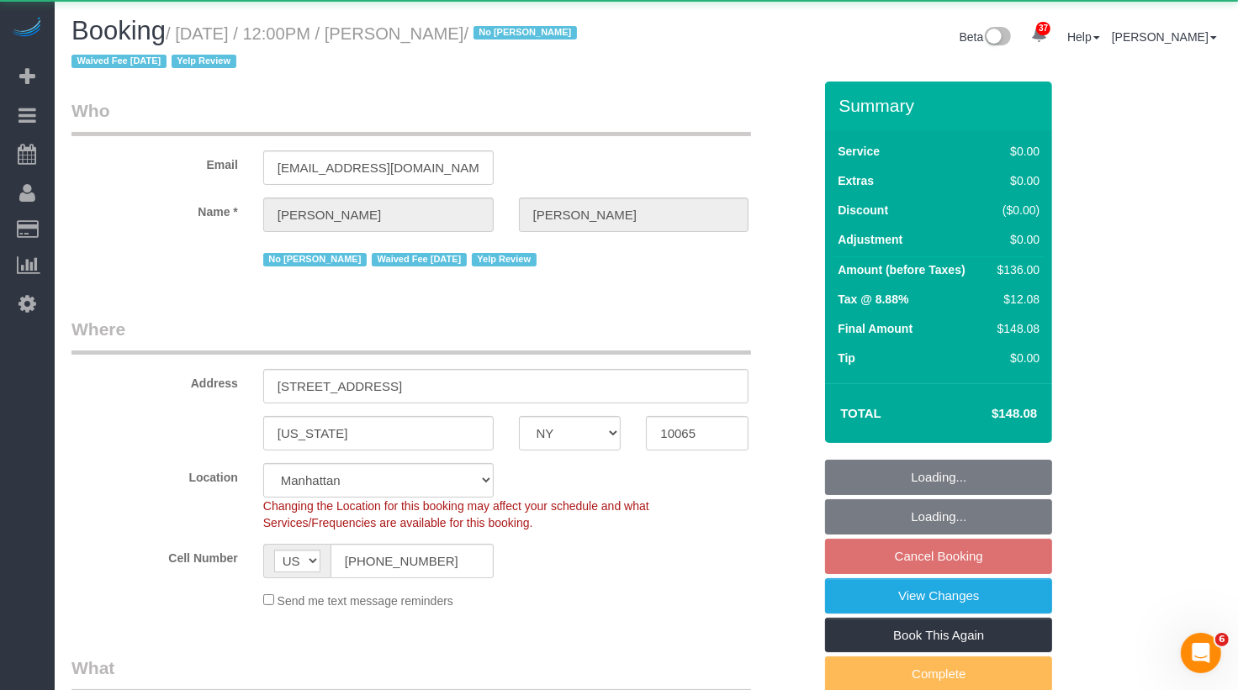
select select "number:89"
select select "number:90"
select select "number:15"
select select "number:5"
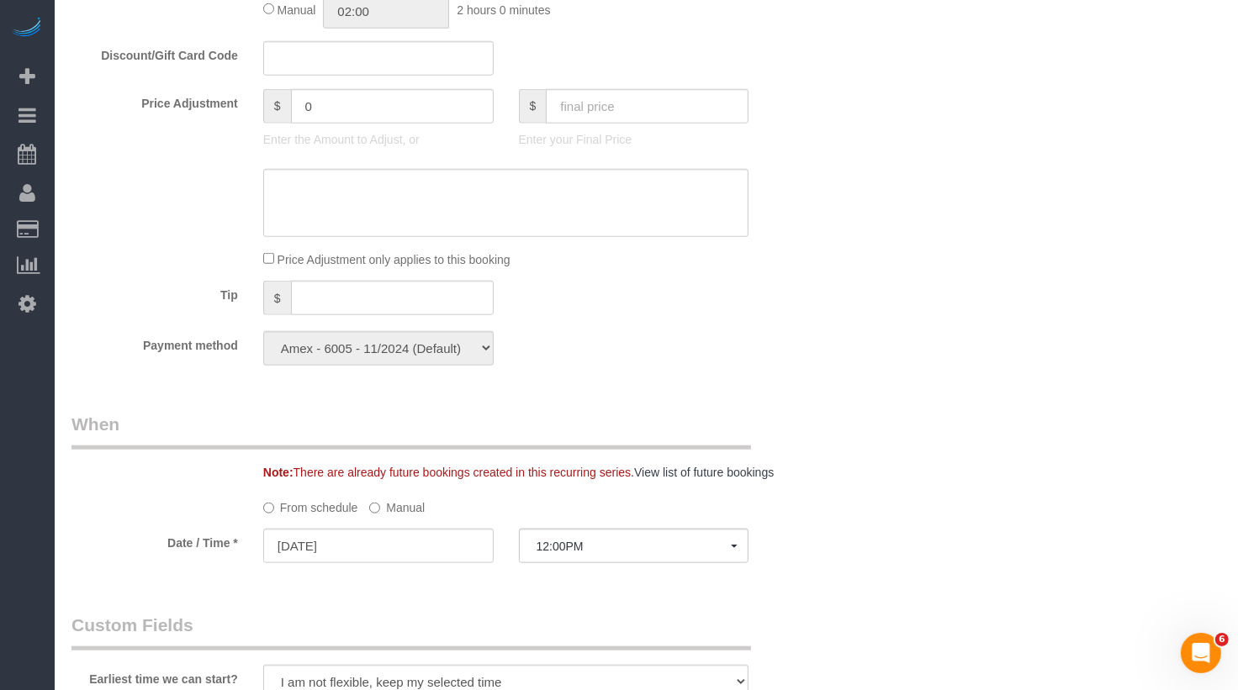
scroll to position [1333, 0]
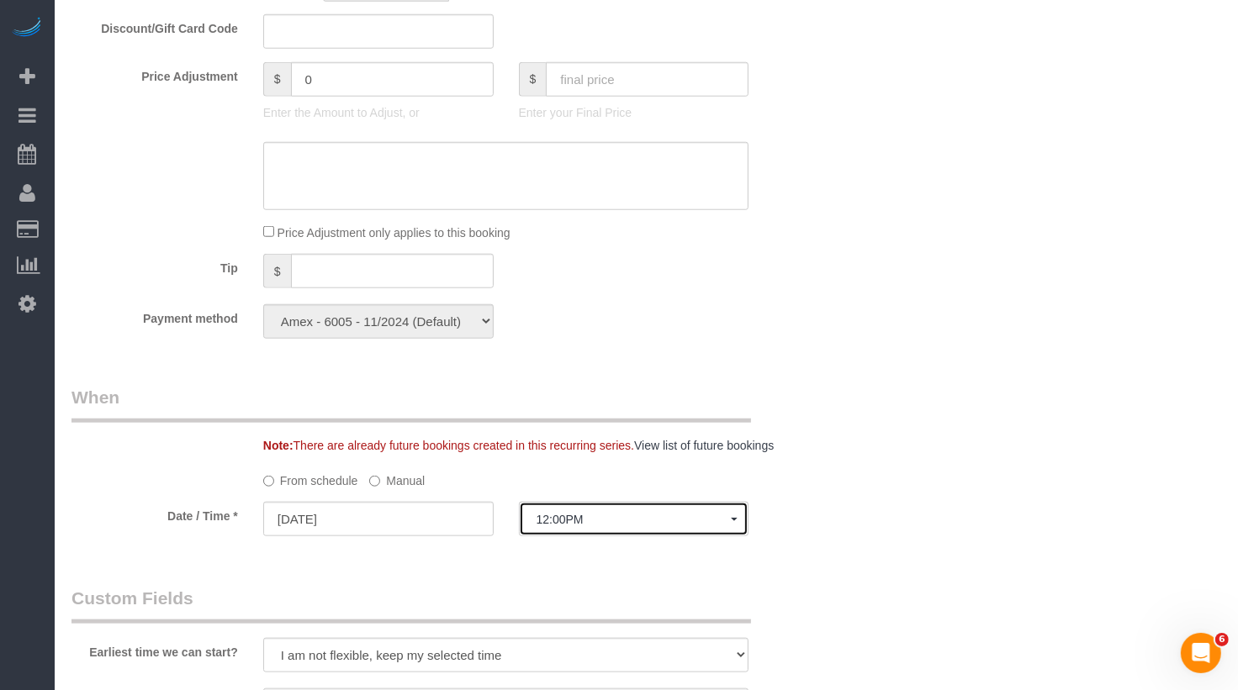
click at [567, 524] on span "12:00PM" at bounding box center [633, 519] width 195 height 13
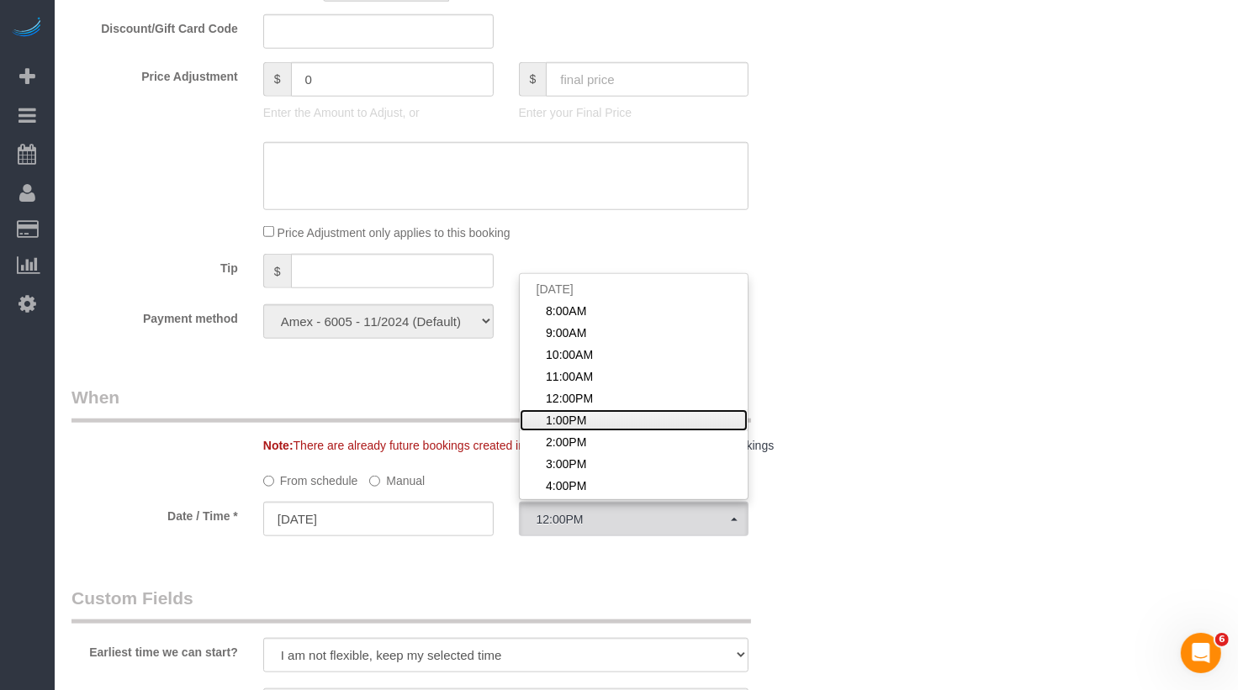
click at [577, 424] on span "1:00PM" at bounding box center [566, 420] width 40 height 17
select select "spot6"
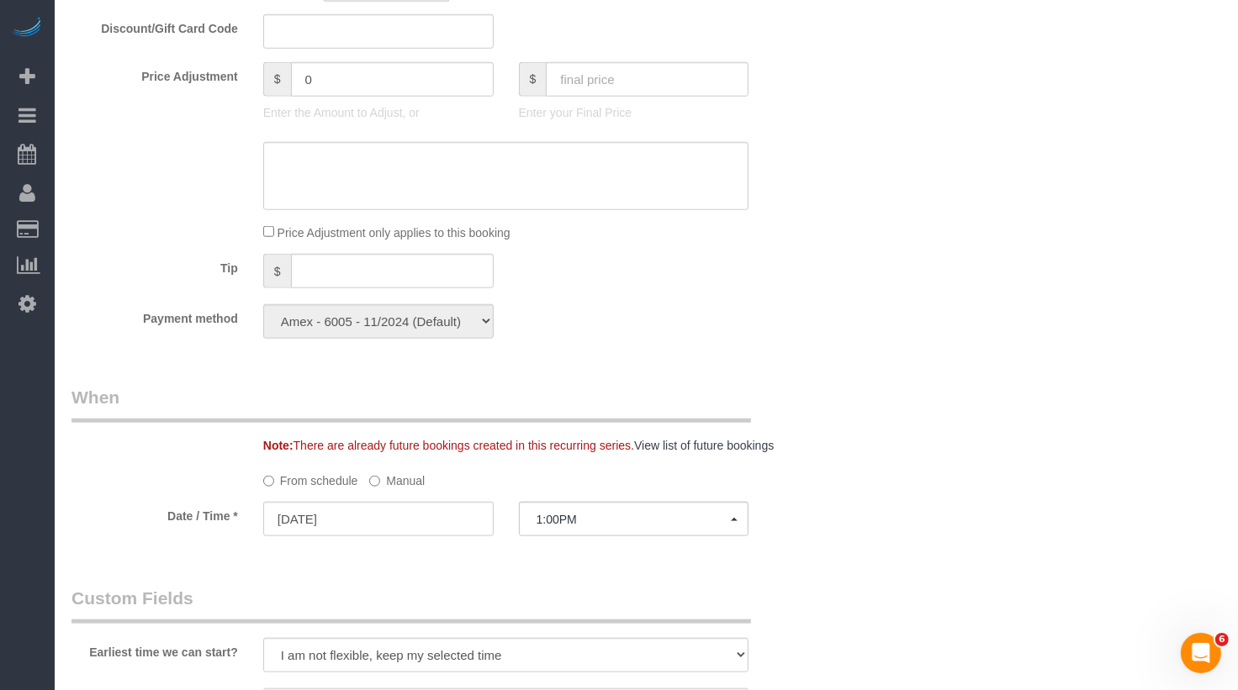
click at [406, 478] on label "Manual" at bounding box center [396, 478] width 55 height 23
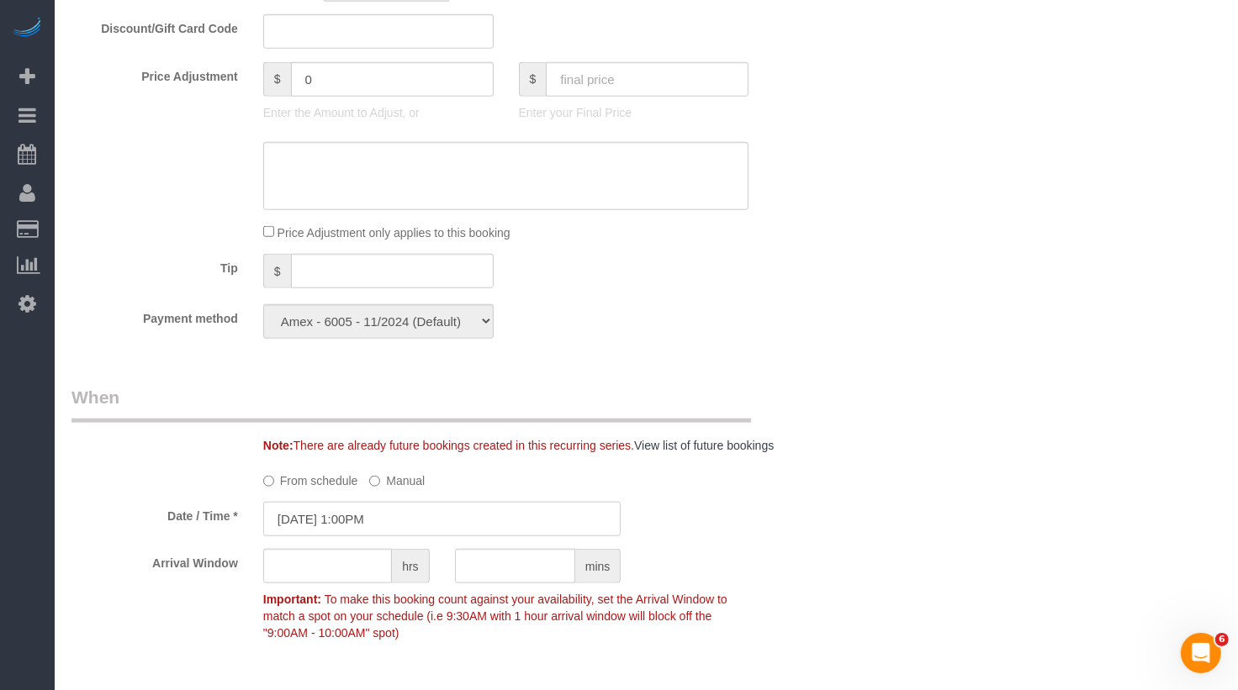
click at [385, 525] on input "10/10/2025 1:00PM" at bounding box center [442, 519] width 358 height 34
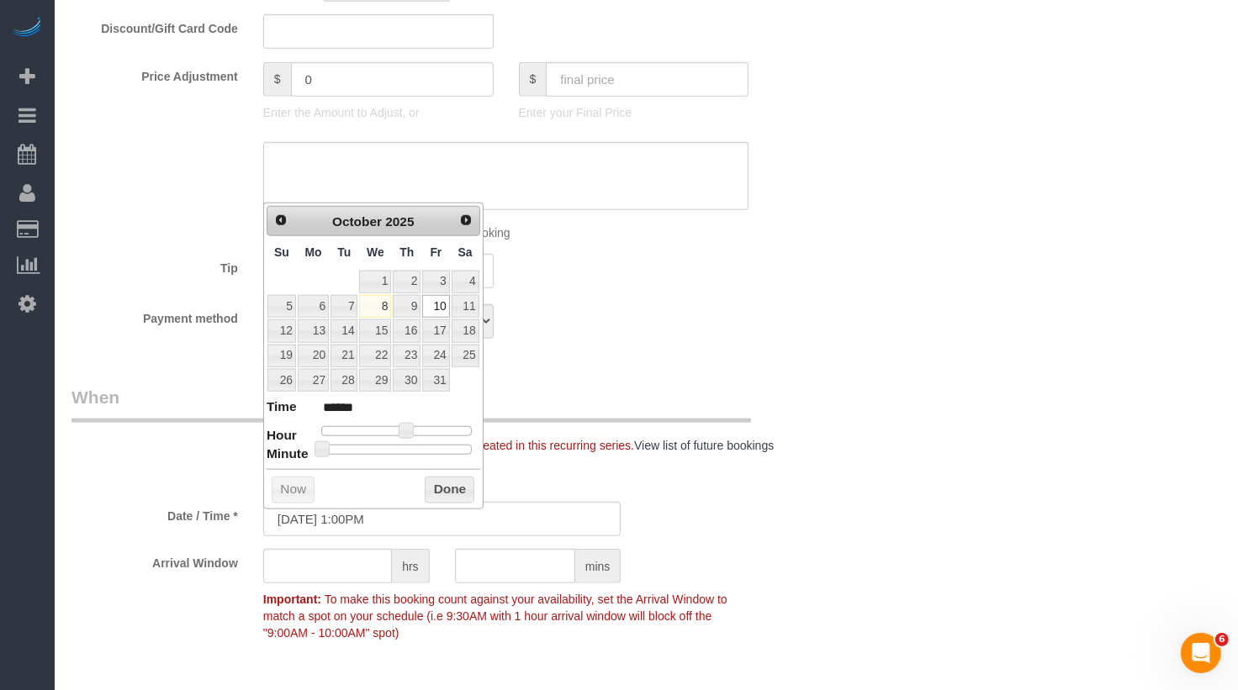
click at [405, 445] on div at bounding box center [396, 450] width 150 height 10
type input "10/10/2025 1:30PM"
type input "******"
click at [450, 477] on button "Done" at bounding box center [450, 490] width 50 height 27
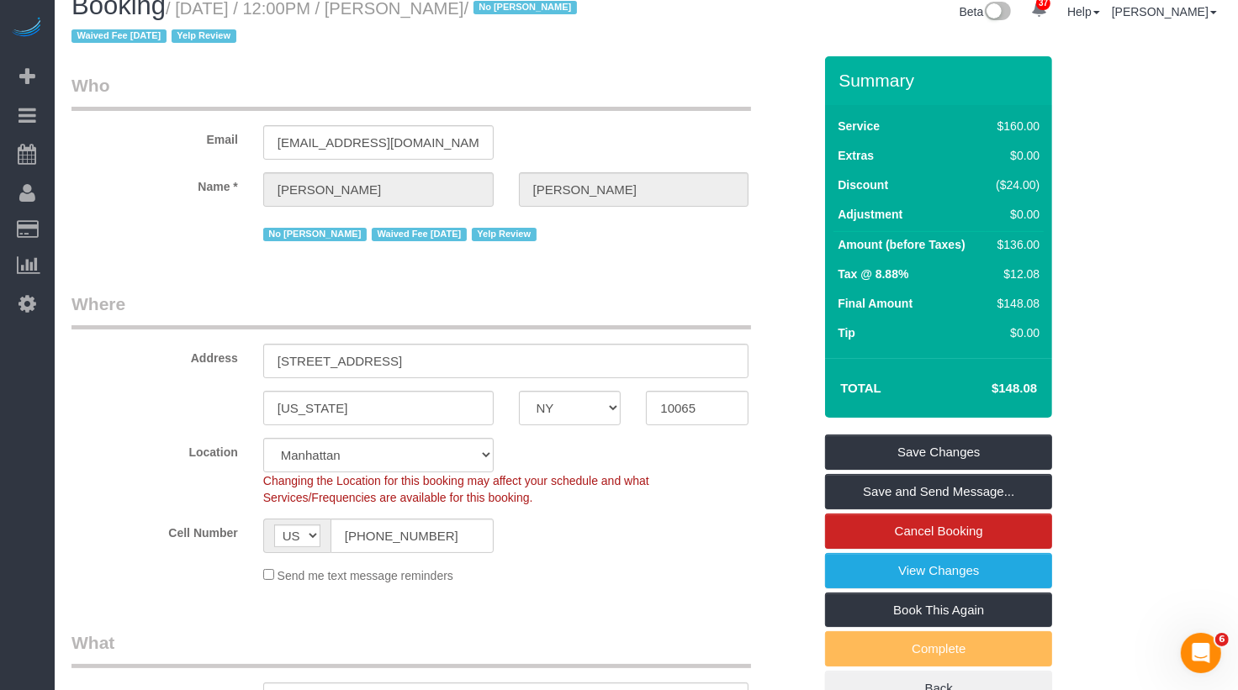
scroll to position [0, 0]
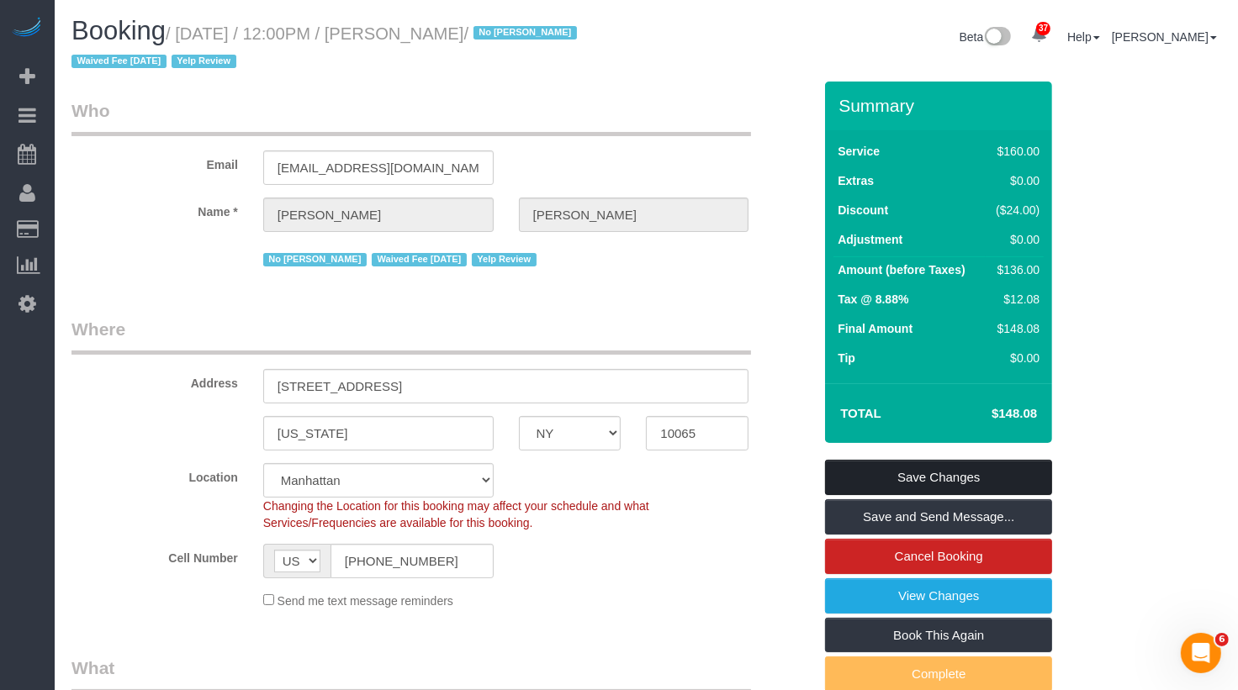
click at [878, 475] on link "Save Changes" at bounding box center [938, 477] width 227 height 35
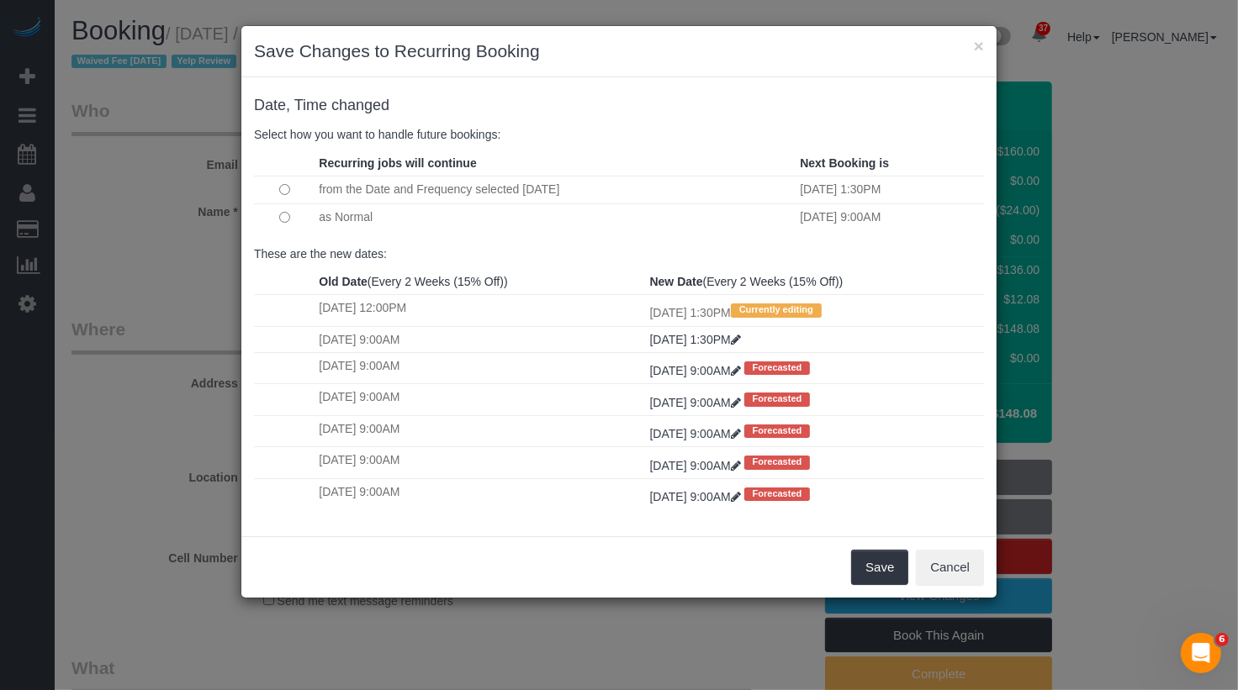
click at [287, 223] on td at bounding box center [284, 216] width 61 height 27
click at [872, 550] on button "Save" at bounding box center [879, 567] width 57 height 35
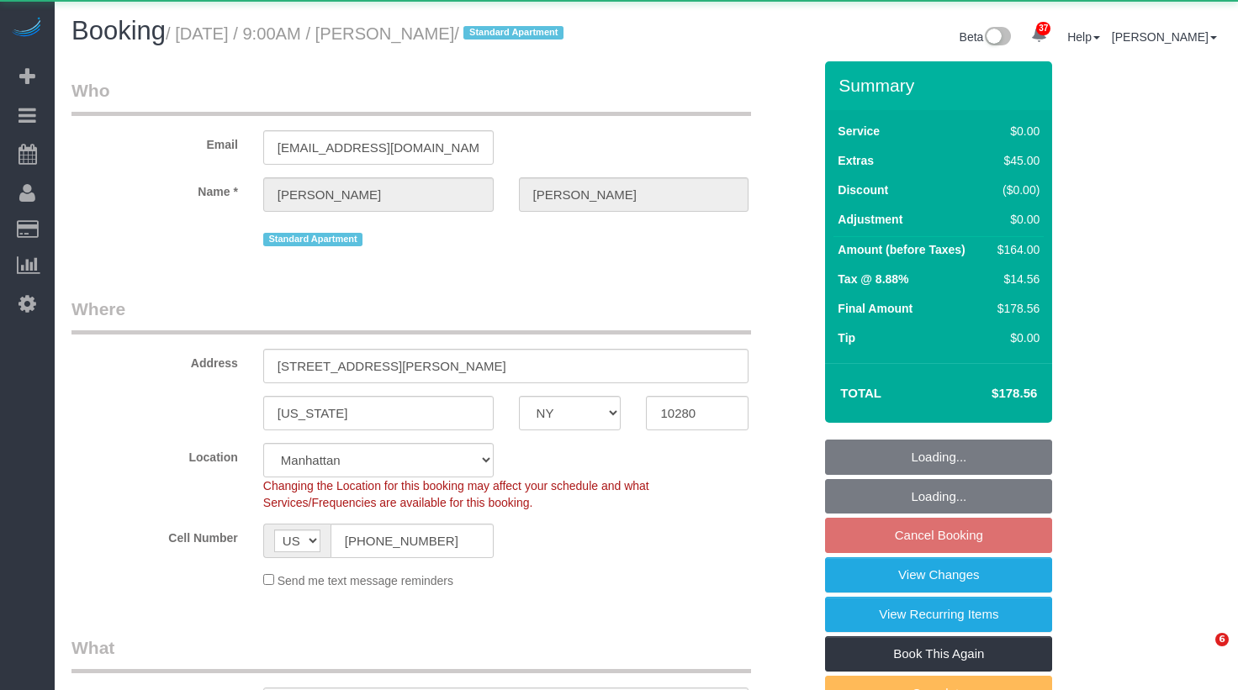
select select "NY"
select select "1"
select select "object:1112"
select select "string:stripe-pm_1RSfGg4VGloSiKo7qJG0xXmc"
select select "1"
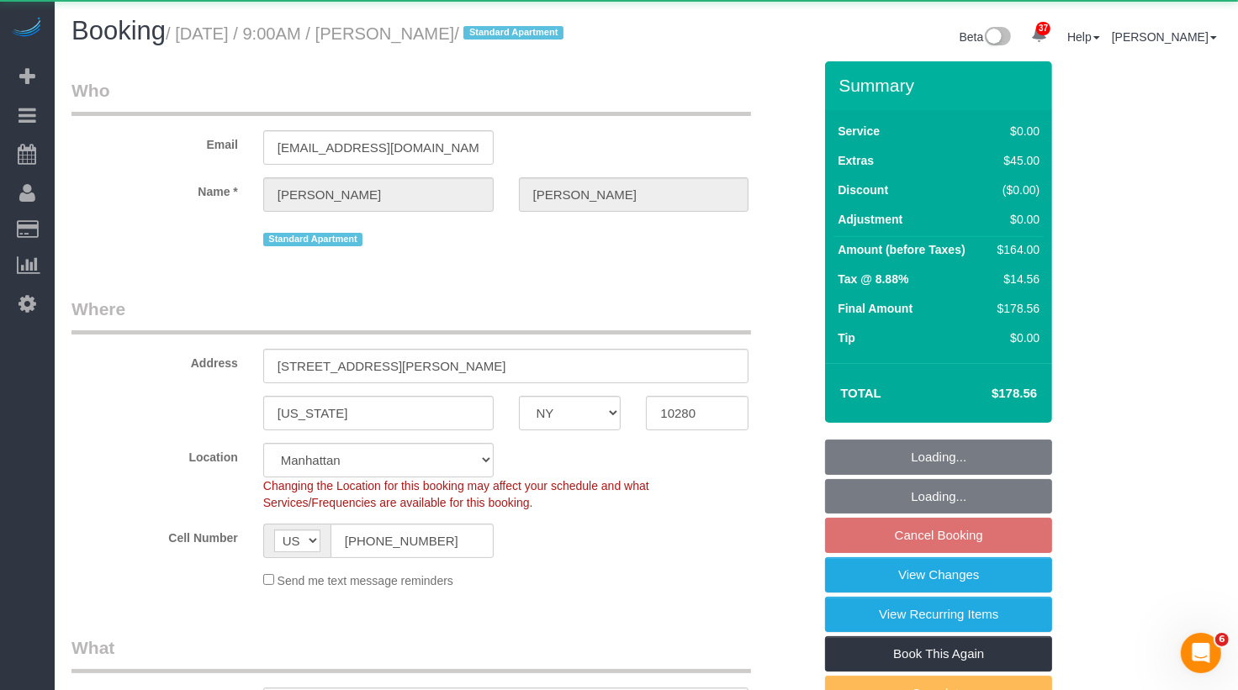
select select "spot2"
select select "number:57"
select select "number:73"
select select "number:15"
select select "number:6"
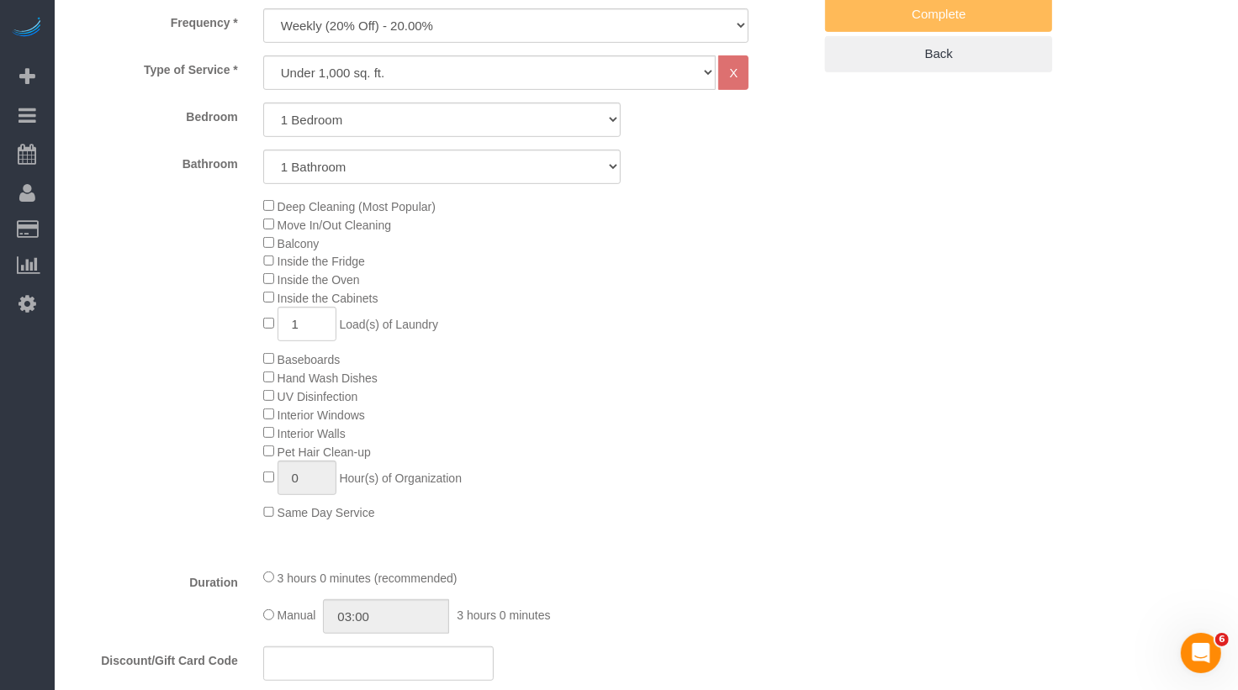
scroll to position [1340, 0]
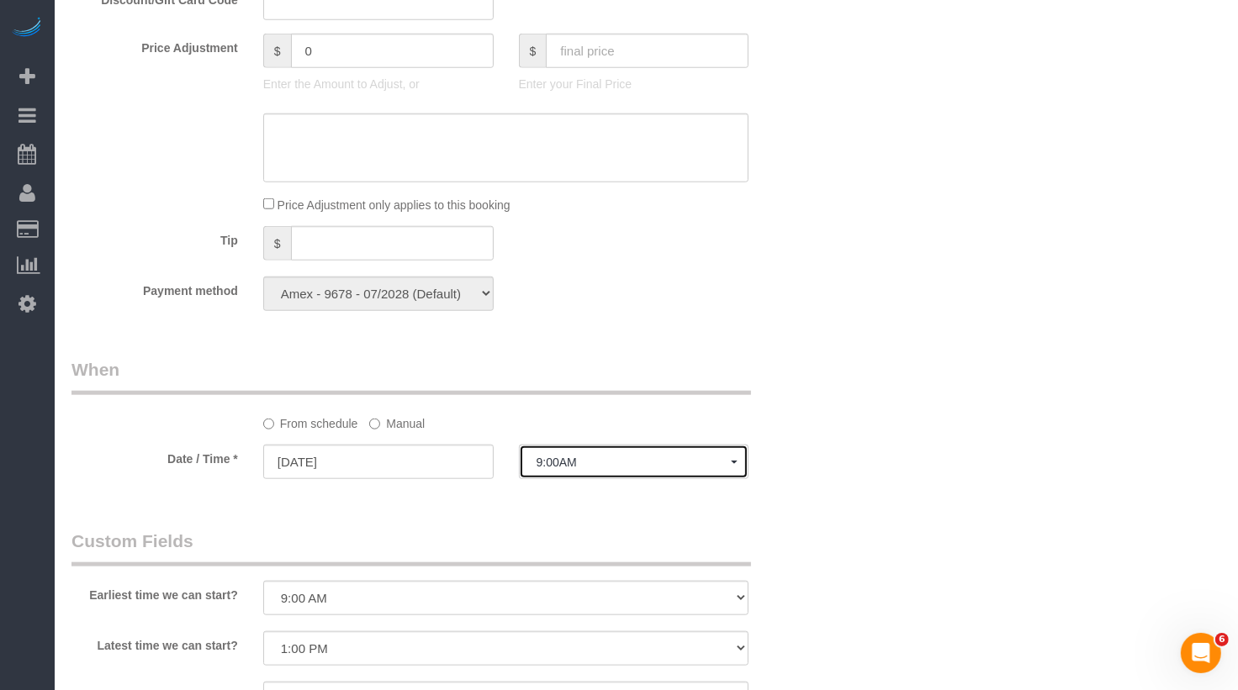
click at [554, 469] on span "9:00AM" at bounding box center [633, 462] width 195 height 13
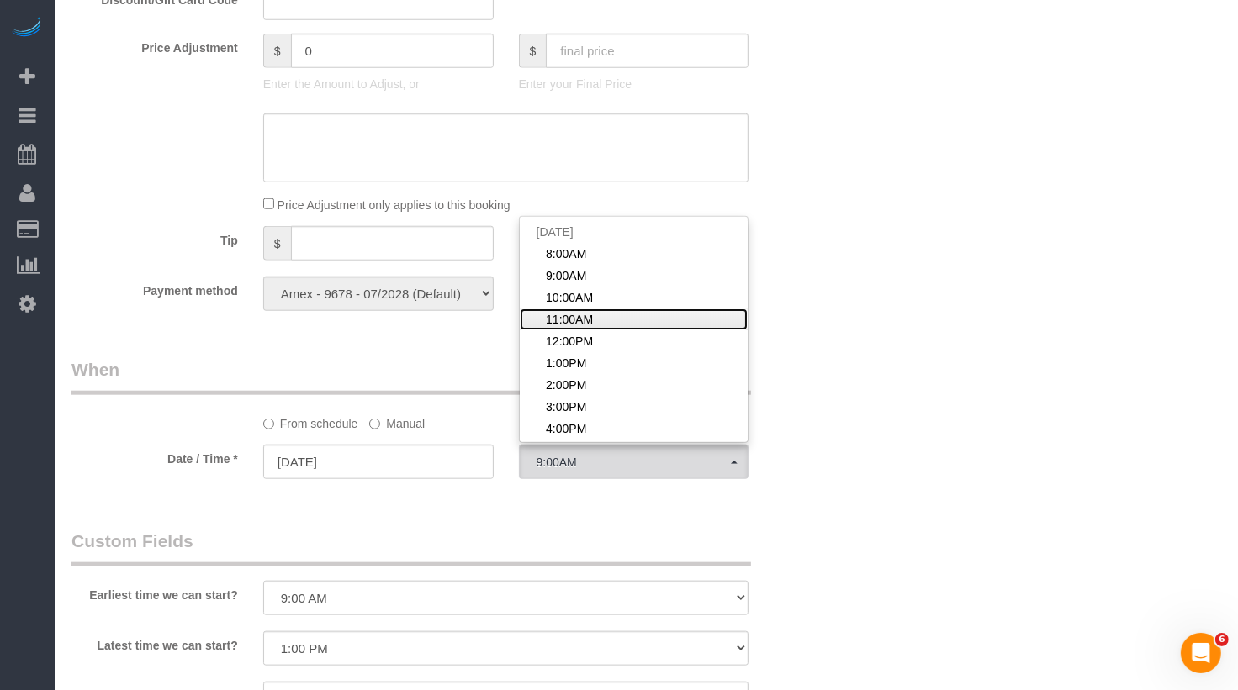
click at [573, 328] on span "11:00AM" at bounding box center [569, 319] width 47 height 17
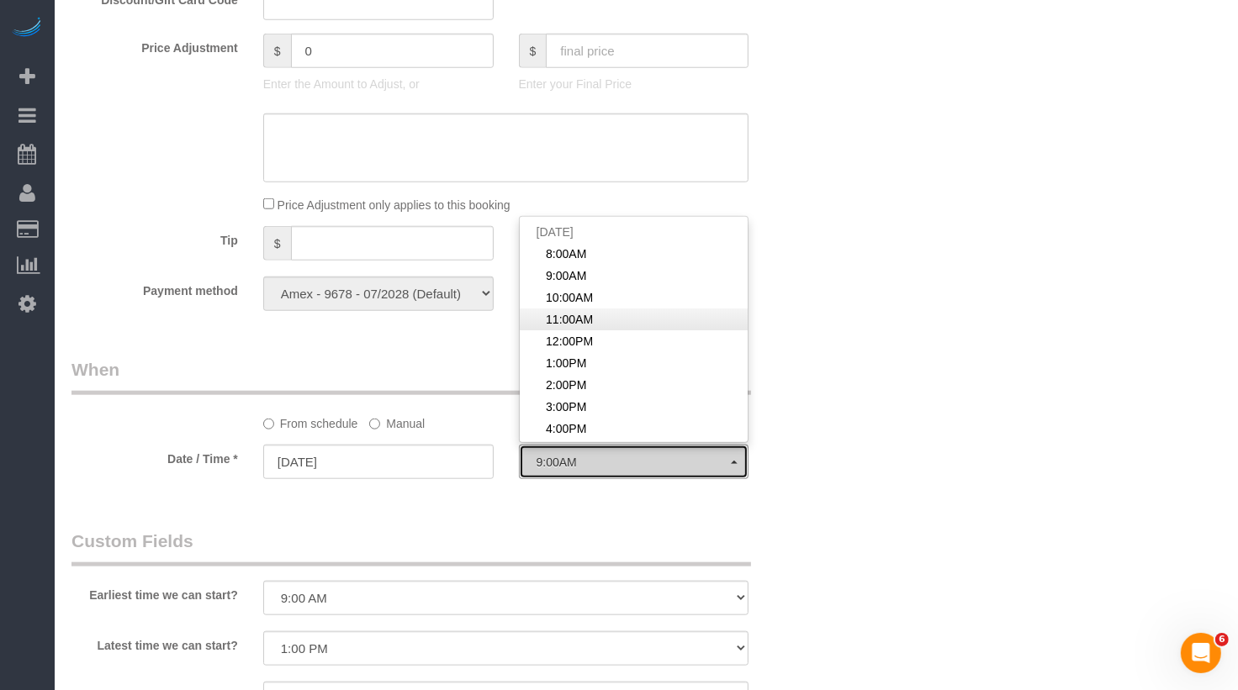
select select "spot4"
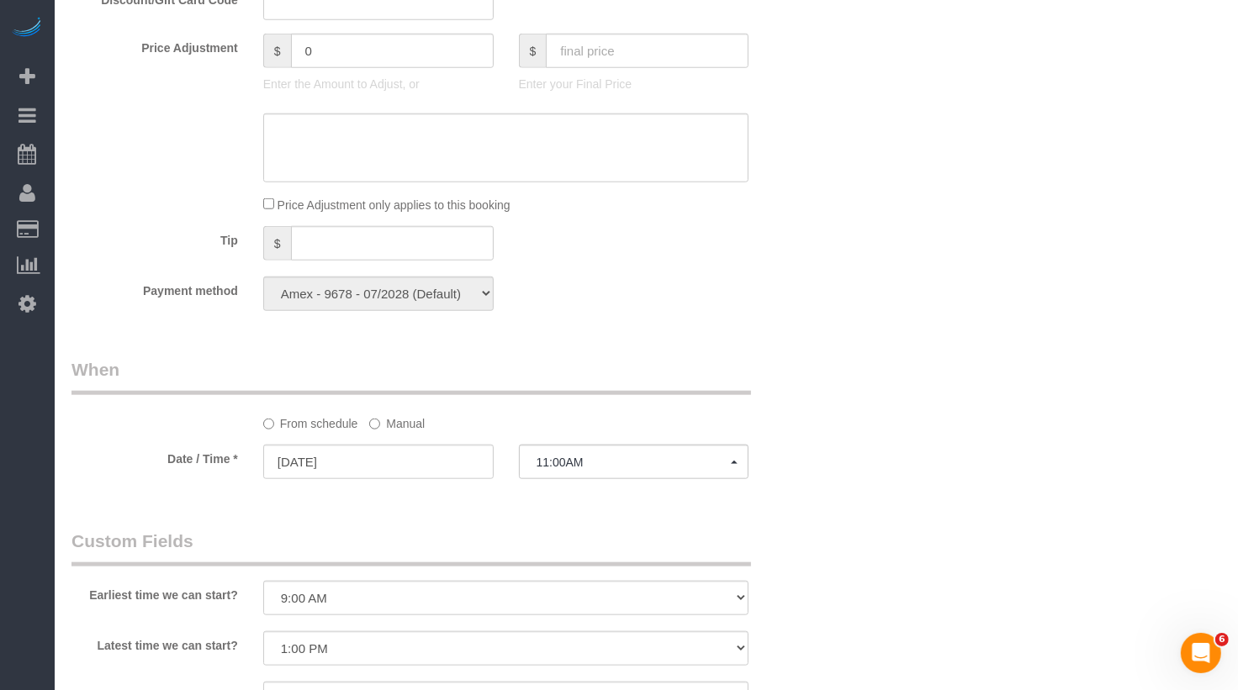
click at [411, 432] on label "Manual" at bounding box center [396, 420] width 55 height 23
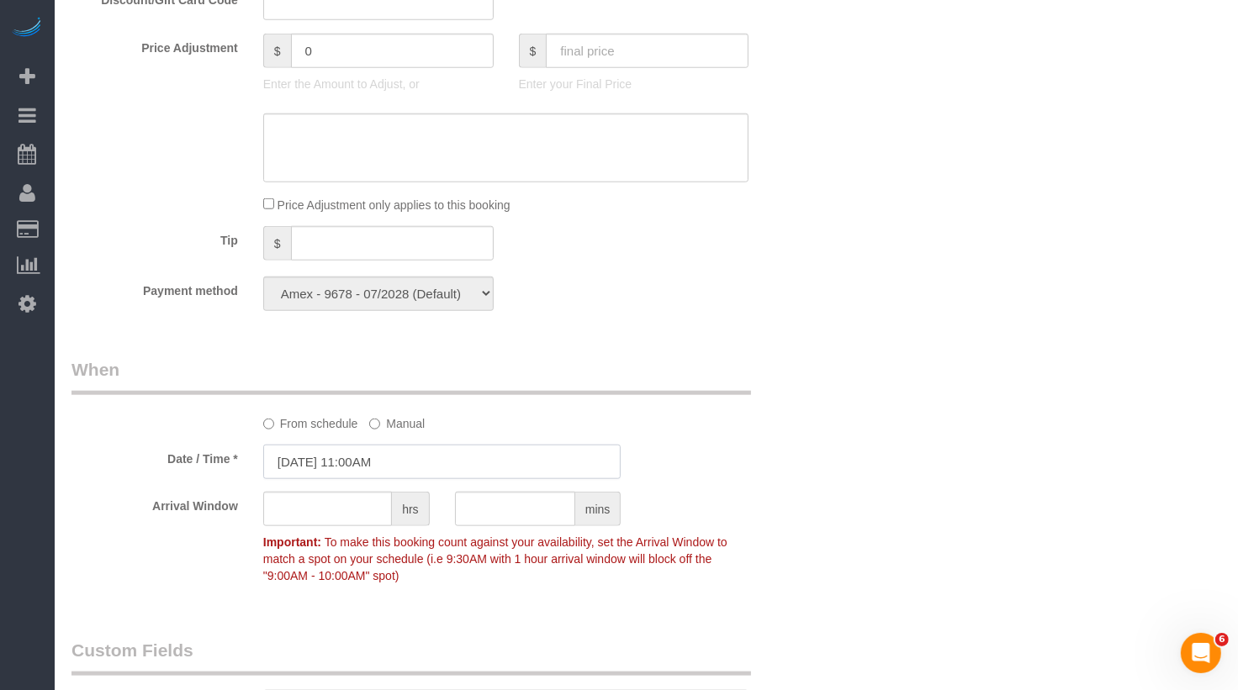
click at [390, 479] on input "10/10/2025 11:00AM" at bounding box center [442, 462] width 358 height 34
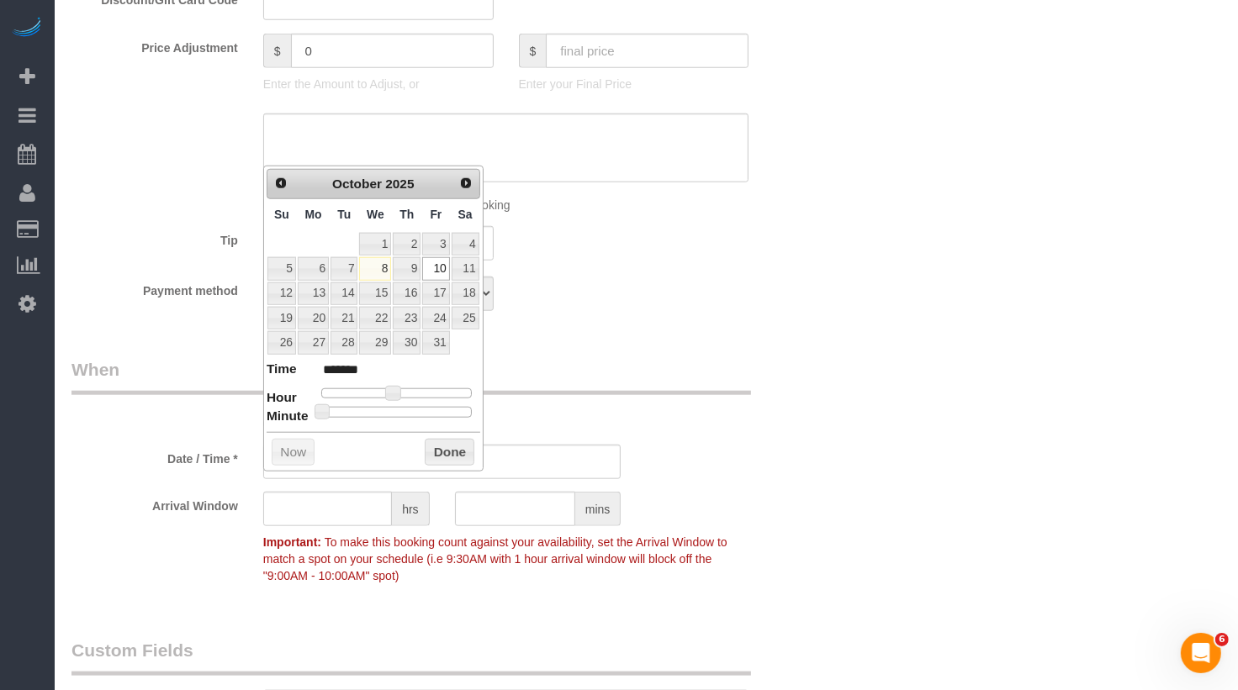
type input "10/10/2025 11:30AM"
type input "*******"
click at [400, 409] on div at bounding box center [396, 412] width 150 height 10
click at [441, 448] on button "Done" at bounding box center [450, 452] width 50 height 27
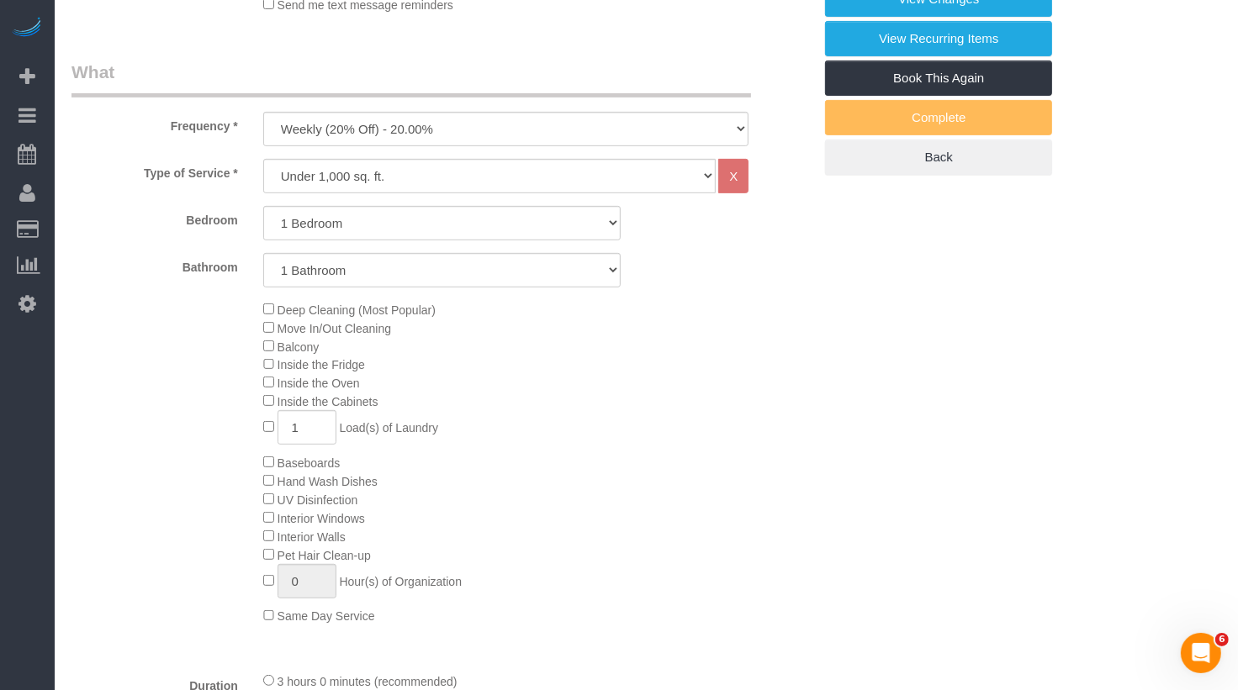
scroll to position [0, 0]
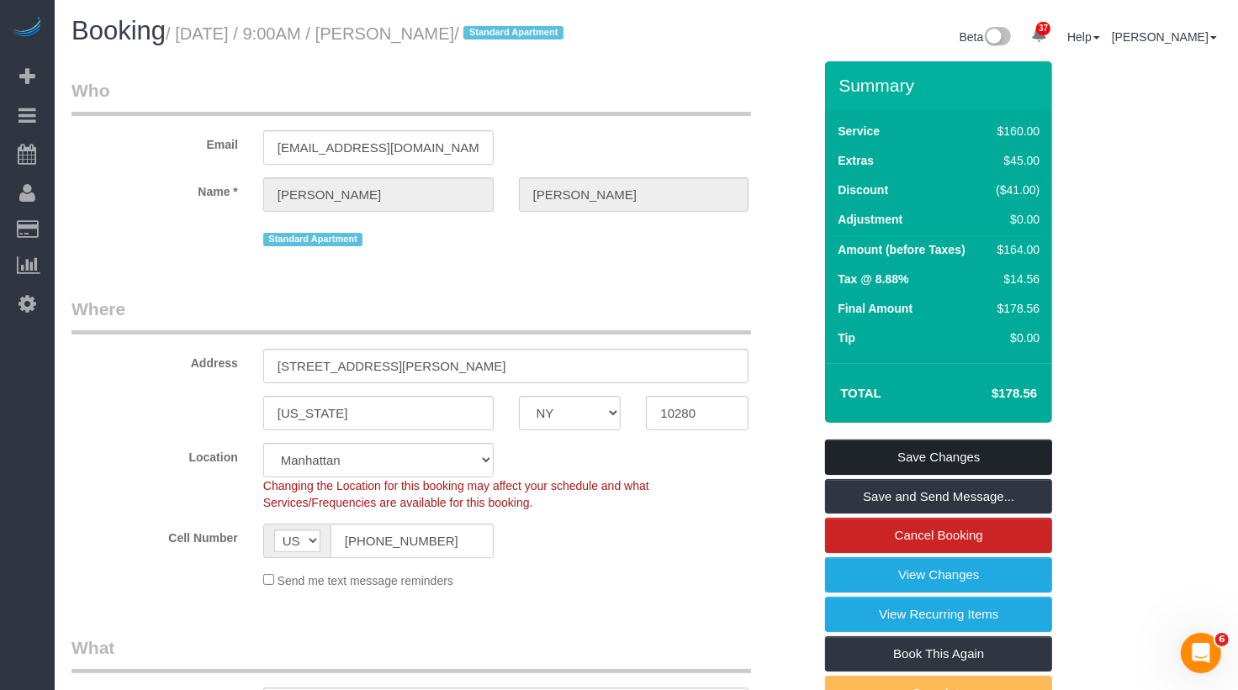
click at [853, 466] on link "Save Changes" at bounding box center [938, 457] width 227 height 35
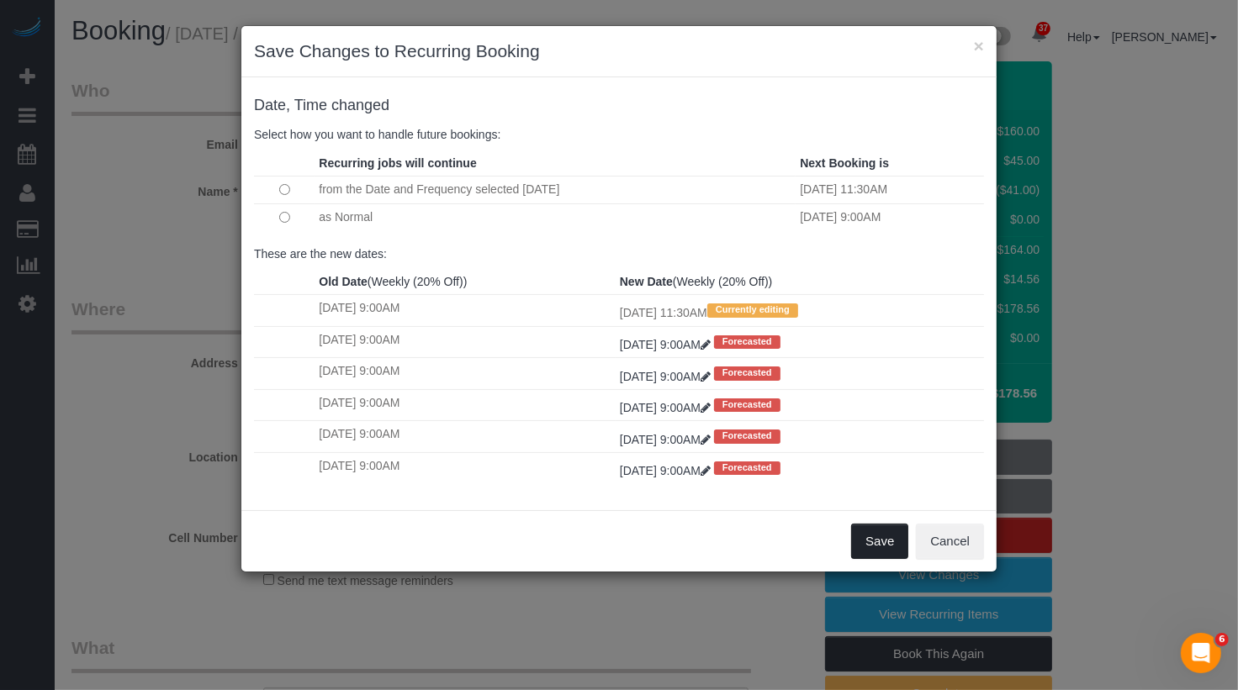
click at [867, 529] on button "Save" at bounding box center [879, 541] width 57 height 35
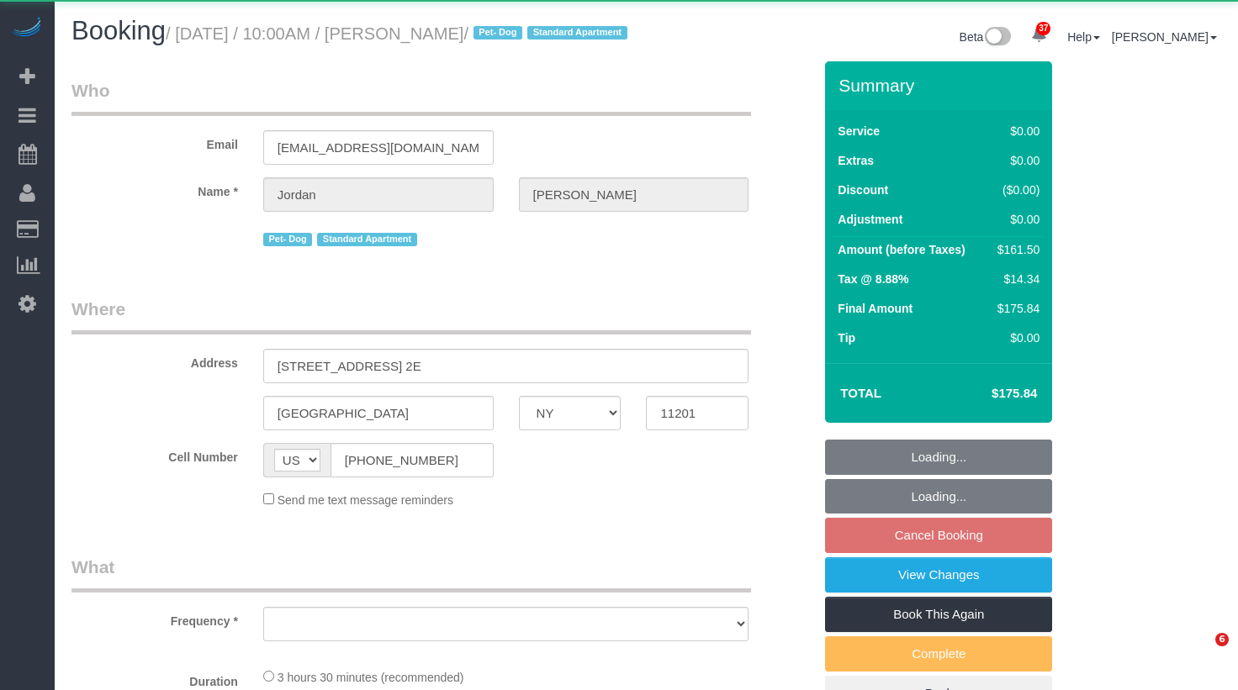
select select "NY"
select select "object:1078"
select select "1"
select select "2"
select select "spot63"
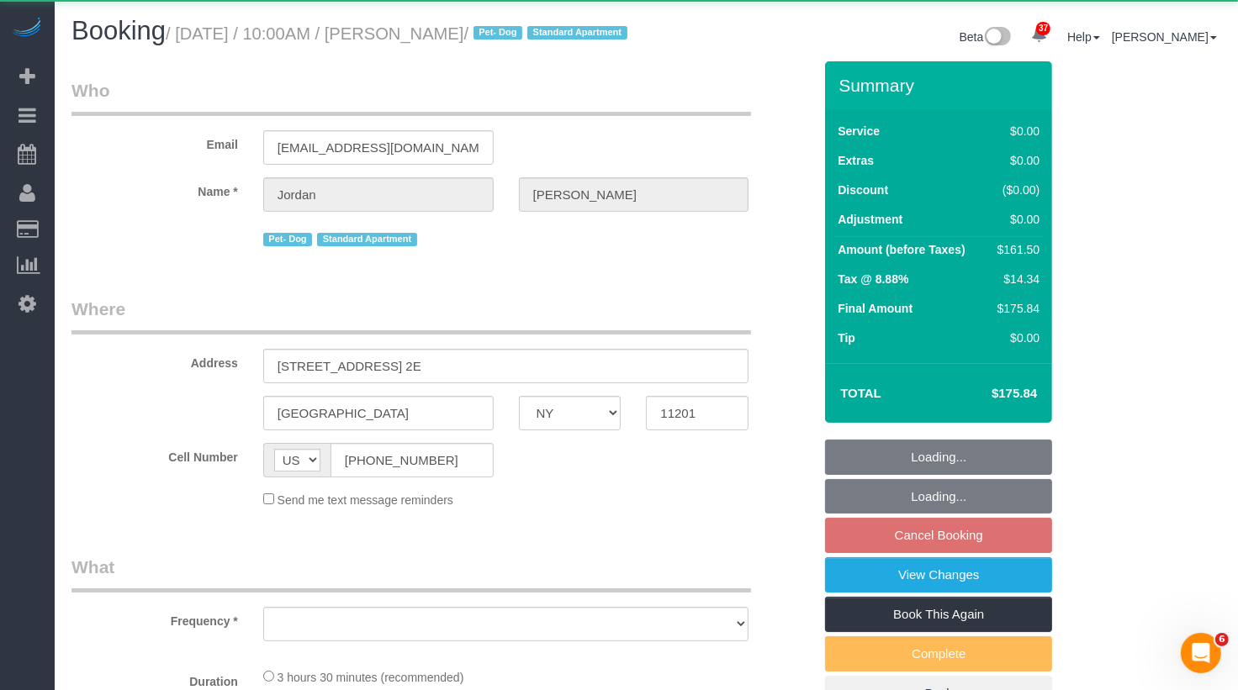
select select "number:58"
select select "number:72"
select select "number:13"
select select "number:5"
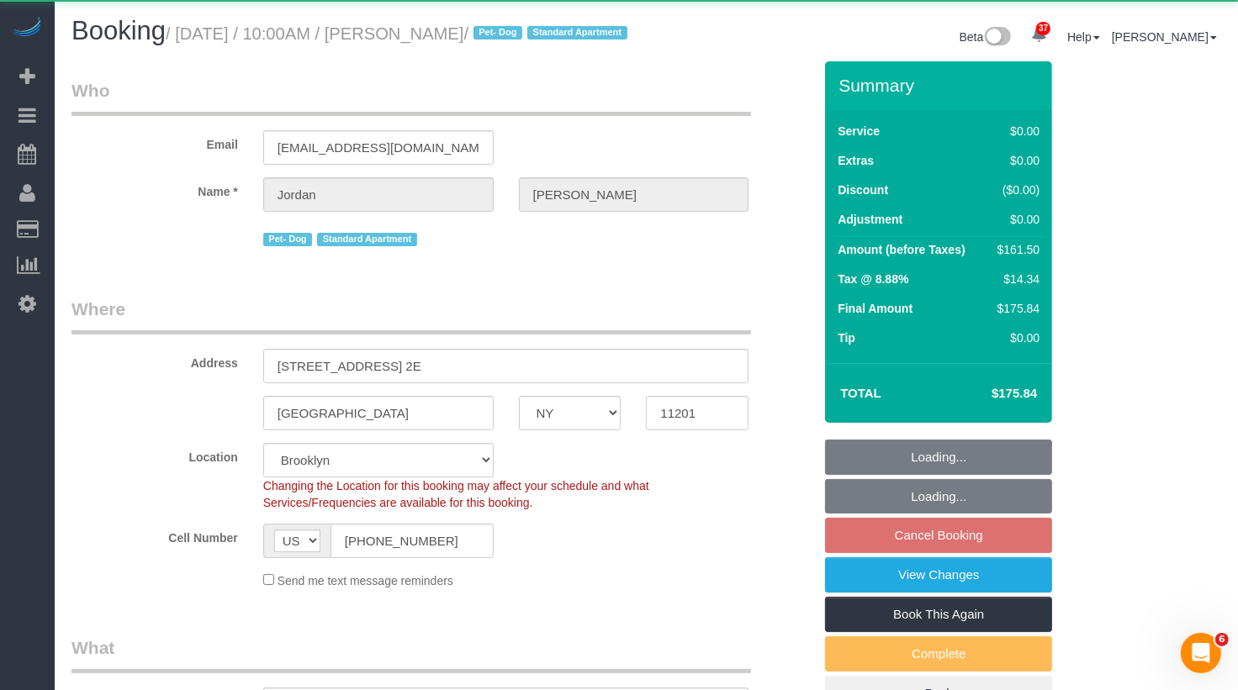
select select "string:stripe-pm_1Rcsvw4VGloSiKo7YAz02xg6"
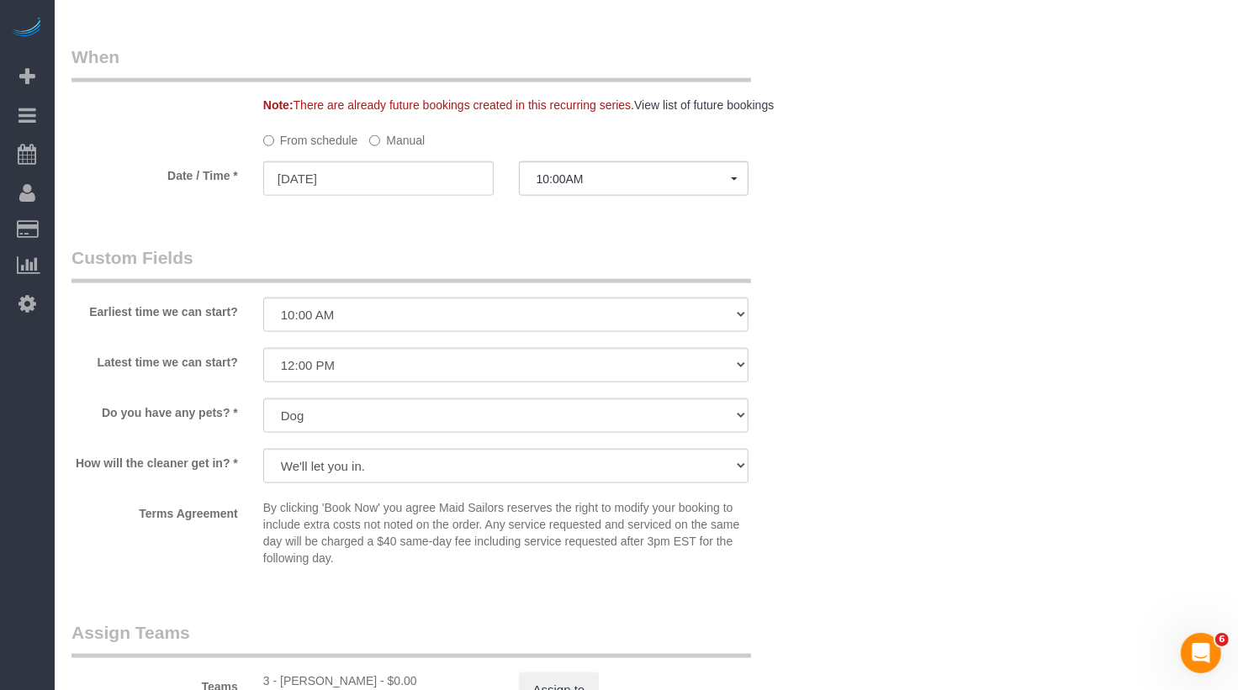
scroll to position [1657, 0]
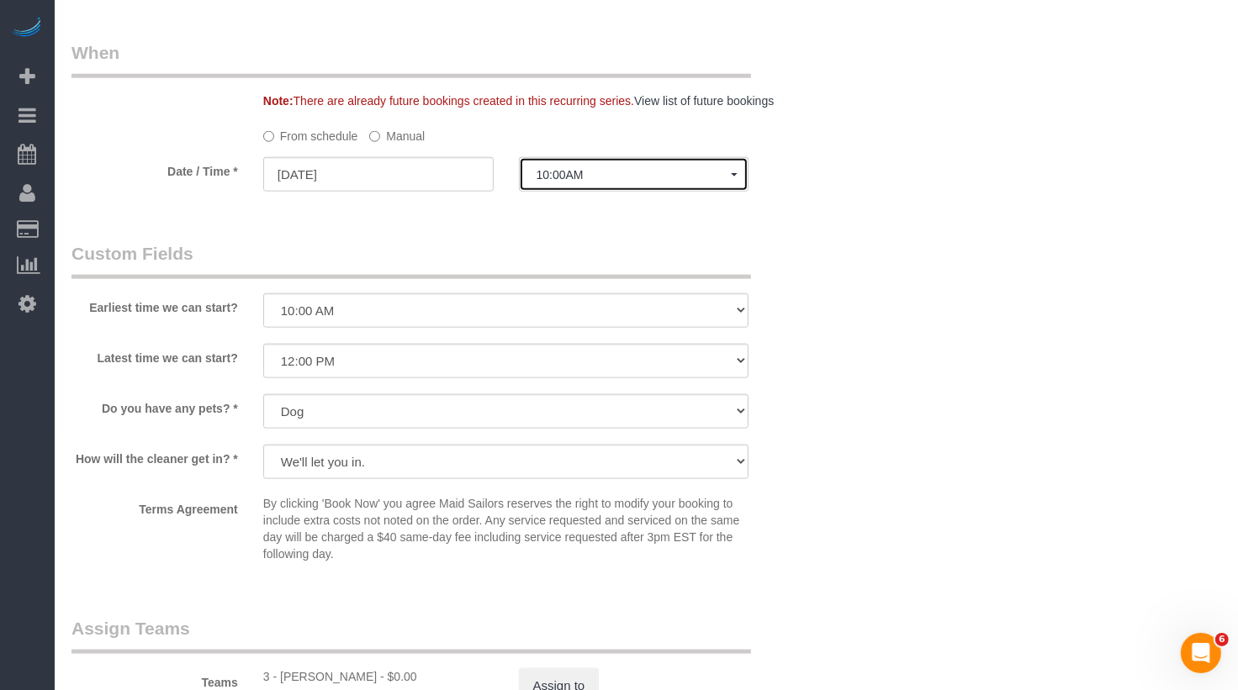
click at [576, 182] on span "10:00AM" at bounding box center [633, 174] width 195 height 13
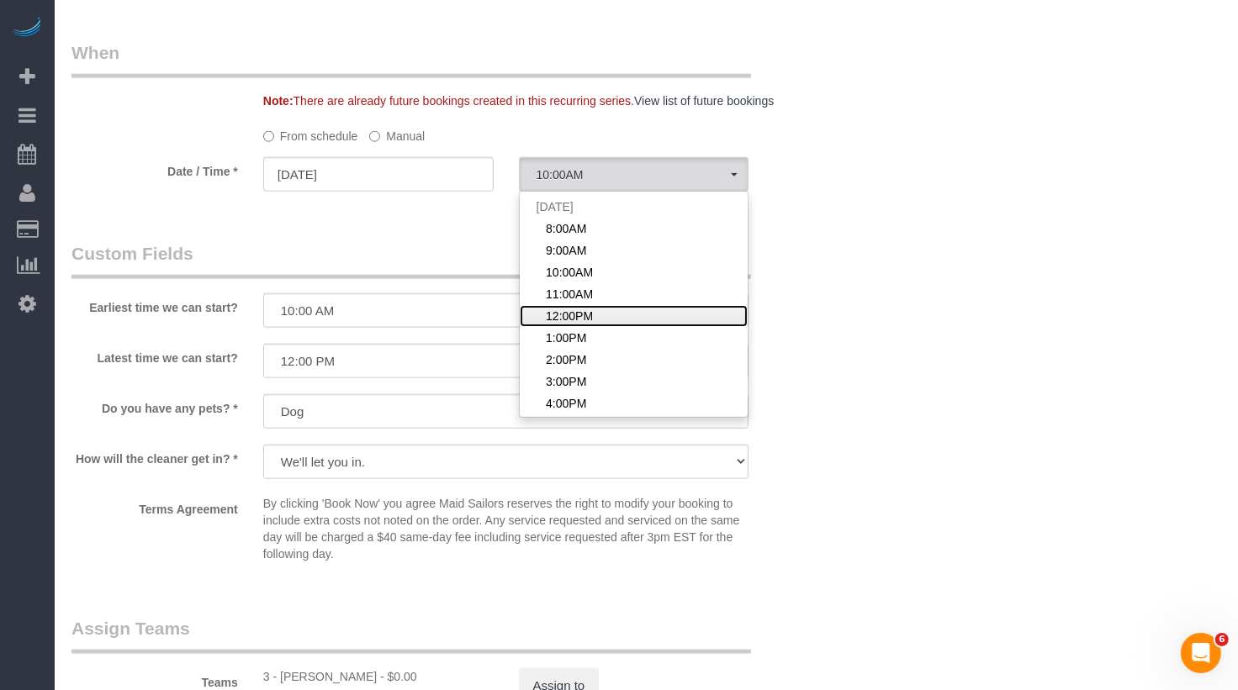
click at [583, 325] on span "12:00PM" at bounding box center [569, 316] width 47 height 17
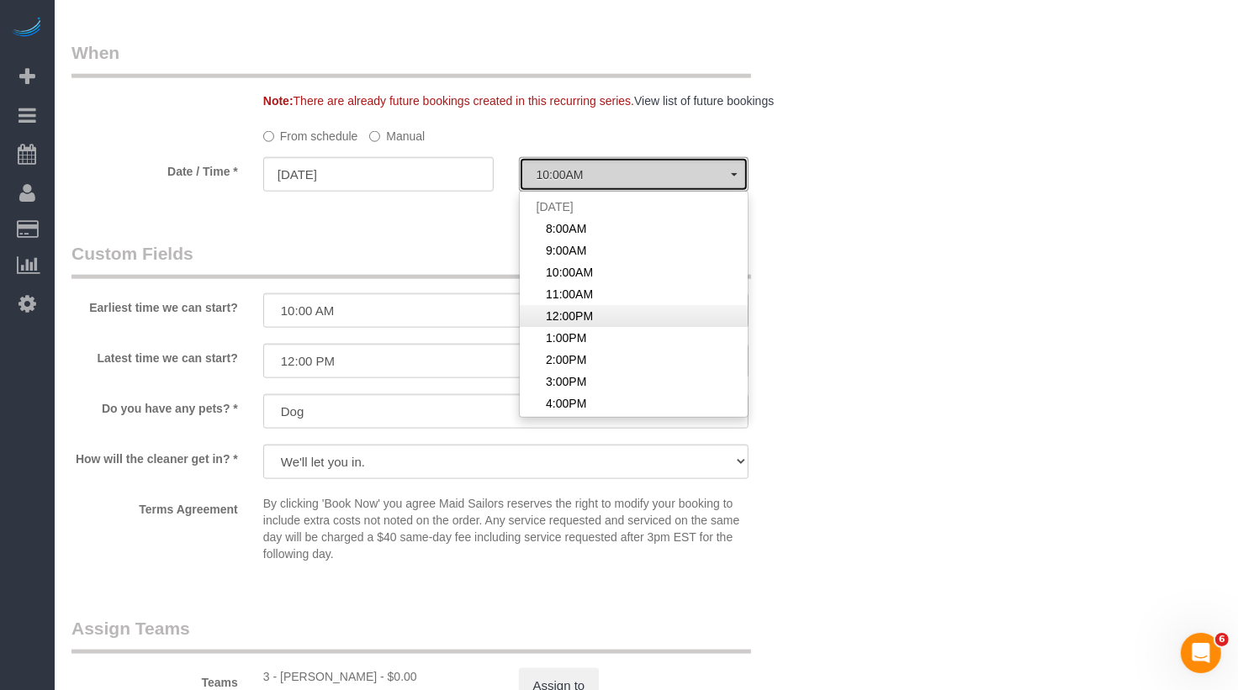
select select "spot65"
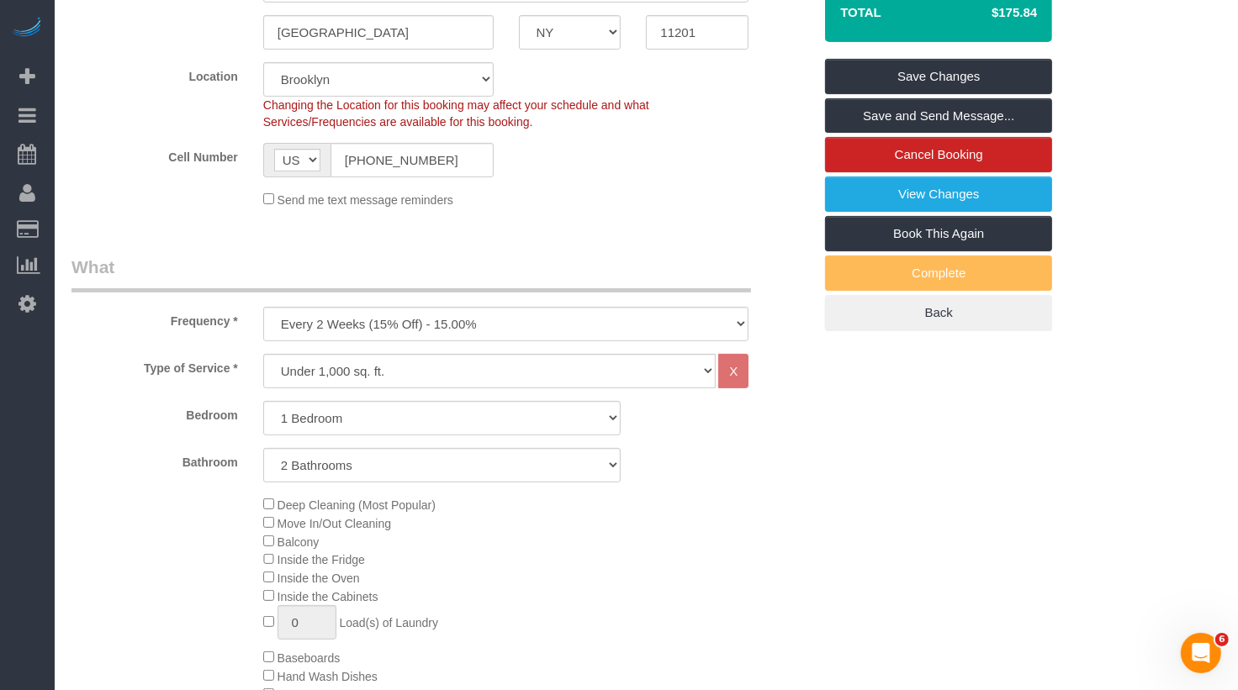
scroll to position [0, 0]
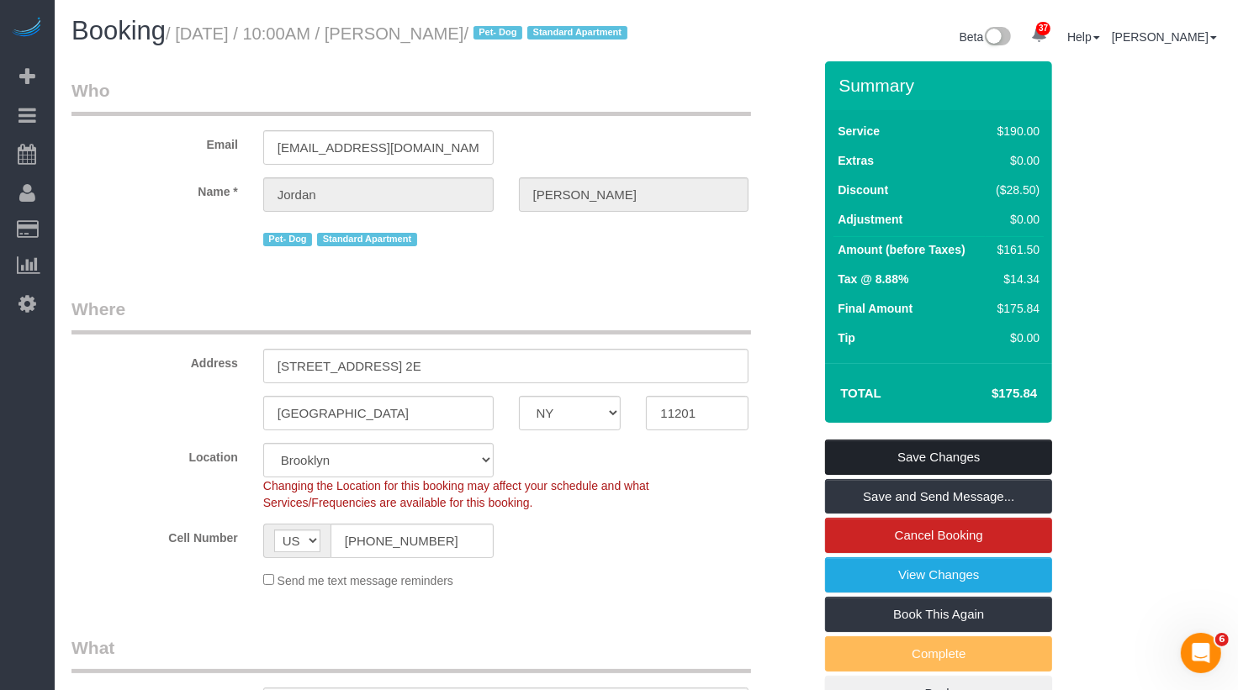
click at [1000, 473] on link "Save Changes" at bounding box center [938, 457] width 227 height 35
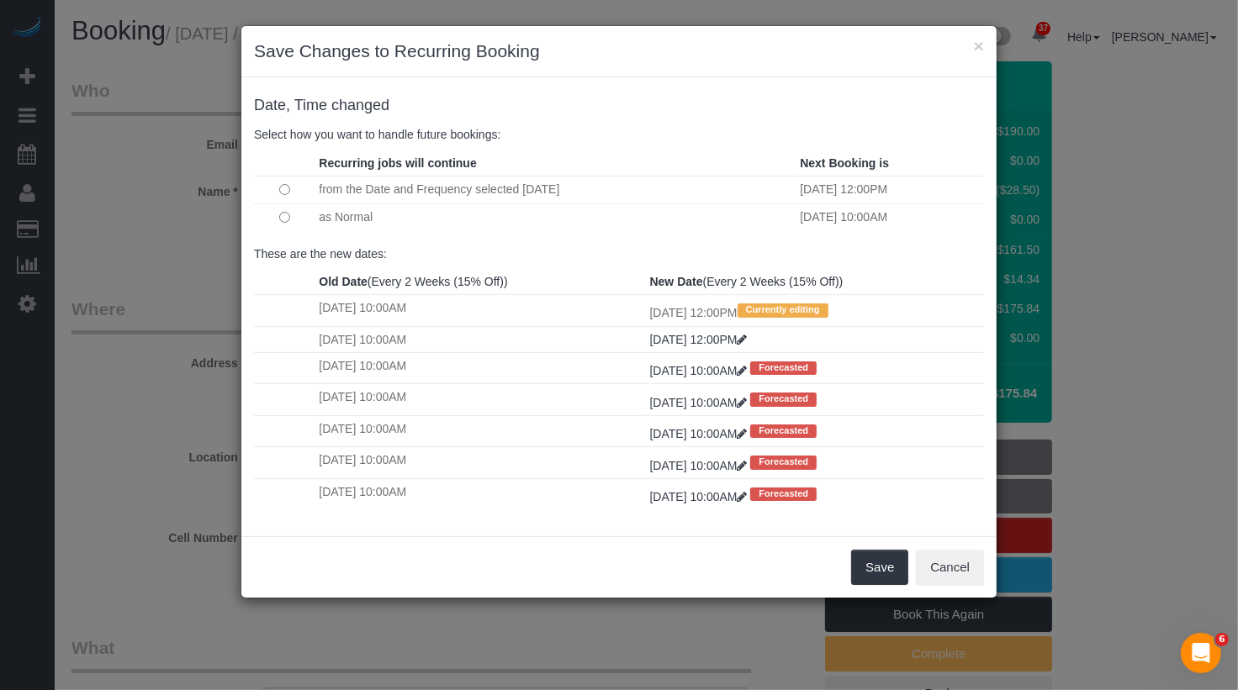
click at [275, 217] on td at bounding box center [284, 216] width 61 height 27
click at [887, 566] on button "Save" at bounding box center [879, 567] width 57 height 35
